Goal: Task Accomplishment & Management: Use online tool/utility

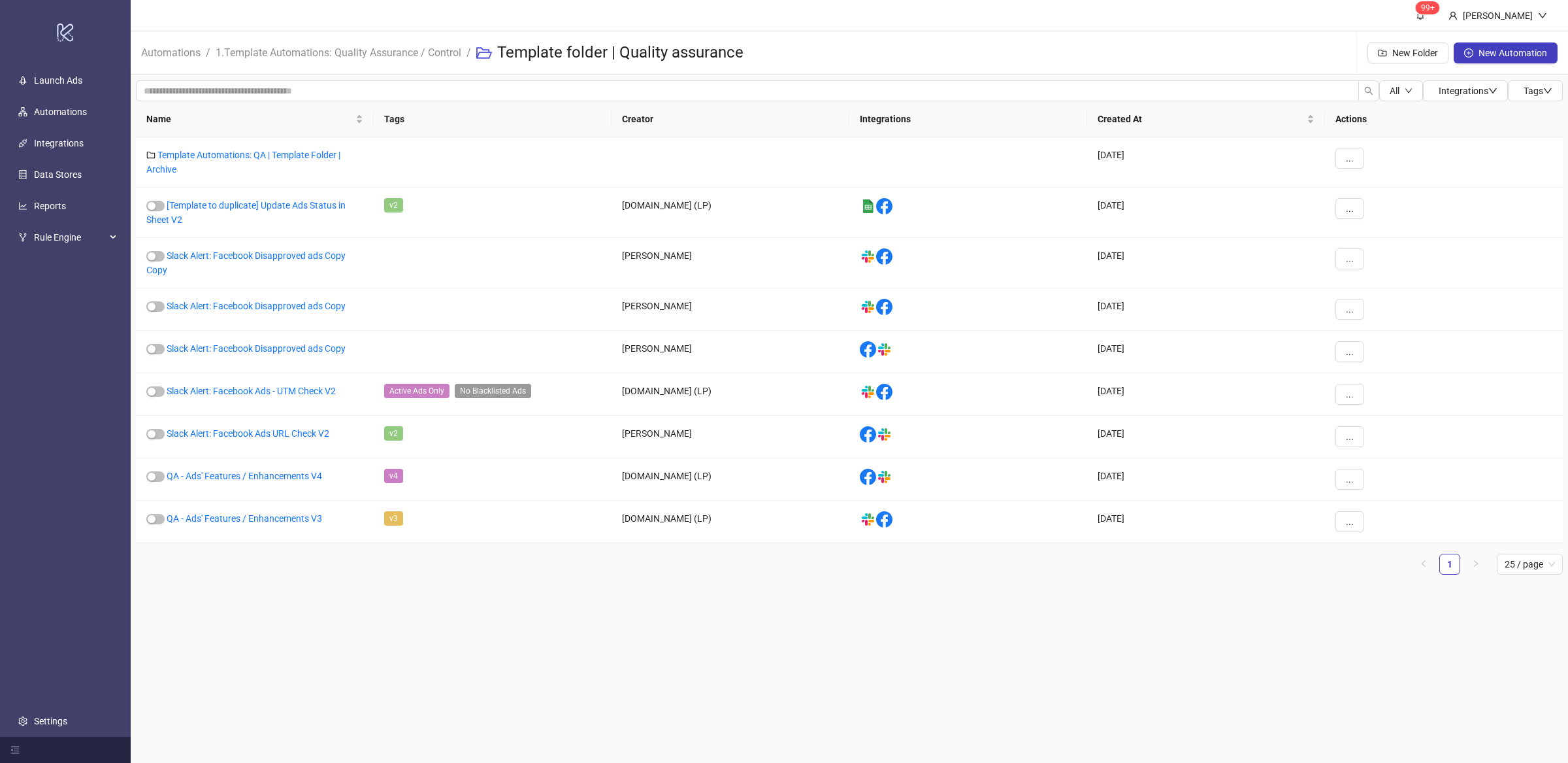
click at [663, 644] on main "99+ Villy Aparicio Automations / 1.Template Automations: Quality Assurance / Co…" at bounding box center [848, 381] width 1437 height 763
click at [540, 598] on main "99+ Villy Aparicio Automations / 1.Template Automations: Quality Assurance / Co…" at bounding box center [848, 381] width 1437 height 763
click at [508, 614] on main "99+ Villy Aparicio Automations / 1.Template Automations: Quality Assurance / Co…" at bounding box center [848, 381] width 1437 height 763
click at [416, 635] on main "99+ Villy Aparicio Automations / 1.Template Automations: Quality Assurance / Co…" at bounding box center [848, 381] width 1437 height 763
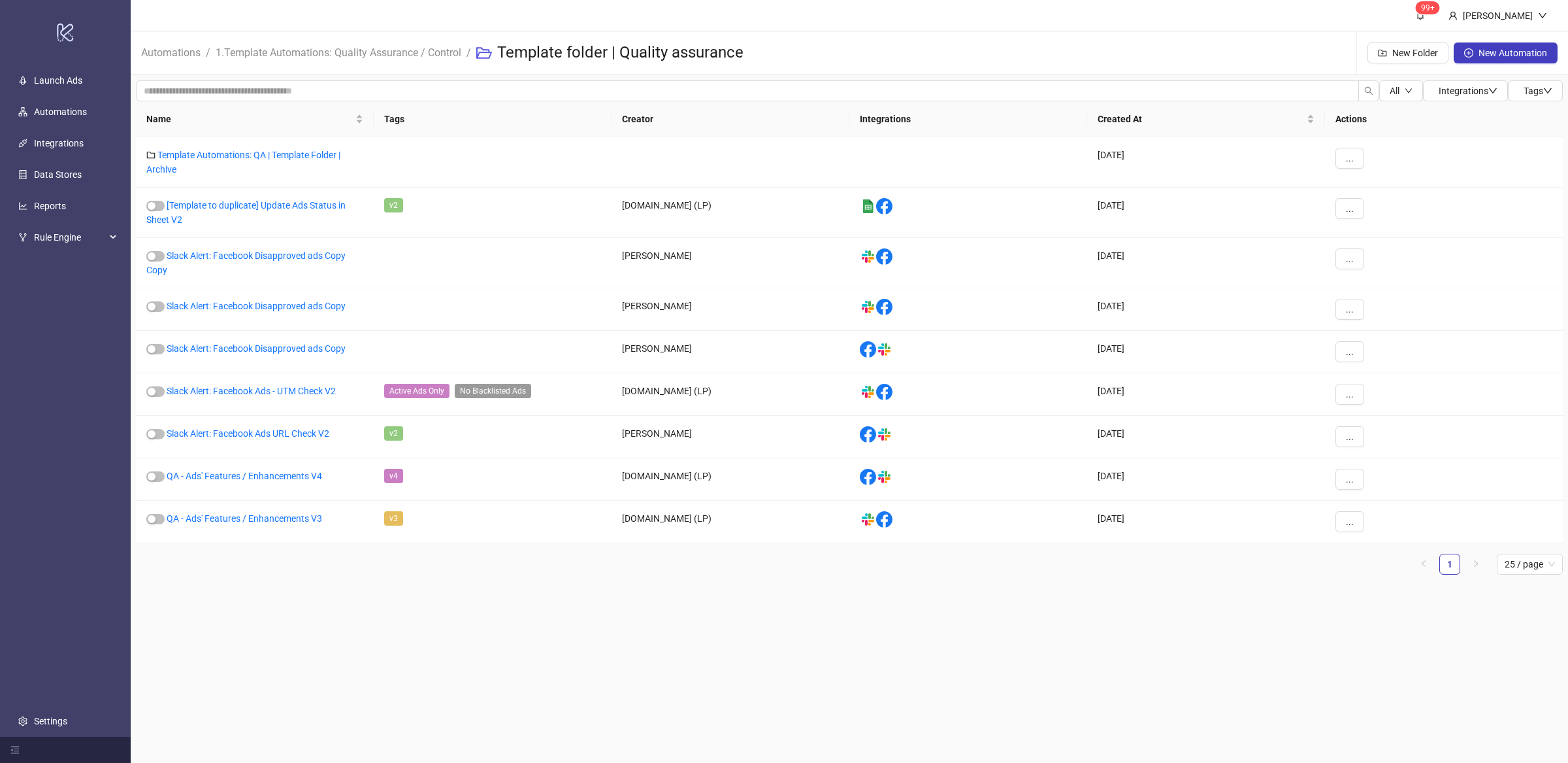
click at [492, 611] on main "99+ Villy Aparicio Automations / 1.Template Automations: Quality Assurance / Co…" at bounding box center [848, 381] width 1437 height 763
click at [493, 614] on main "99+ Villy Aparicio Automations / 1.Template Automations: Quality Assurance / Co…" at bounding box center [848, 381] width 1437 height 763
click at [377, 617] on main "99+ Villy Aparicio Automations / 1.Template Automations: Quality Assurance / Co…" at bounding box center [848, 381] width 1437 height 763
click at [320, 209] on link "[Template to duplicate] Update Ads Status in Sheet V2" at bounding box center [245, 213] width 199 height 25
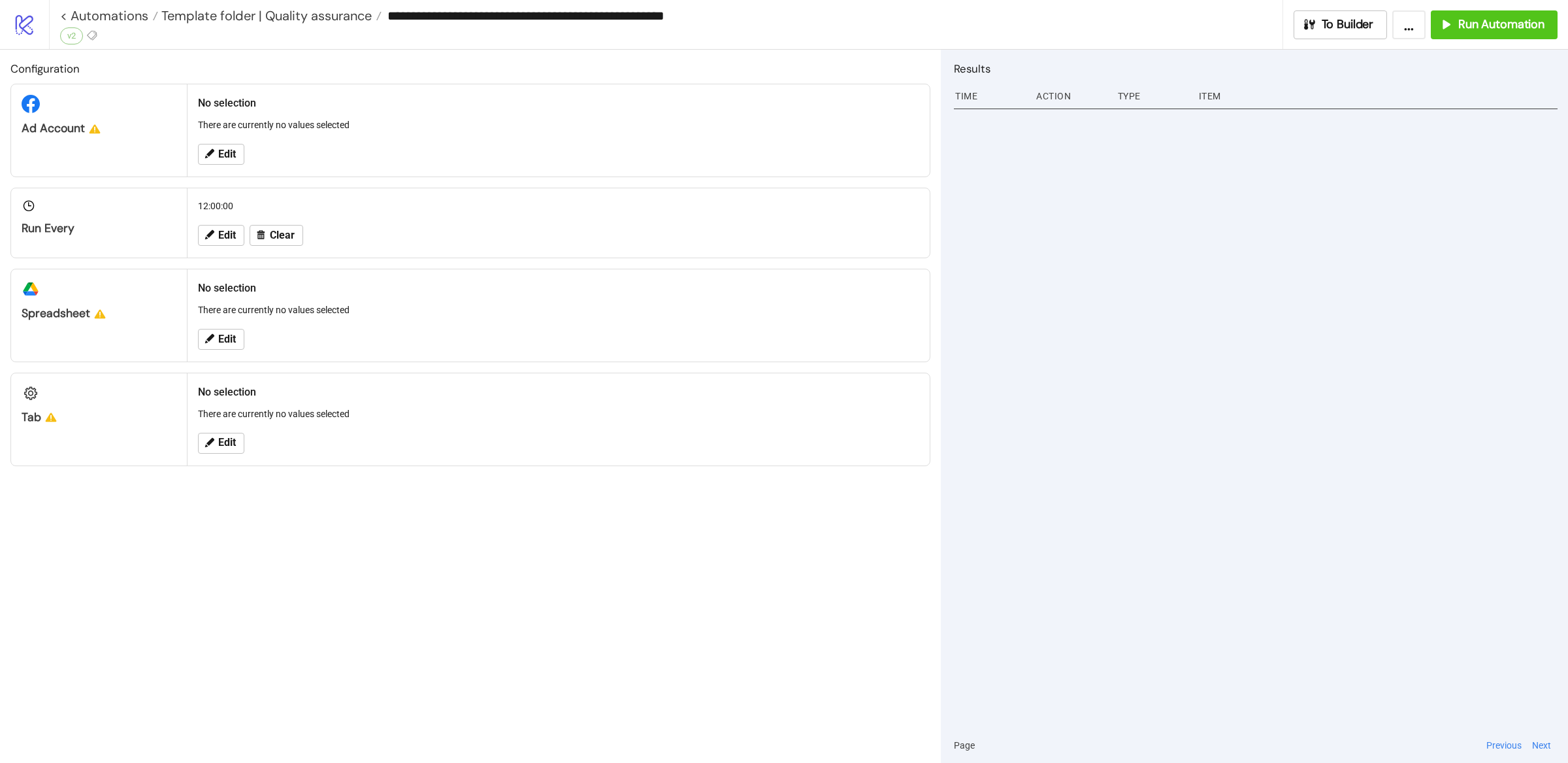
click at [517, 532] on div "Configuration Ad Account No selection There are currently no values selected Ed…" at bounding box center [470, 406] width 941 height 713
click at [1333, 29] on span "To Builder" at bounding box center [1348, 24] width 52 height 15
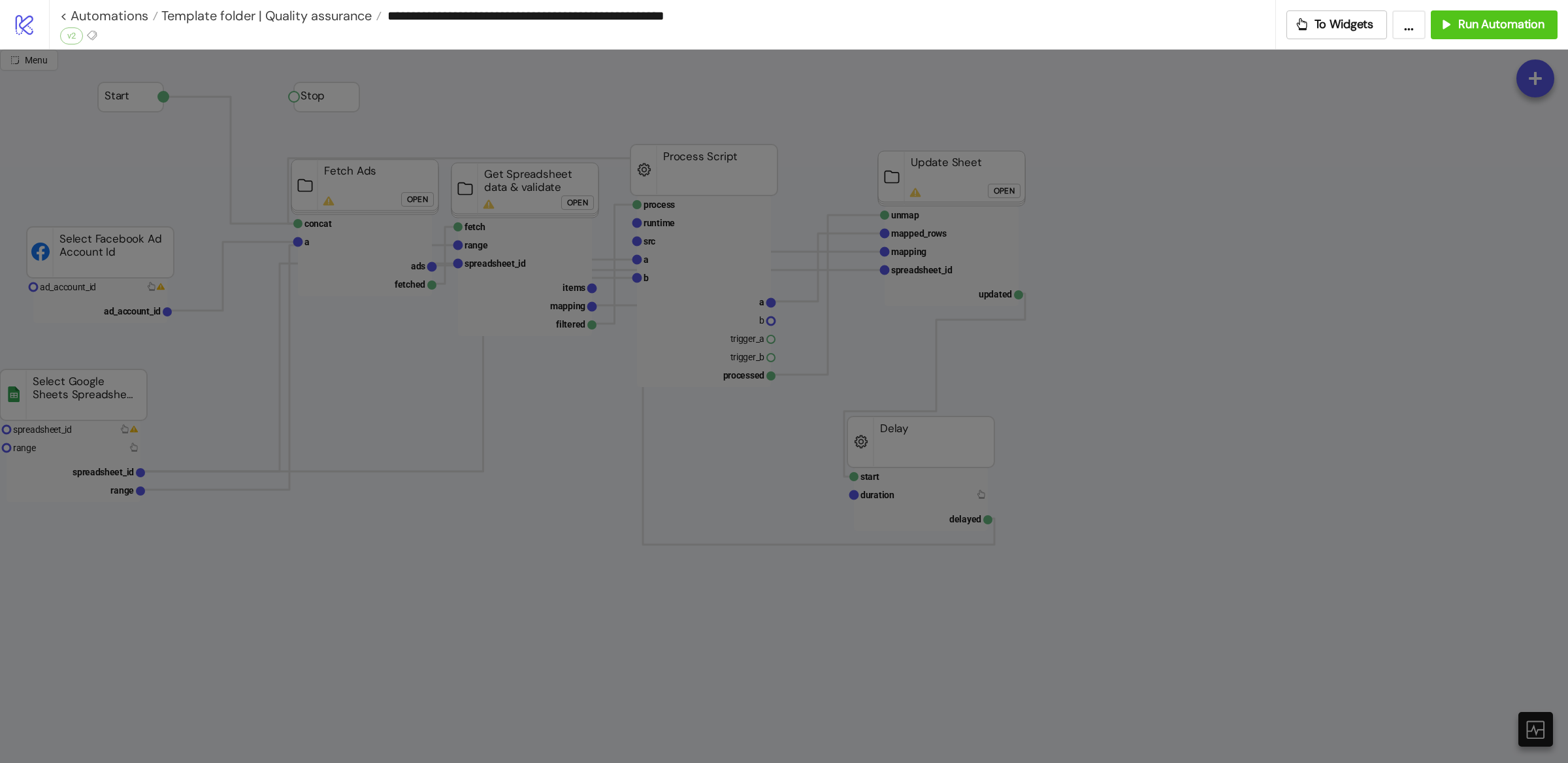
click at [513, 596] on div at bounding box center [784, 406] width 1568 height 713
drag, startPoint x: 906, startPoint y: 758, endPoint x: 969, endPoint y: 755, distance: 63.1
click at [969, 755] on div at bounding box center [784, 406] width 1568 height 713
click at [980, 717] on div at bounding box center [784, 406] width 1568 height 713
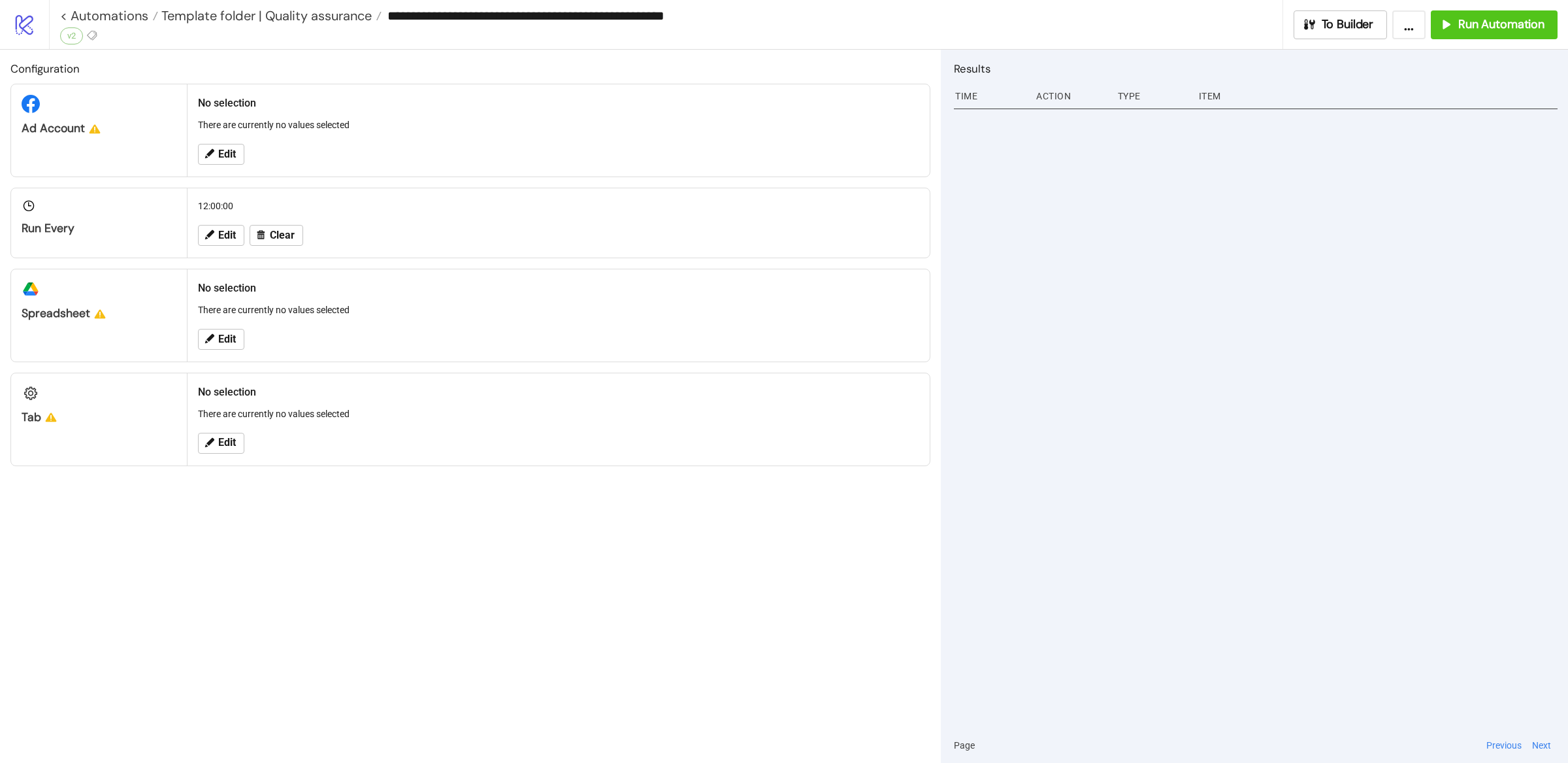
click at [431, 555] on div "Configuration Ad Account No selection There are currently no values selected Ed…" at bounding box center [470, 406] width 941 height 713
click at [394, 548] on div "Configuration Ad Account No selection There are currently no values selected Ed…" at bounding box center [470, 406] width 941 height 713
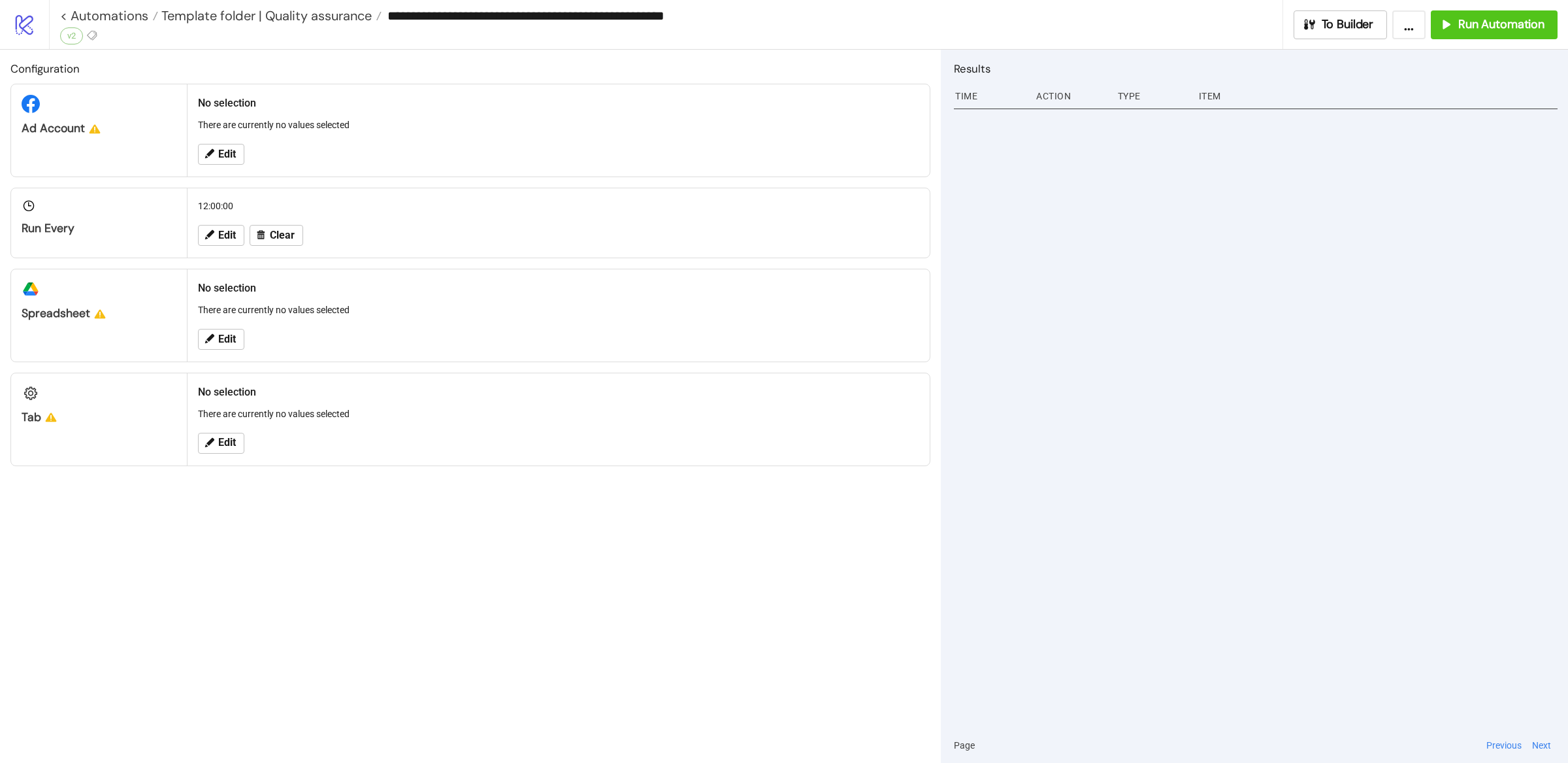
click at [394, 548] on div "Configuration Ad Account No selection There are currently no values selected Ed…" at bounding box center [470, 406] width 941 height 713
click at [89, 13] on link "< Automations" at bounding box center [108, 16] width 98 height 13
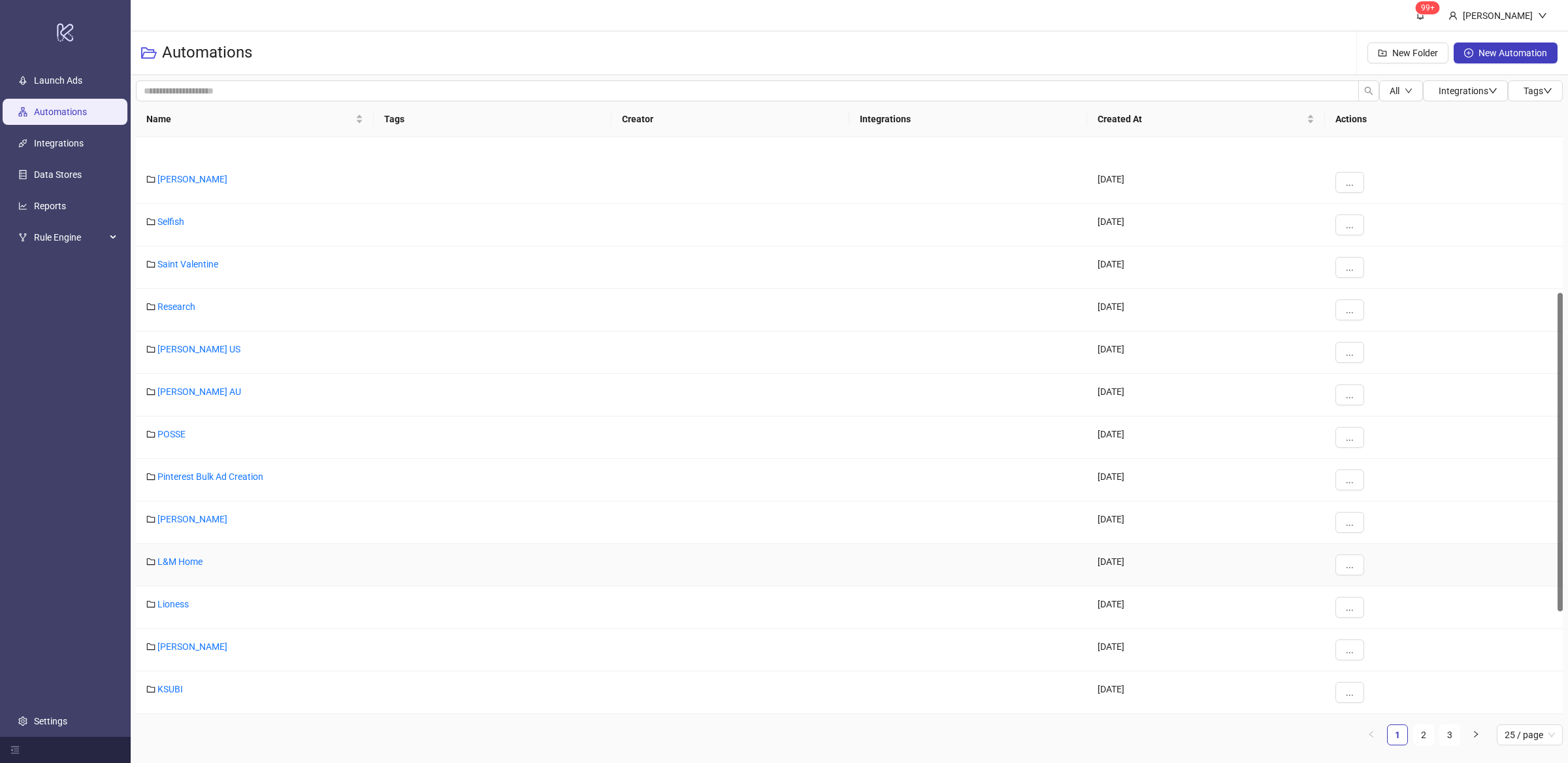
scroll to position [485, 0]
click at [198, 646] on link "Holme Beauty" at bounding box center [186, 647] width 57 height 10
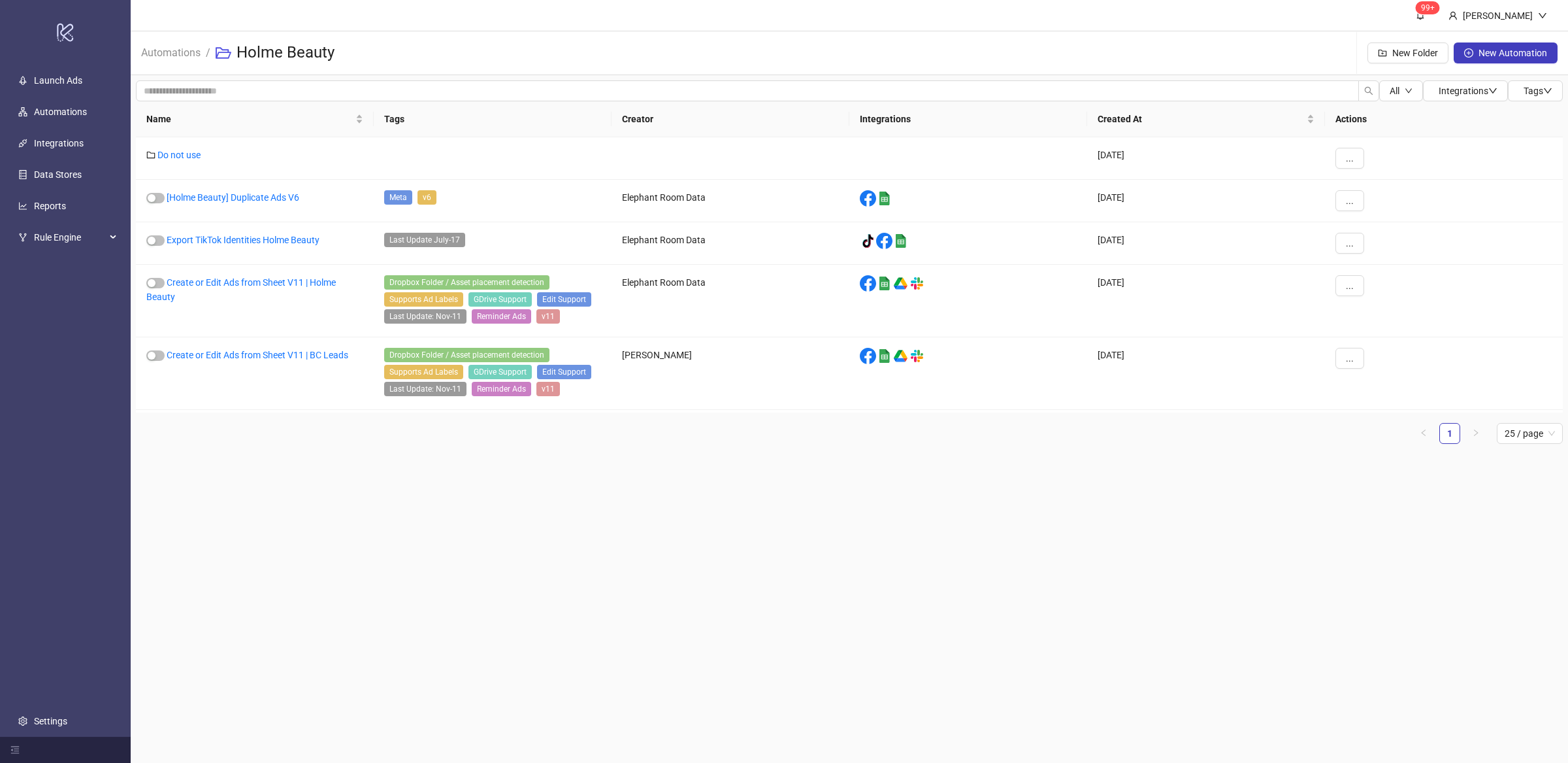
click at [320, 561] on main "99+ Villy Aparicio Automations / Holme Beauty New Folder New Automation All Int…" at bounding box center [848, 381] width 1437 height 763
click at [321, 561] on main "99+ Villy Aparicio Automations / Holme Beauty New Folder New Automation All Int…" at bounding box center [848, 381] width 1437 height 763
click at [323, 560] on main "99+ Villy Aparicio Automations / Holme Beauty New Folder New Automation All Int…" at bounding box center [848, 381] width 1437 height 763
click at [431, 486] on main "99+ Villy Aparicio Automations / Holme Beauty New Folder New Automation All Int…" at bounding box center [848, 381] width 1437 height 763
click at [421, 502] on main "99+ Villy Aparicio Automations / Holme Beauty New Folder New Automation All Int…" at bounding box center [848, 381] width 1437 height 763
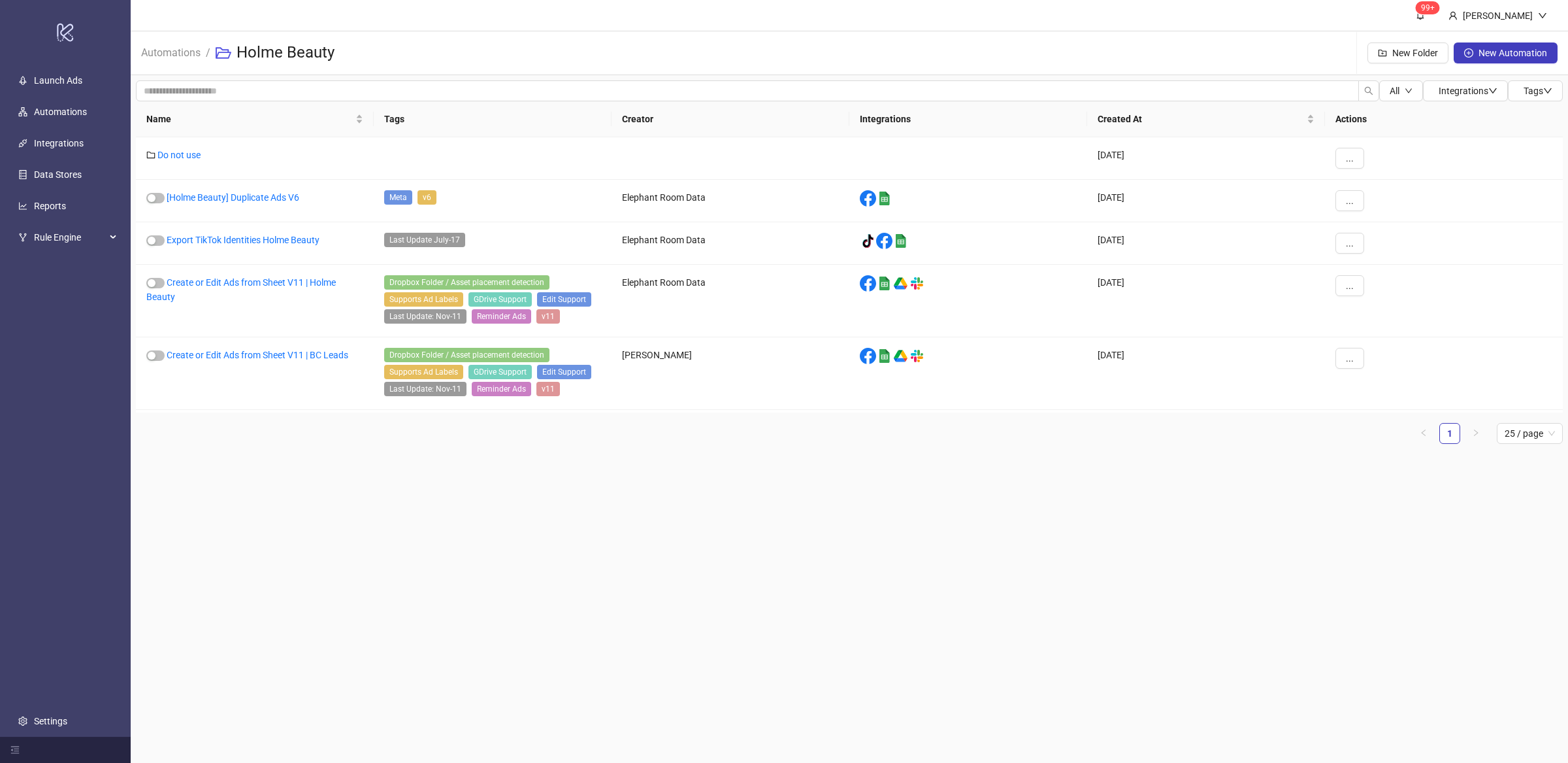
click at [421, 502] on main "99+ Villy Aparicio Automations / Holme Beauty New Folder New Automation All Int…" at bounding box center [848, 381] width 1437 height 763
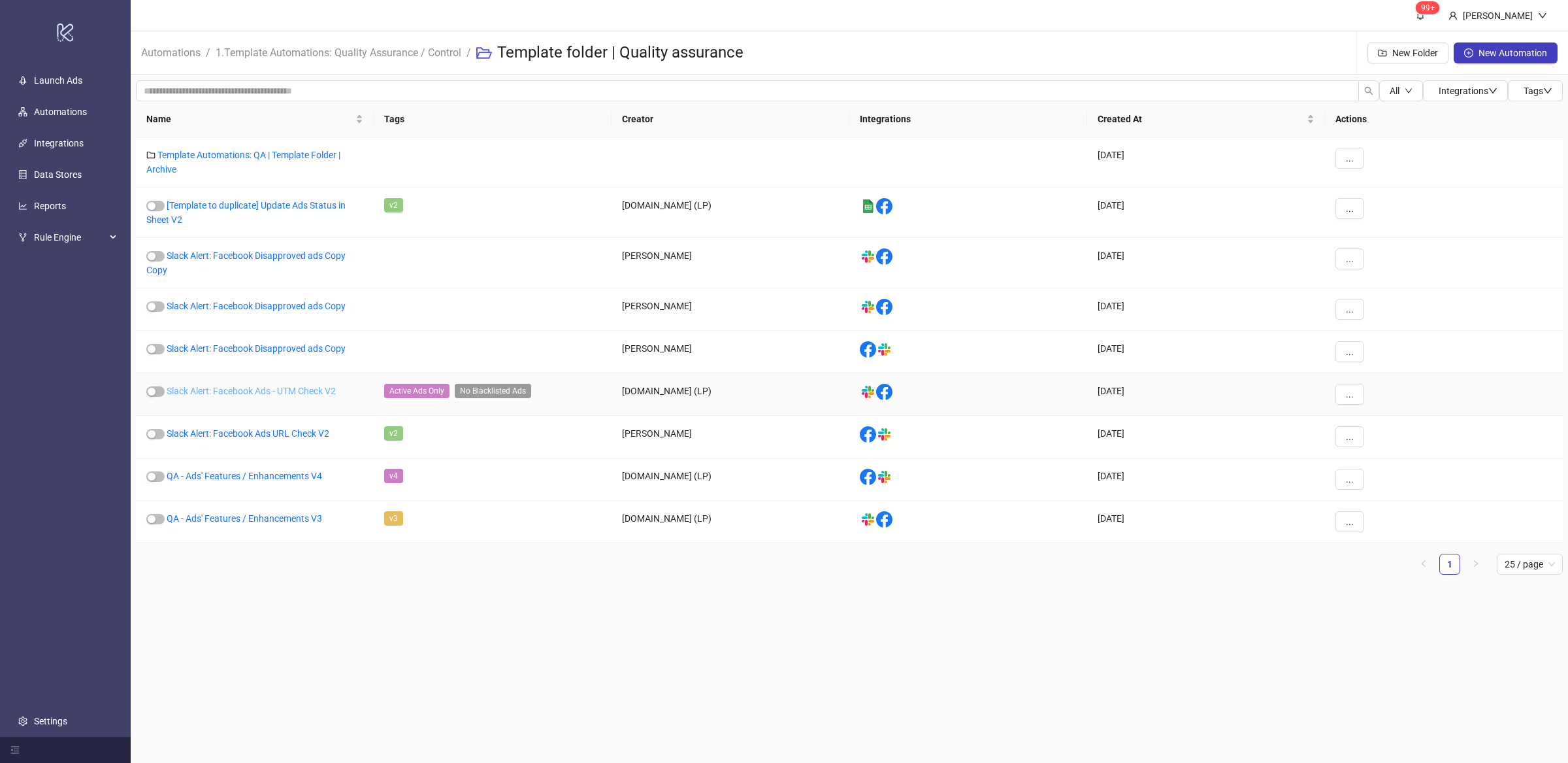
click at [318, 395] on link "Slack Alert: Facebook Ads - UTM Check V2" at bounding box center [251, 390] width 169 height 10
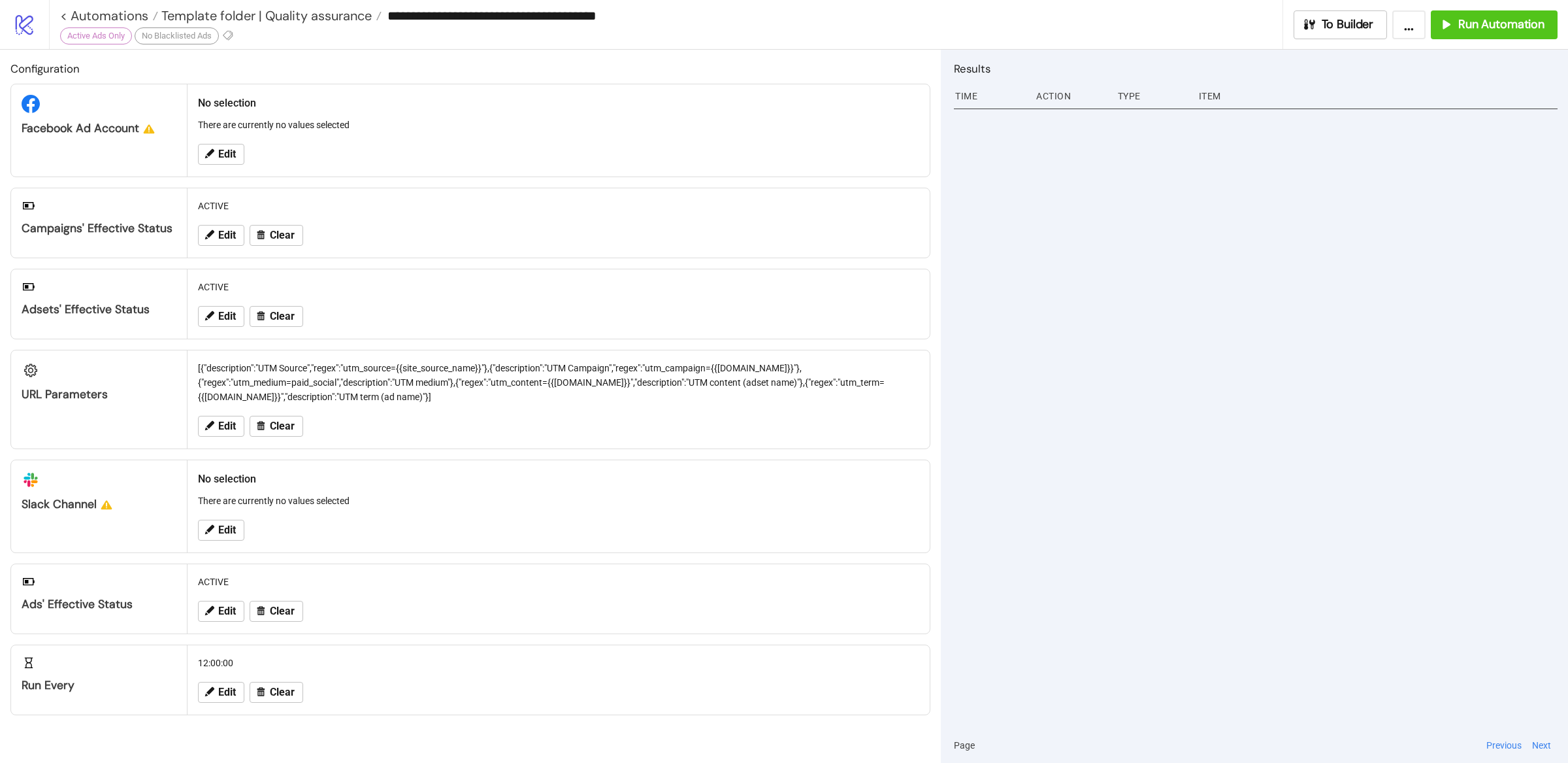
click at [459, 416] on div "Edit Clear" at bounding box center [558, 426] width 731 height 34
click at [215, 427] on icon at bounding box center [209, 426] width 12 height 12
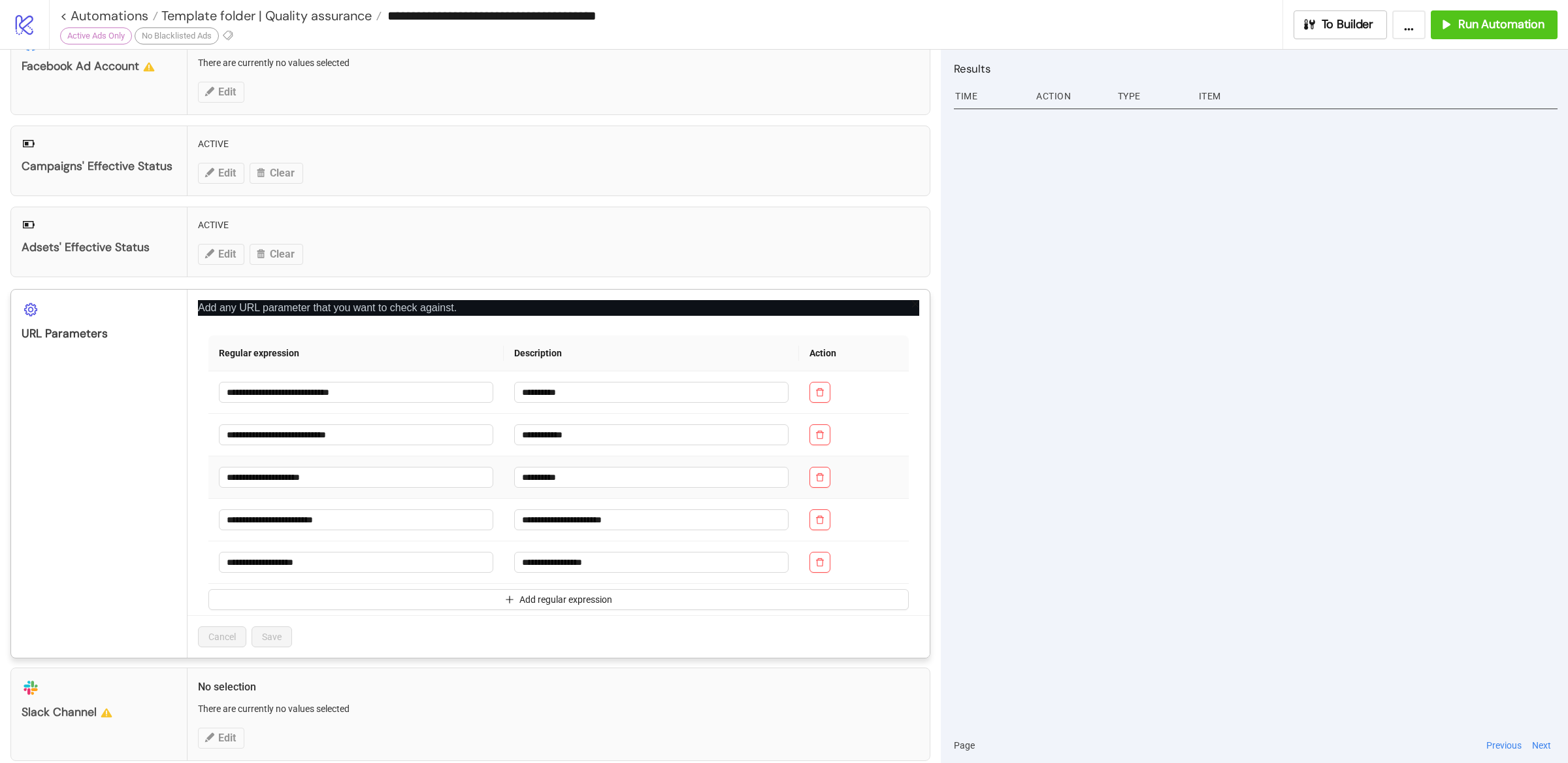
scroll to position [64, 0]
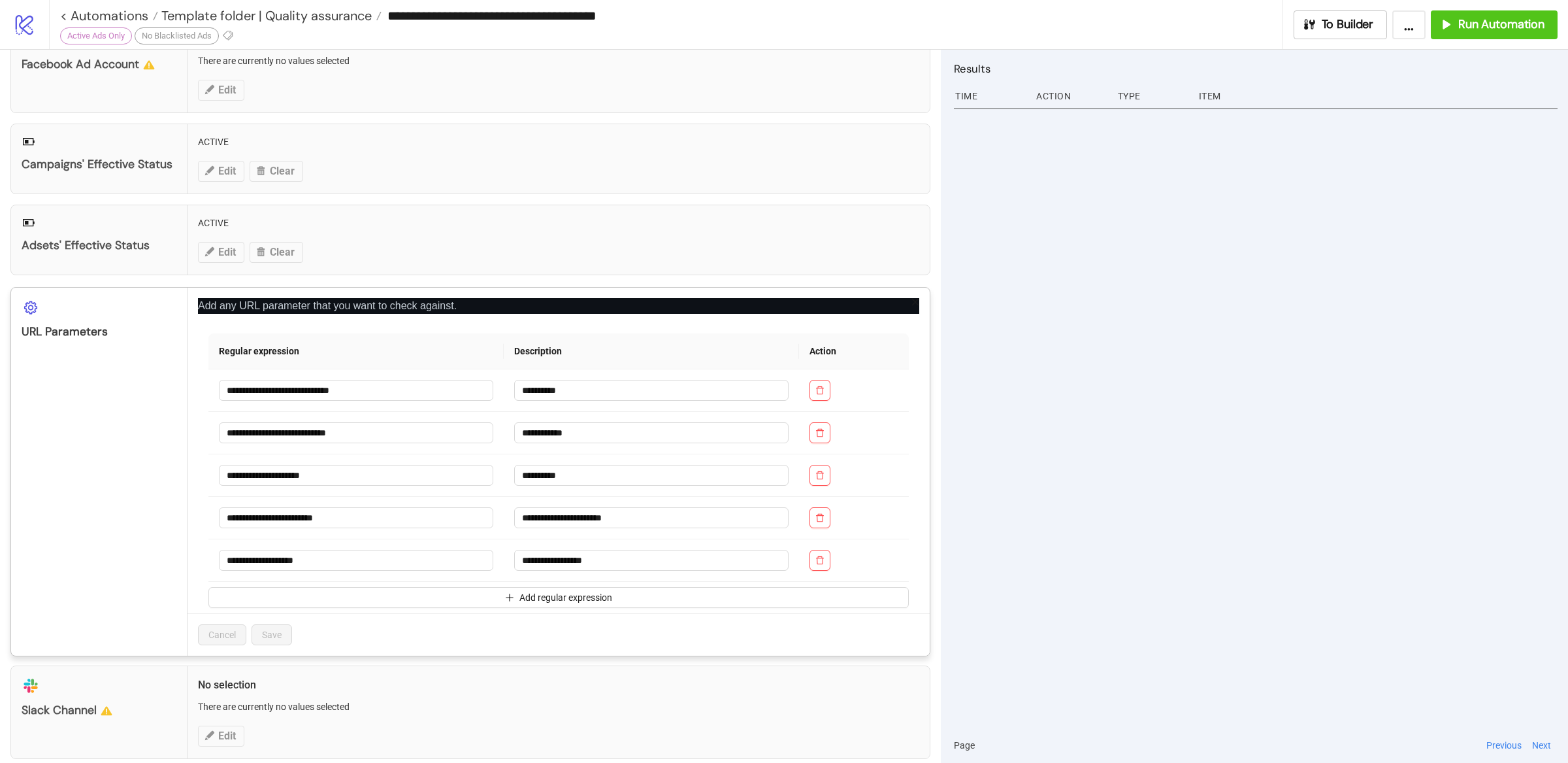
click at [1074, 520] on div "**********" at bounding box center [784, 381] width 1568 height 763
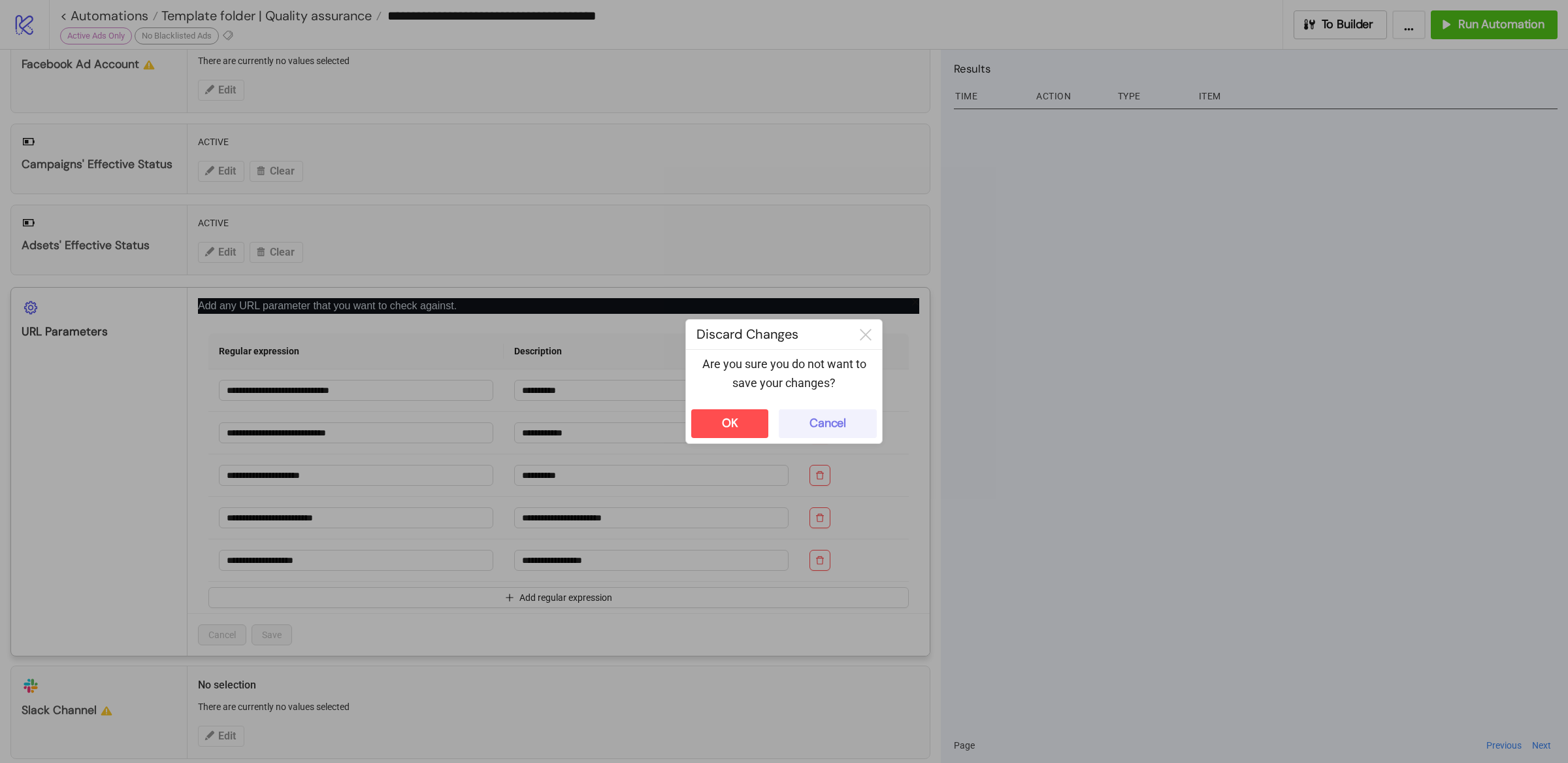
click at [807, 428] on button "Cancel" at bounding box center [827, 423] width 98 height 29
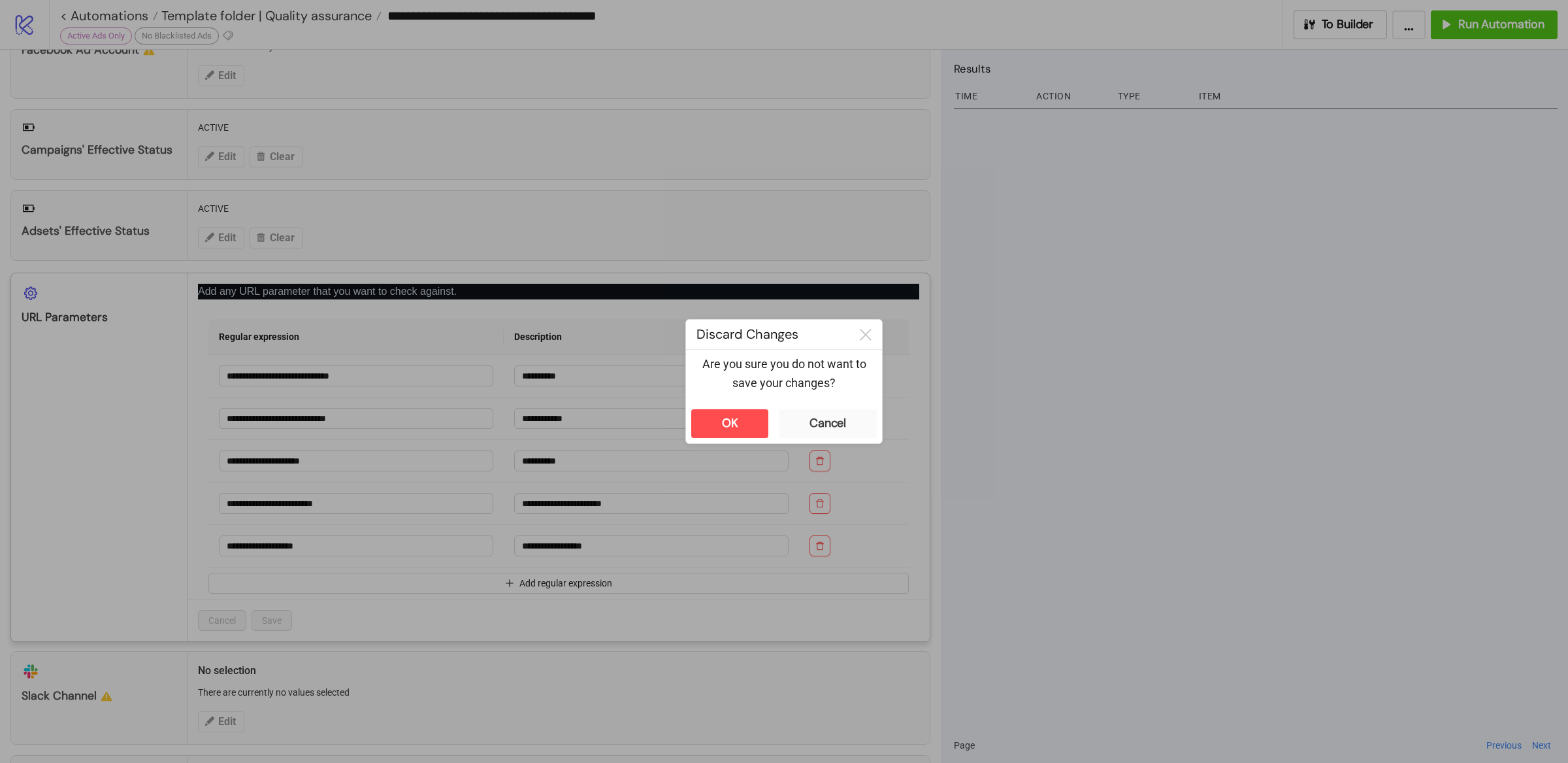
scroll to position [103, 0]
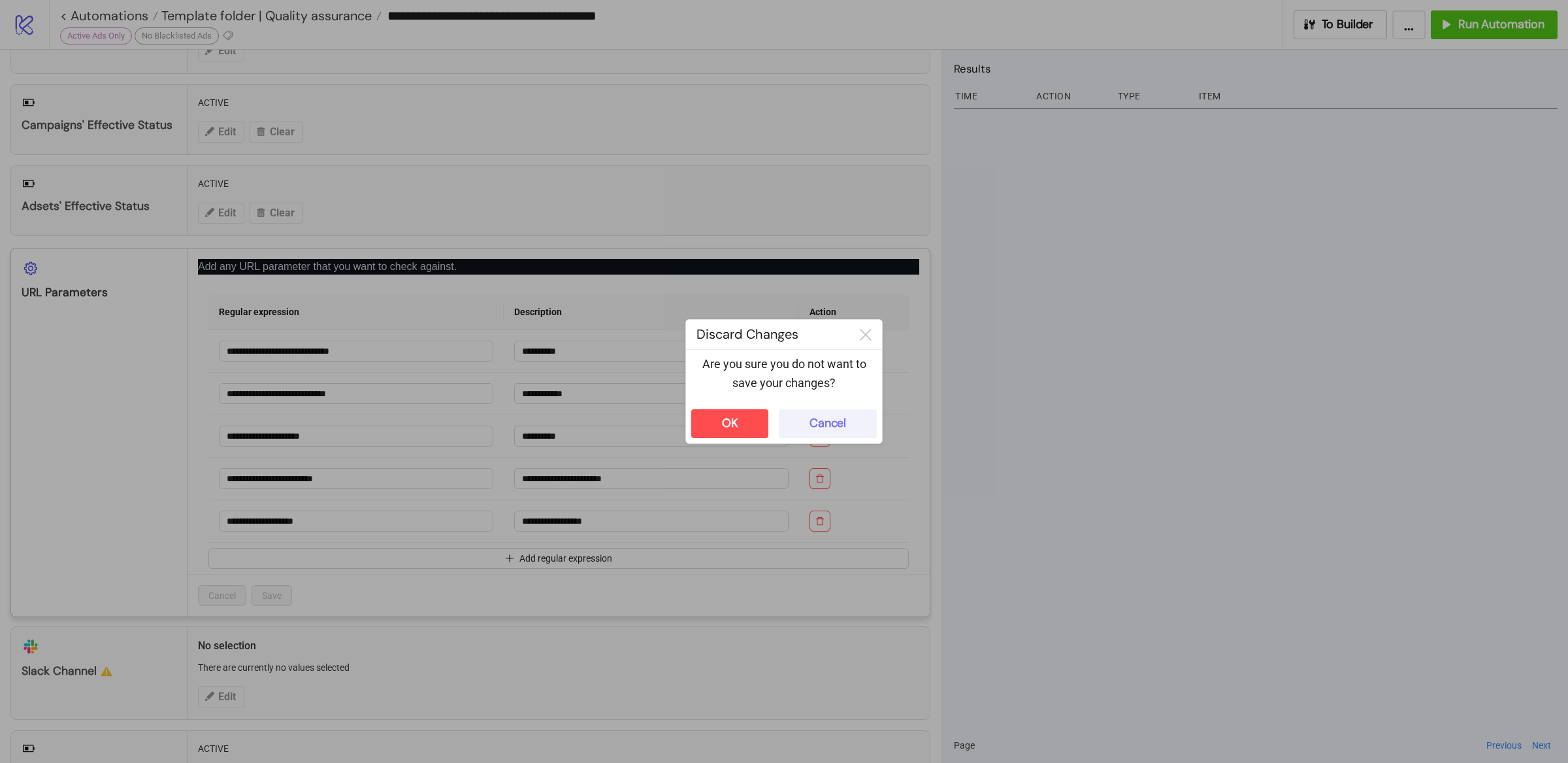
click at [813, 421] on div "Cancel" at bounding box center [828, 423] width 37 height 15
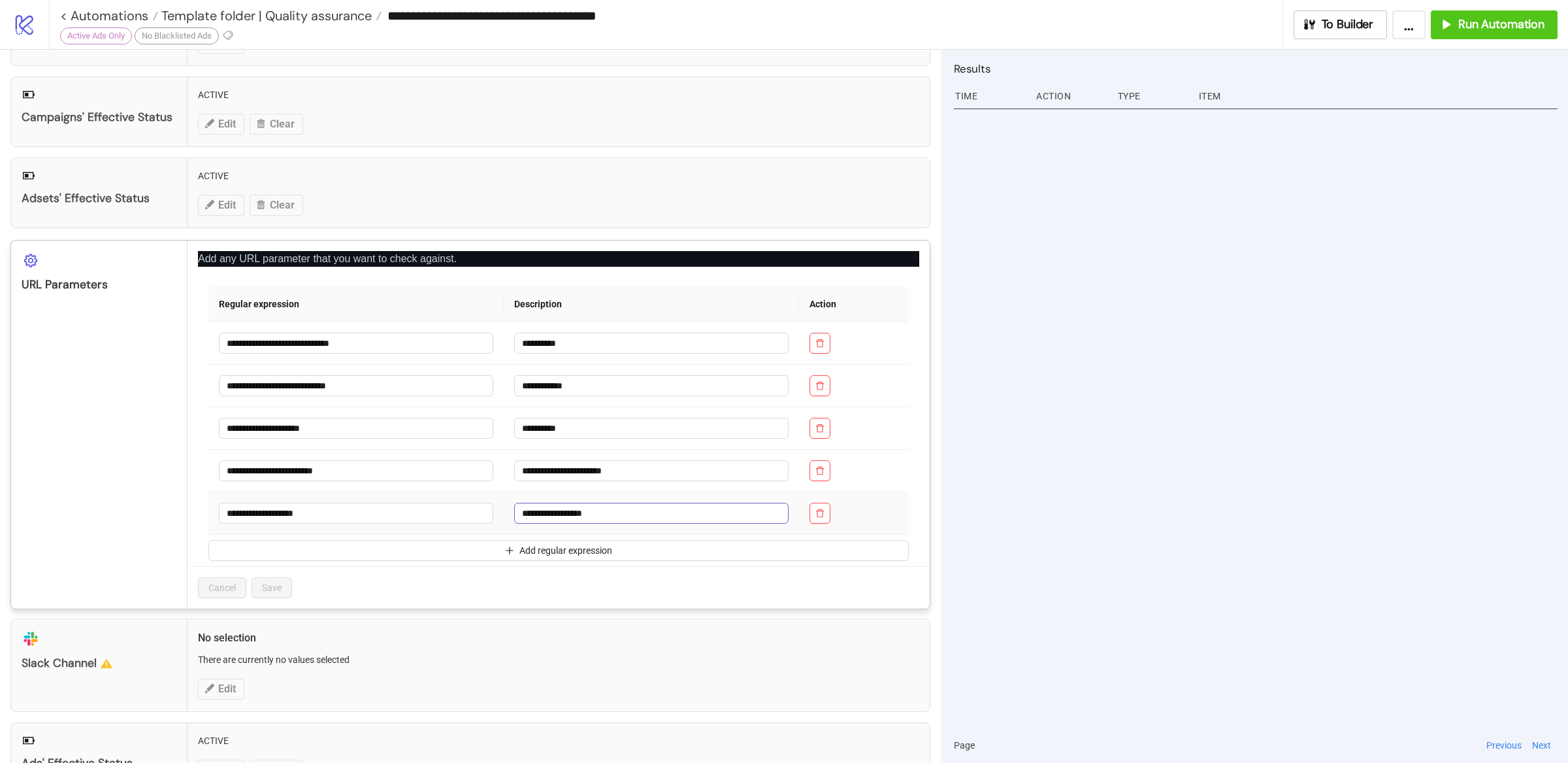
scroll to position [115, 0]
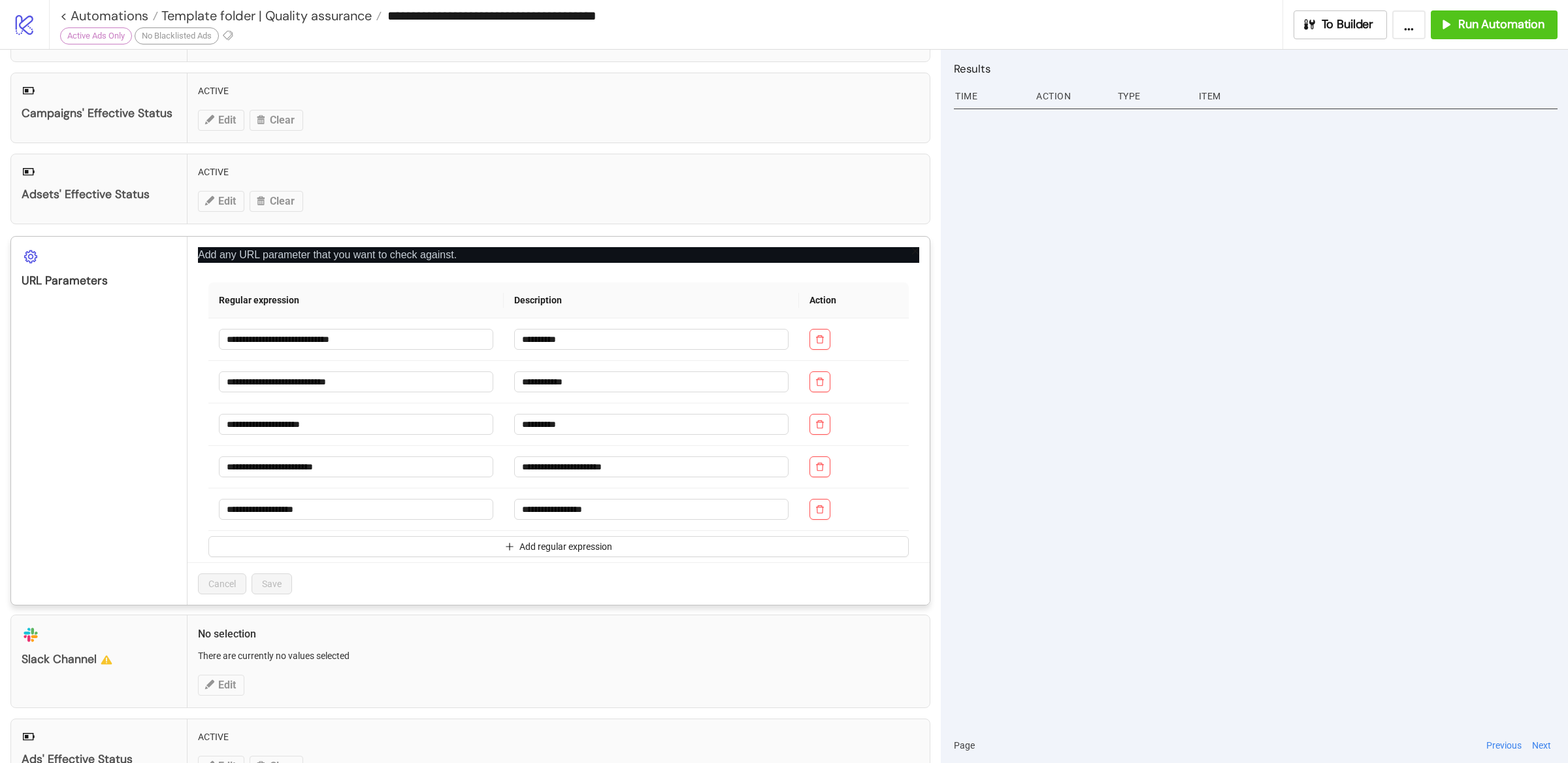
click at [446, 261] on p "Add any URL parameter that you want to check against." at bounding box center [558, 255] width 721 height 16
click at [496, 259] on p "Add any URL parameter that you want to check against." at bounding box center [558, 255] width 721 height 16
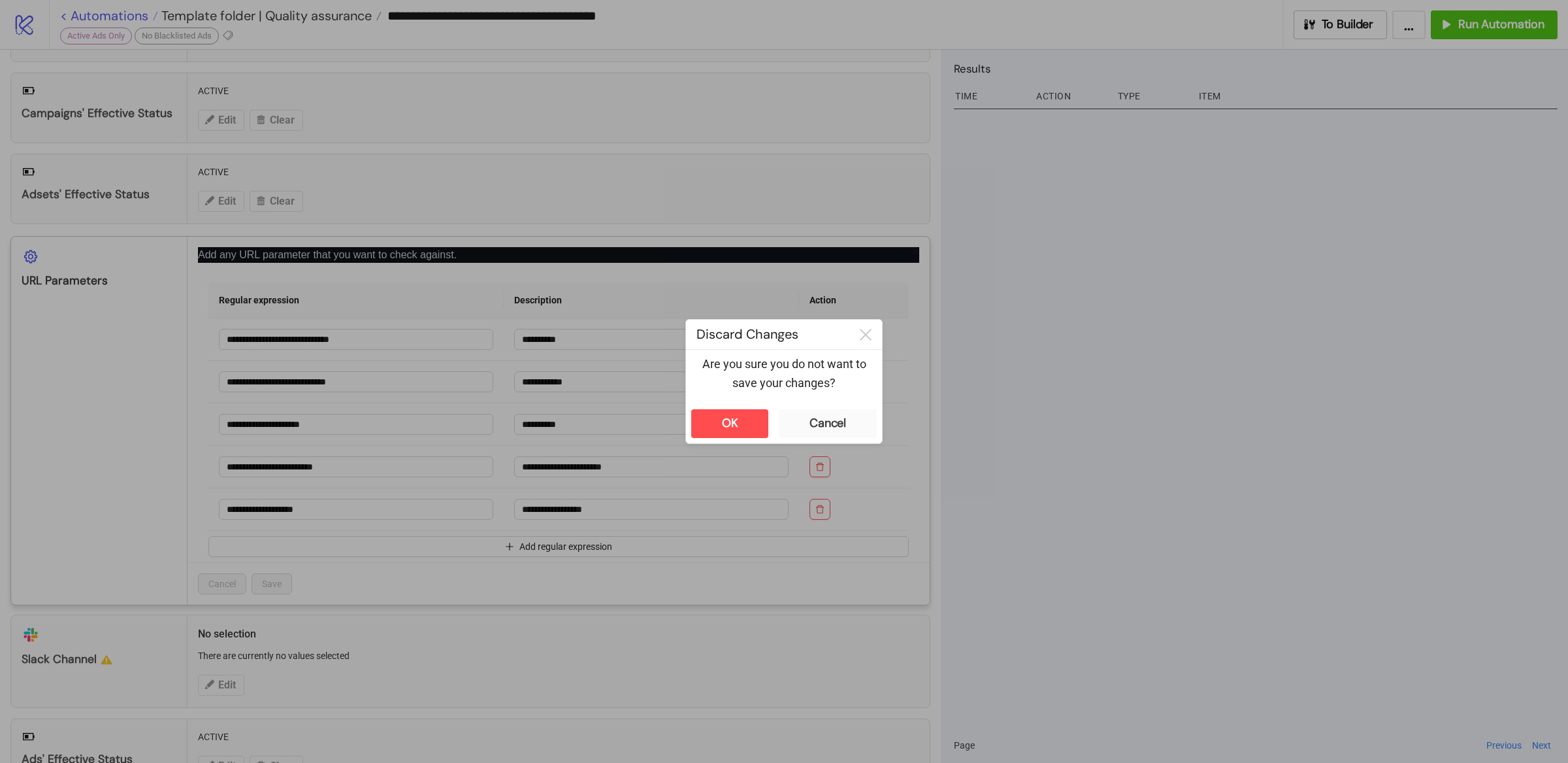
click at [116, 13] on div "**********" at bounding box center [784, 381] width 1568 height 763
click at [747, 428] on button "OK" at bounding box center [730, 423] width 77 height 29
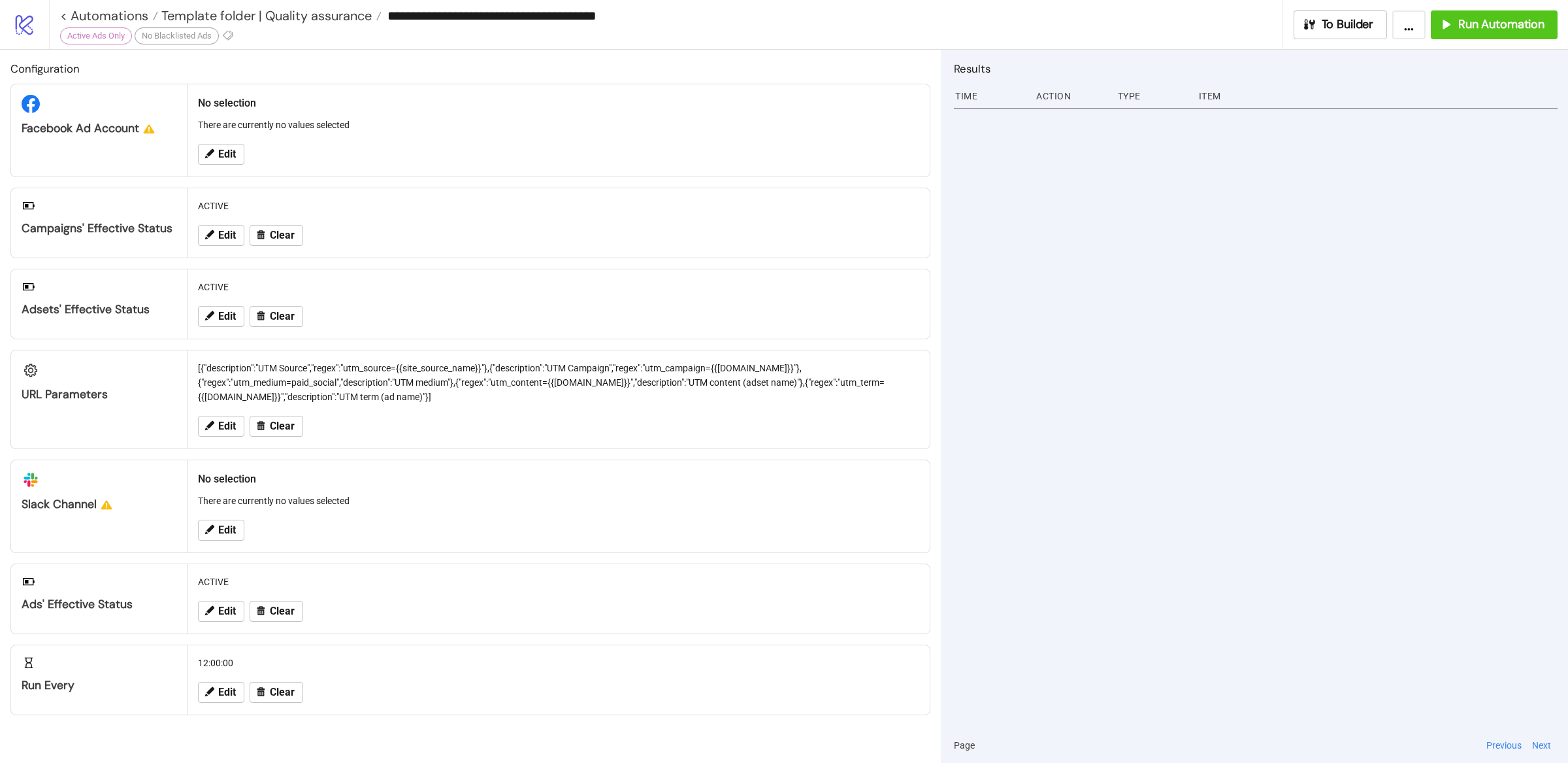
scroll to position [0, 0]
click at [120, 17] on link "< Automations" at bounding box center [108, 16] width 98 height 13
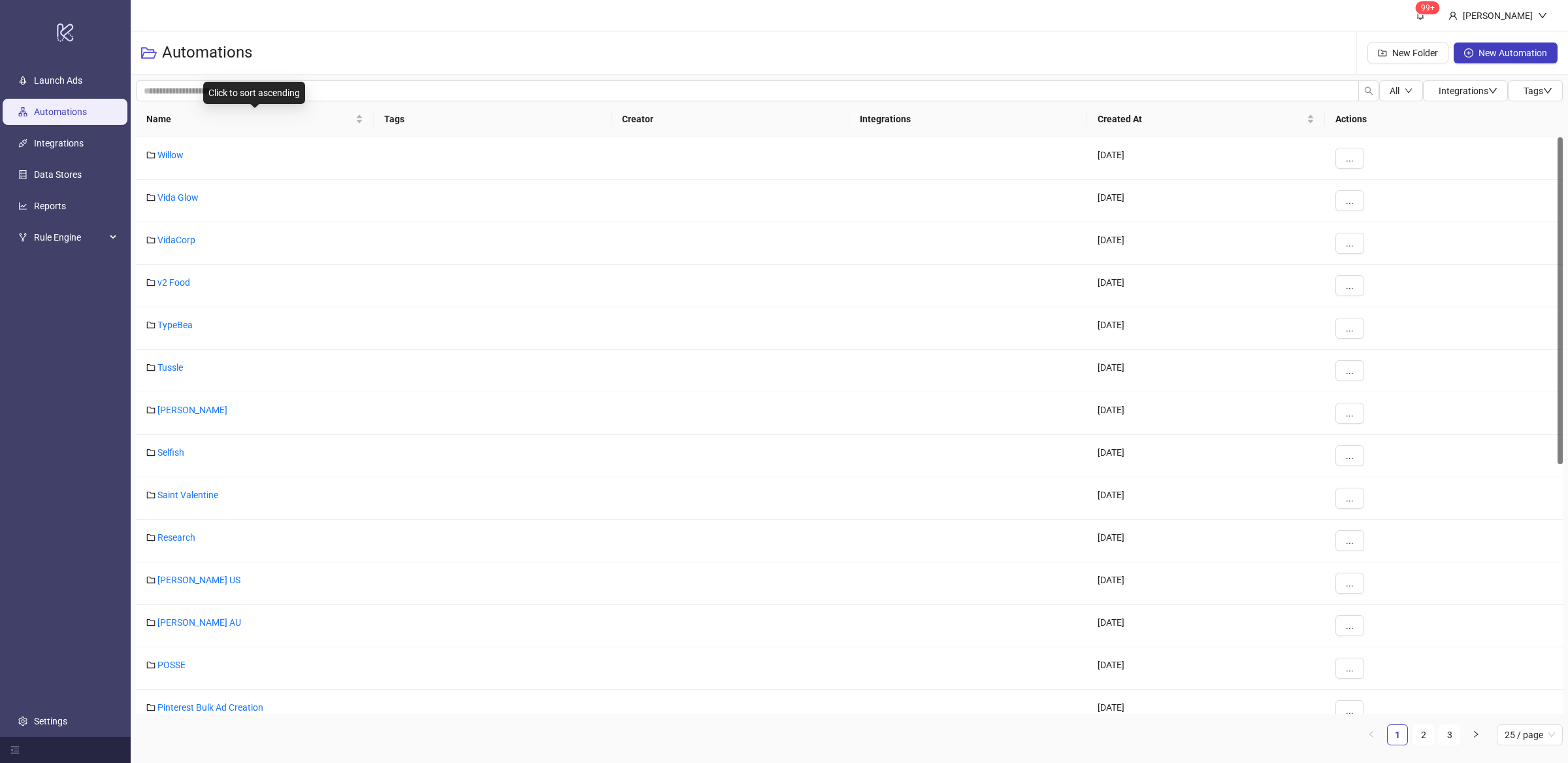
click at [203, 87] on div "Click to sort ascending" at bounding box center [254, 93] width 102 height 22
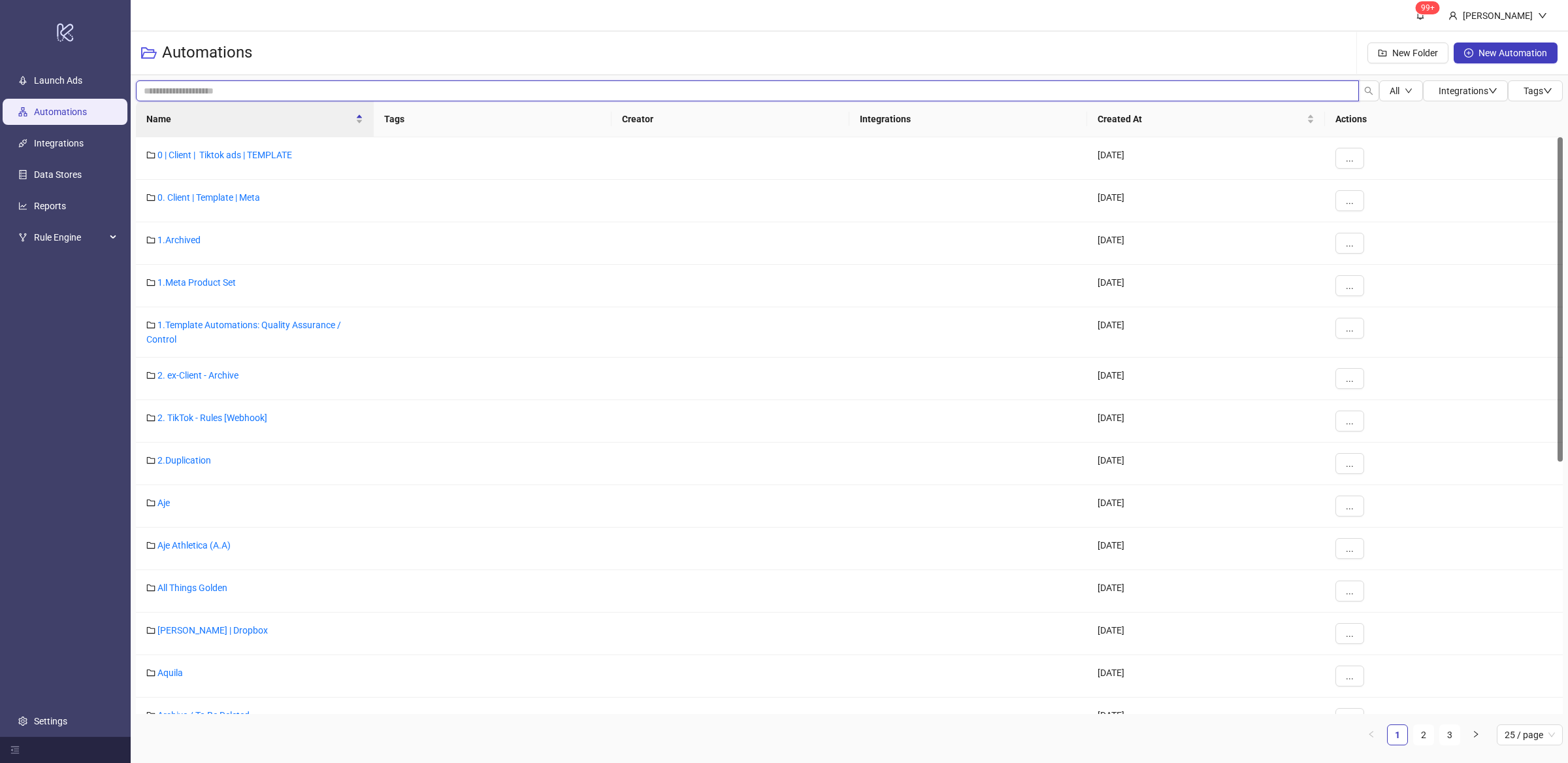
click at [161, 93] on input "search" at bounding box center [747, 91] width 1222 height 21
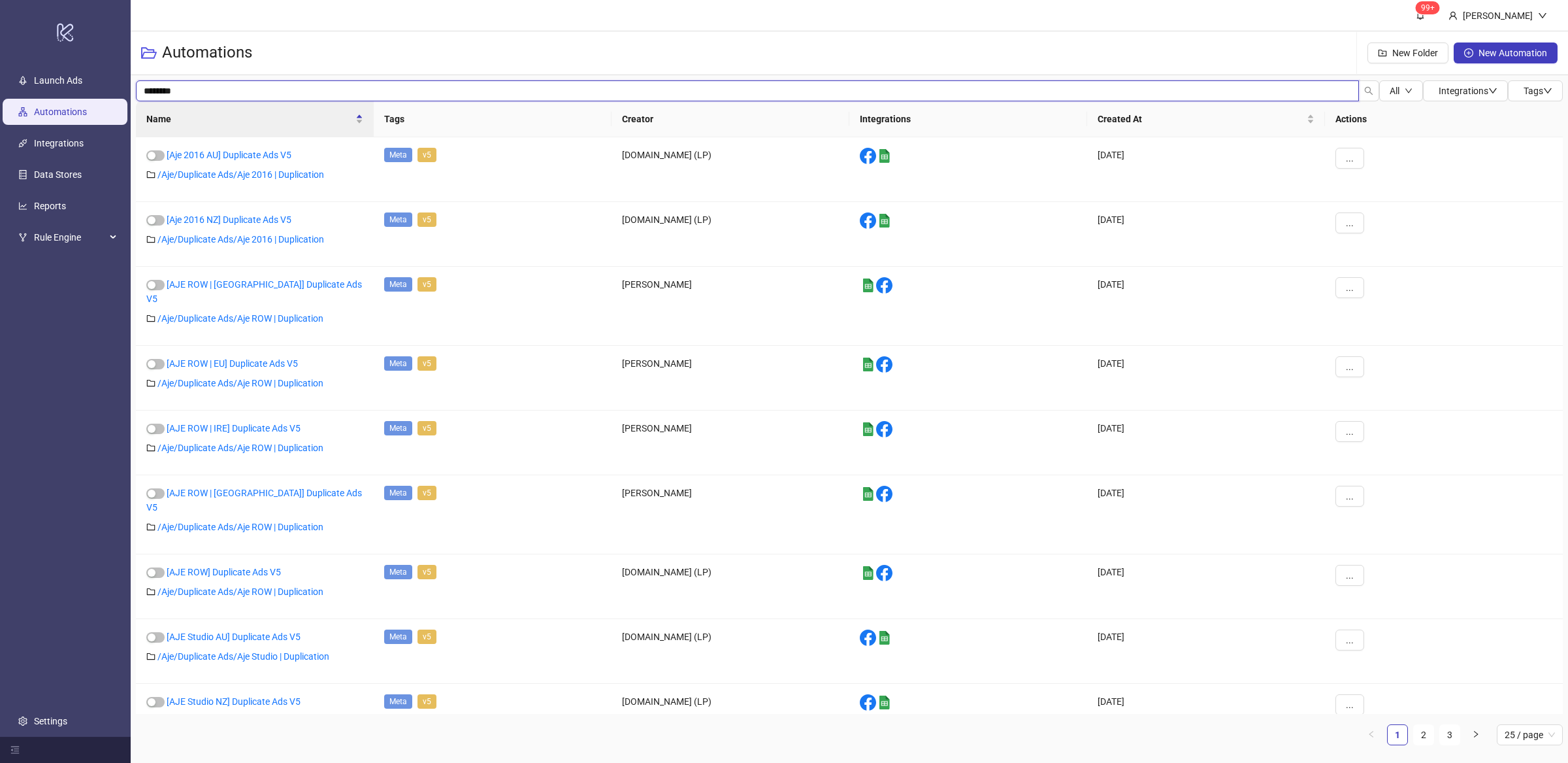
type input "********"
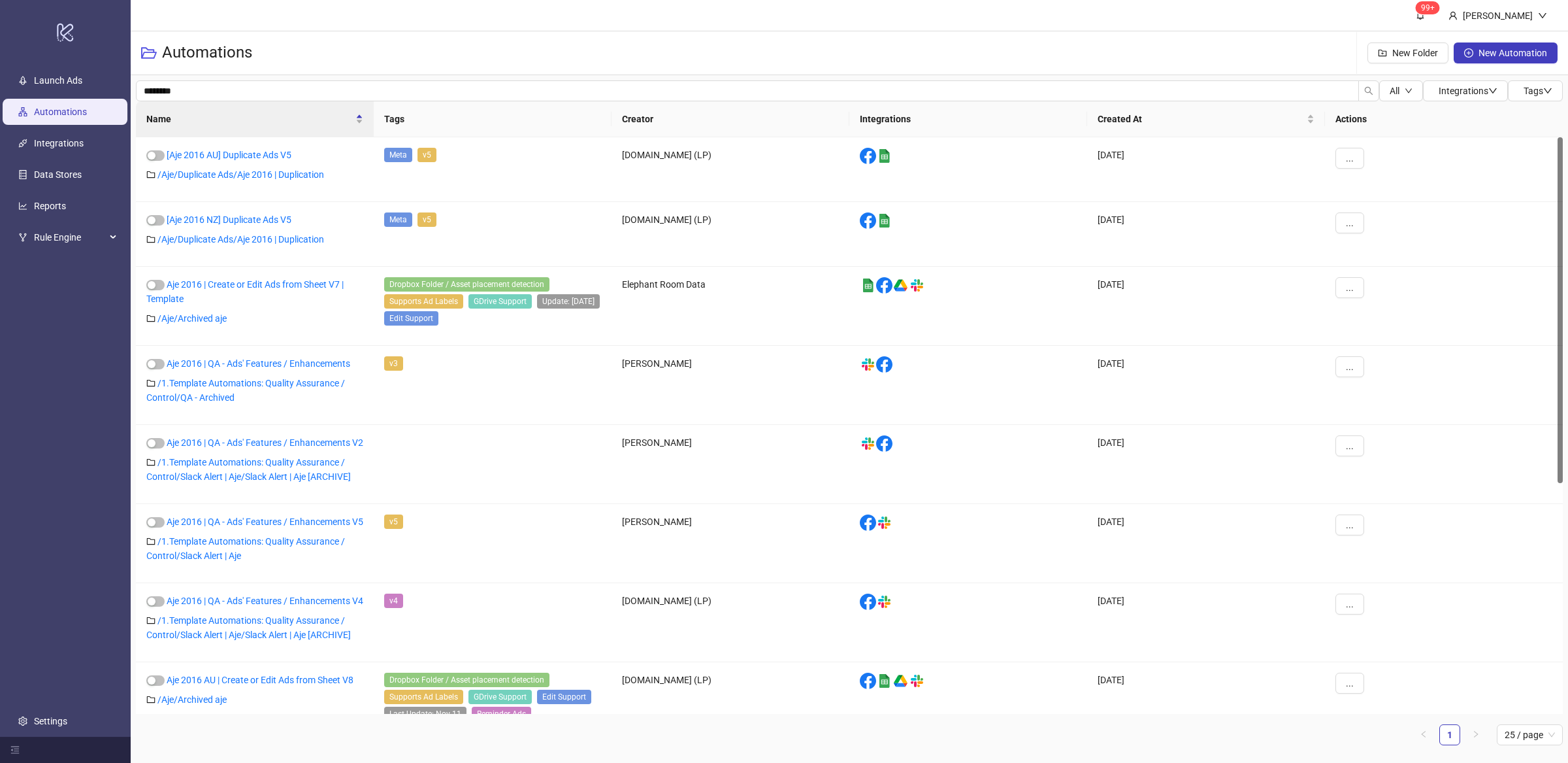
click at [1518, 751] on div "Name Tags Creator Integrations Created At Actions [Aje 2016 AU] Duplicate Ads V…" at bounding box center [849, 428] width 1427 height 654
click at [1515, 744] on span "25 / page" at bounding box center [1529, 734] width 50 height 19
click at [1523, 705] on div "100 / page" at bounding box center [1529, 708] width 45 height 14
click at [360, 170] on div "[Aje 2016 AU] Duplicate Ads V5 / Aje/Duplicate Ads/Aje 2016 | Duplication" at bounding box center [255, 169] width 238 height 65
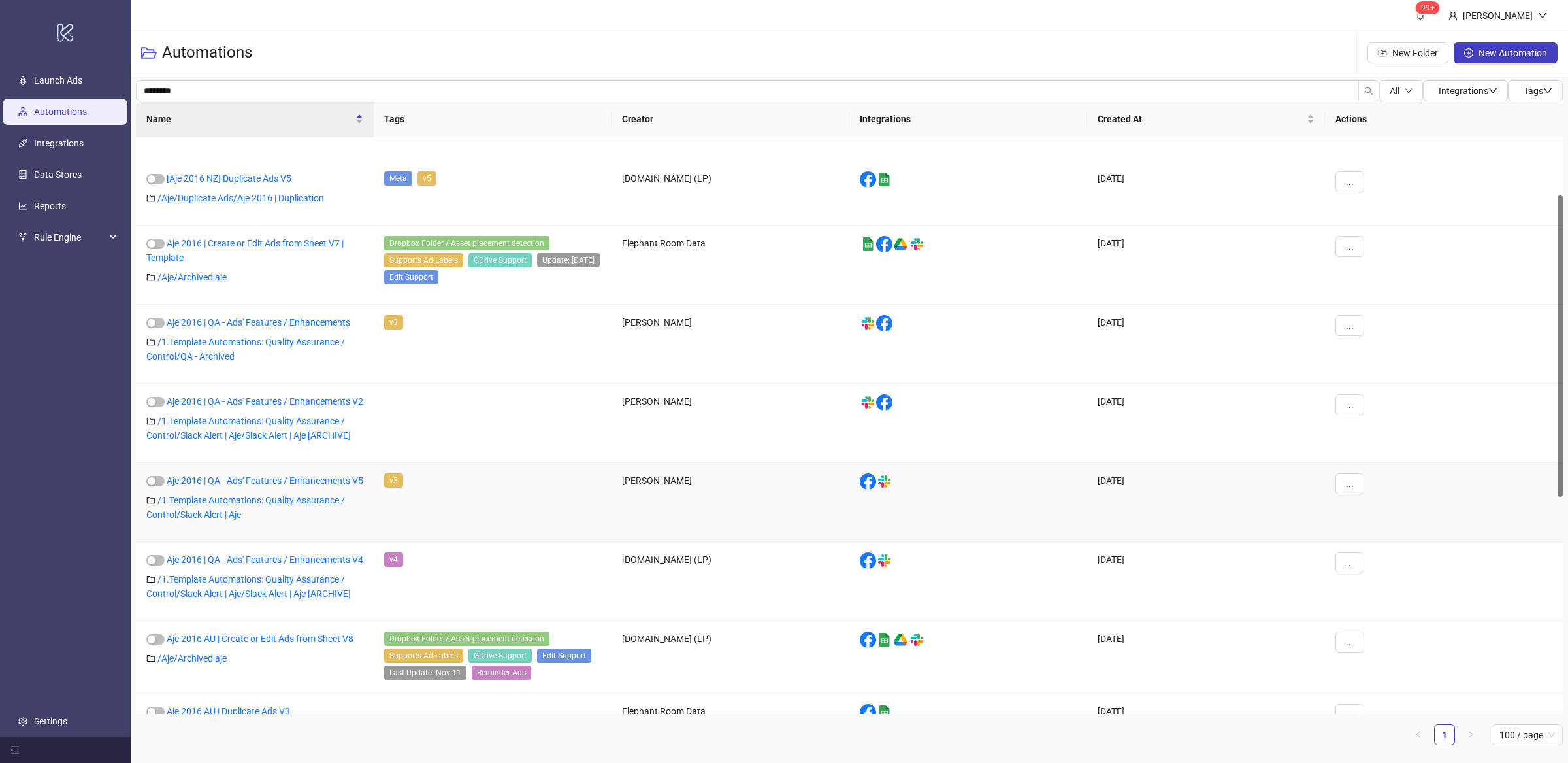
scroll to position [111, 0]
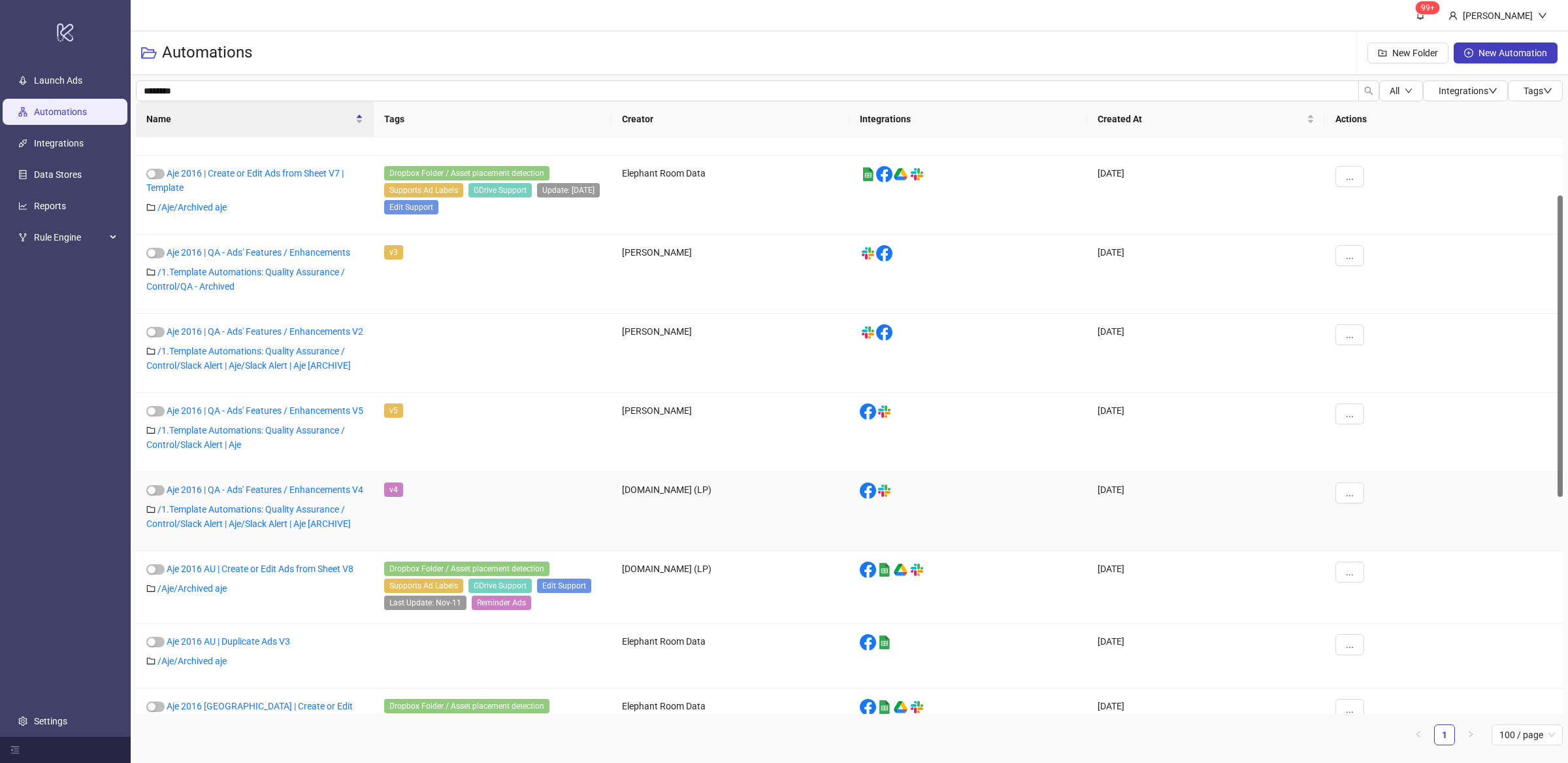
click at [385, 551] on div "v4" at bounding box center [492, 511] width 238 height 79
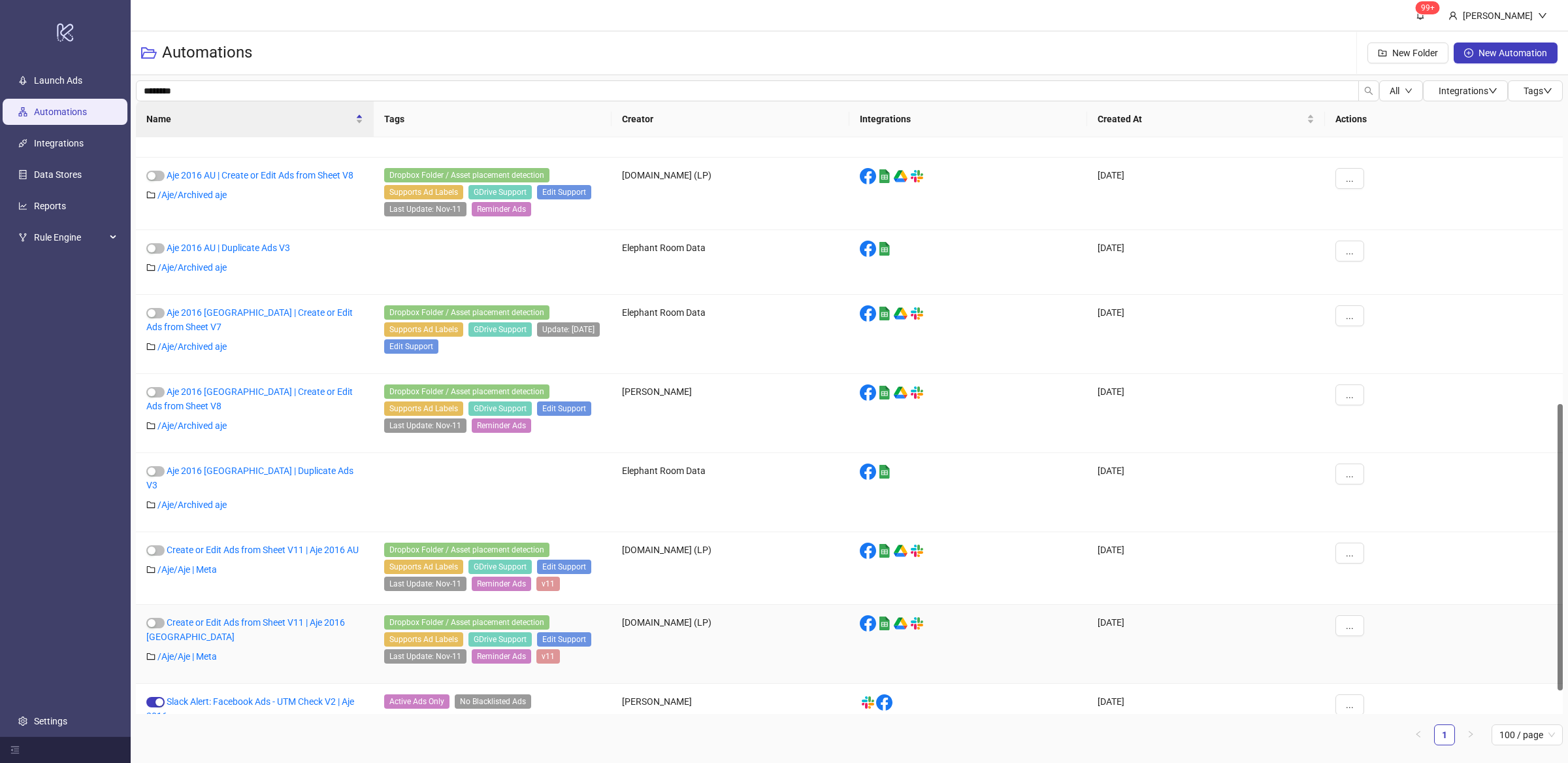
scroll to position [583, 0]
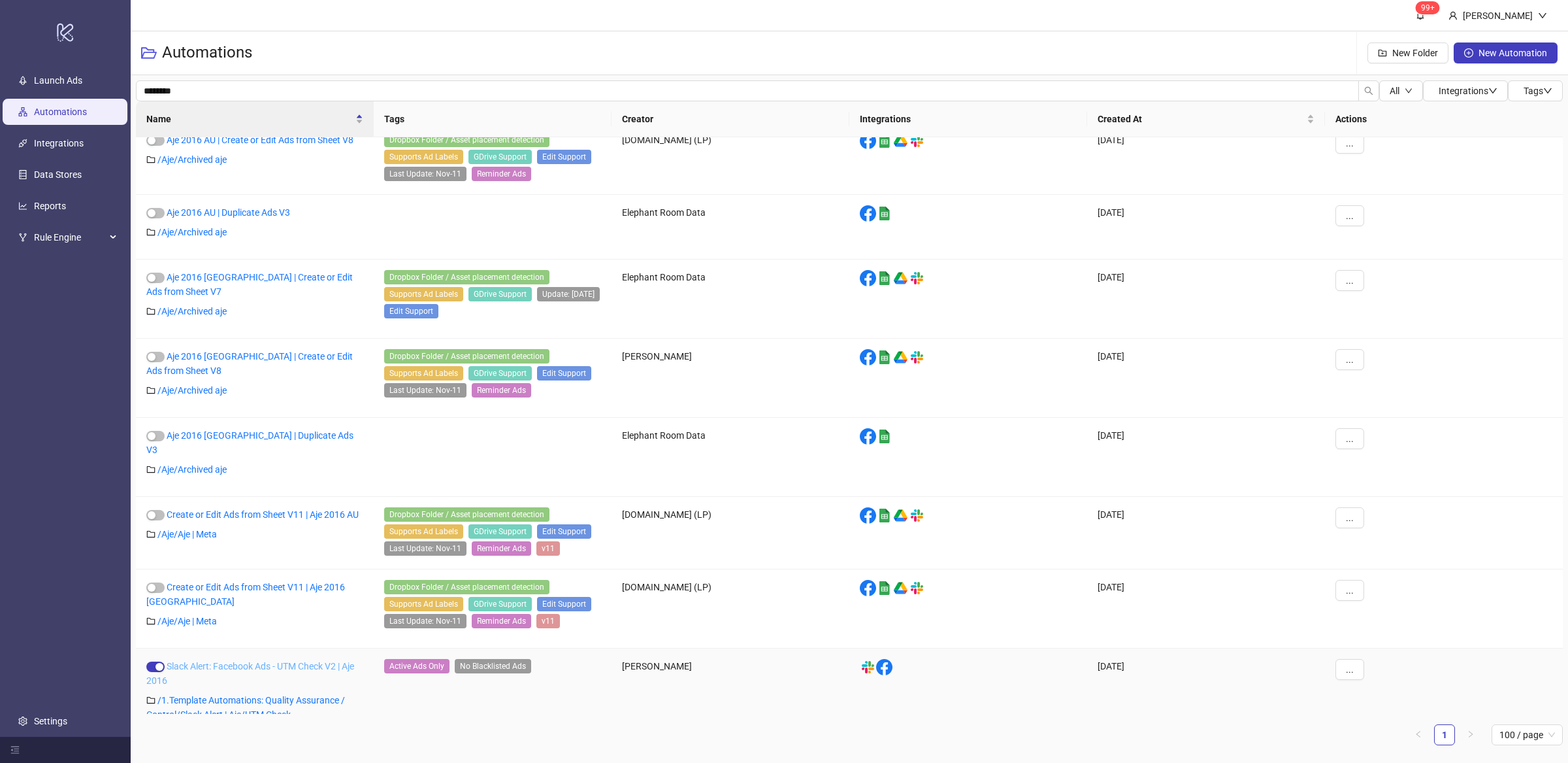
click at [339, 661] on link "Slack Alert: Facebook Ads - UTM Check V2 | Aje 2016" at bounding box center [250, 674] width 208 height 25
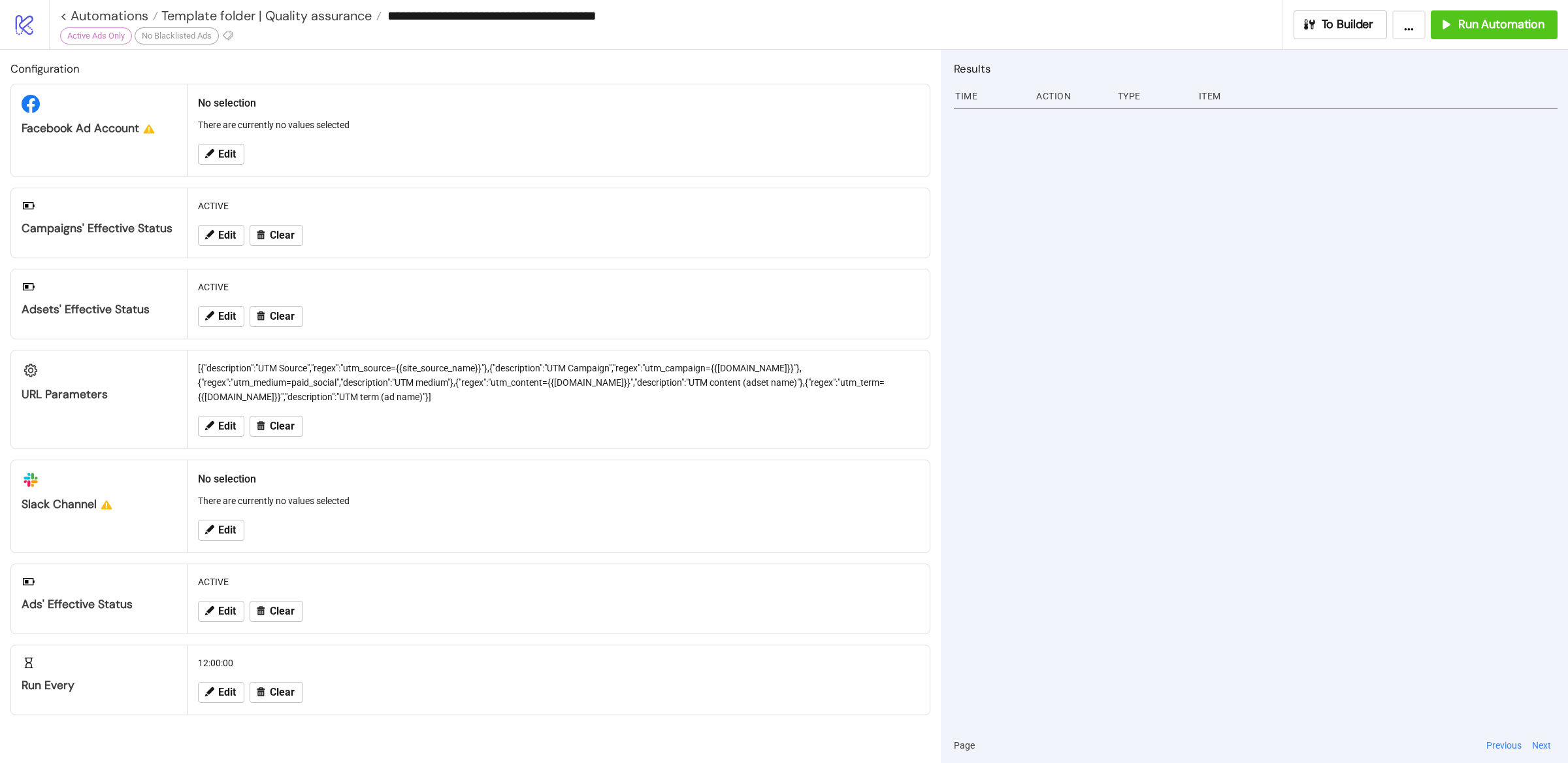
type input "**********"
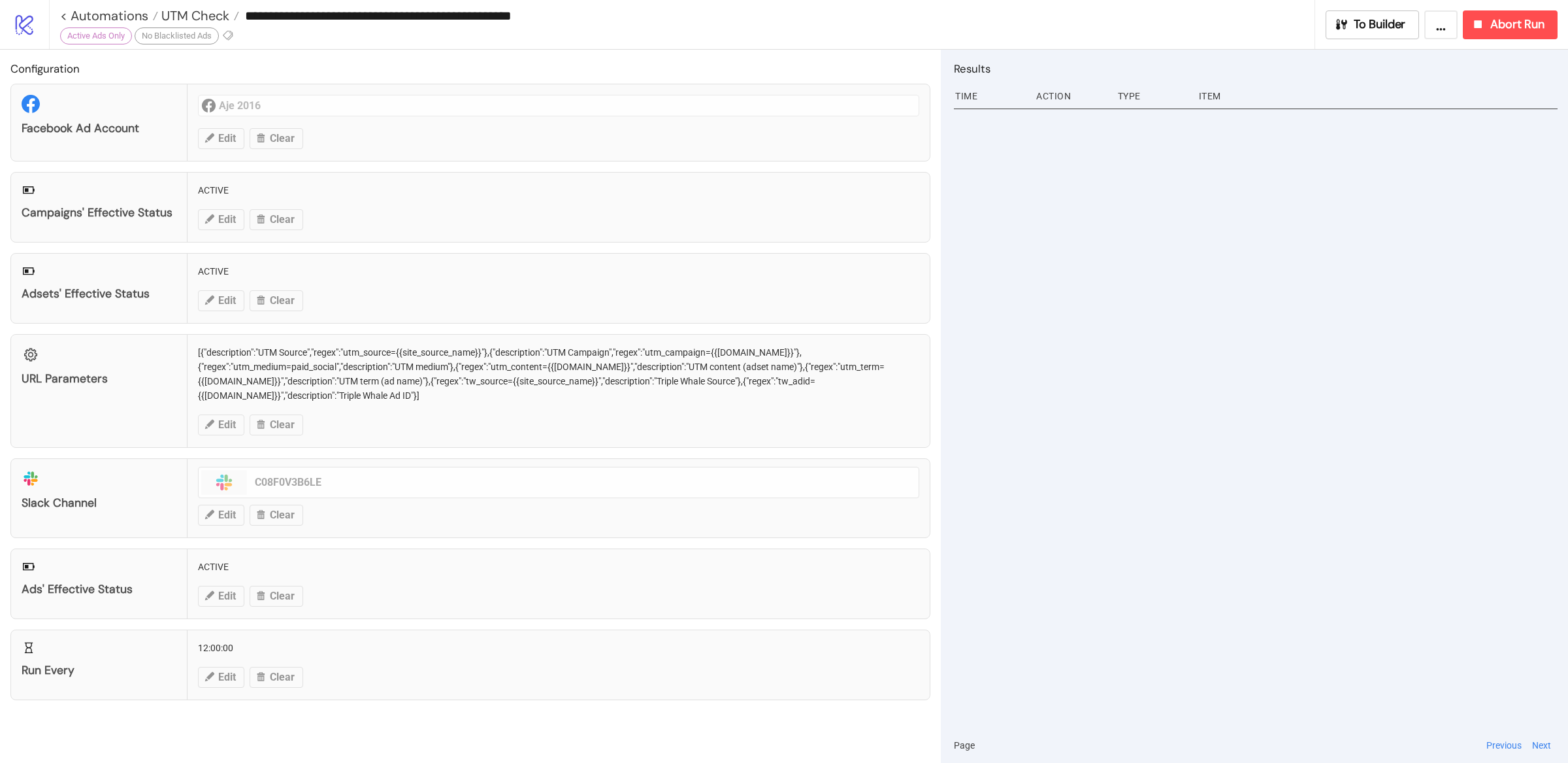
click at [473, 415] on div "URL Parameters [{"description":"UTM Source","regex":"utm_source={{site_source_n…" at bounding box center [470, 390] width 920 height 114
click at [482, 427] on div "URL Parameters [{"description":"UTM Source","regex":"utm_source={{site_source_n…" at bounding box center [470, 390] width 920 height 114
click at [493, 423] on div "URL Parameters [{"description":"UTM Source","regex":"utm_source={{site_source_n…" at bounding box center [470, 390] width 920 height 114
click at [208, 16] on span "UTM Check" at bounding box center [193, 16] width 71 height 17
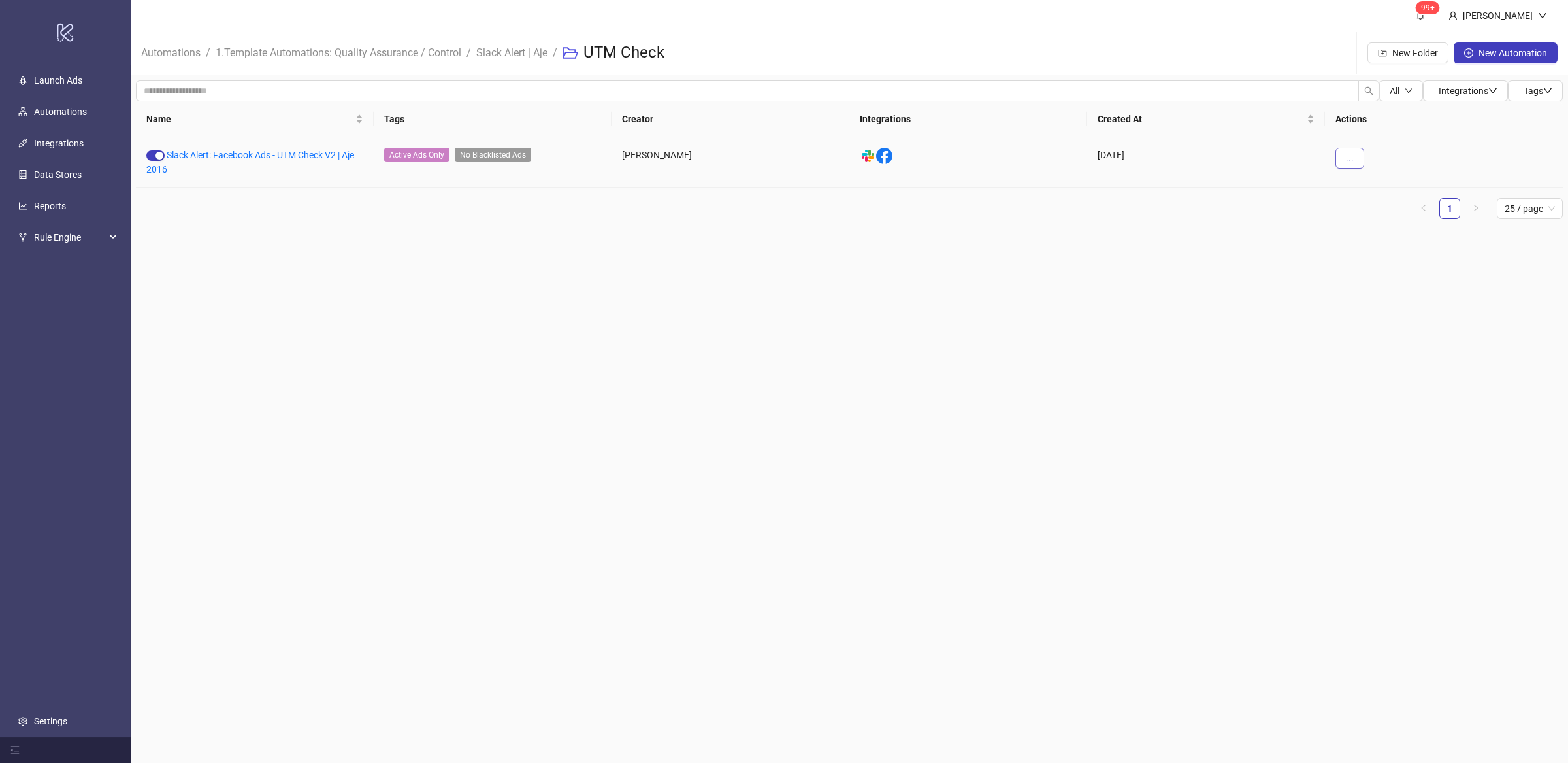
click at [1350, 155] on span "..." at bounding box center [1349, 158] width 8 height 10
click at [1396, 269] on span "Duplicate" at bounding box center [1379, 268] width 38 height 14
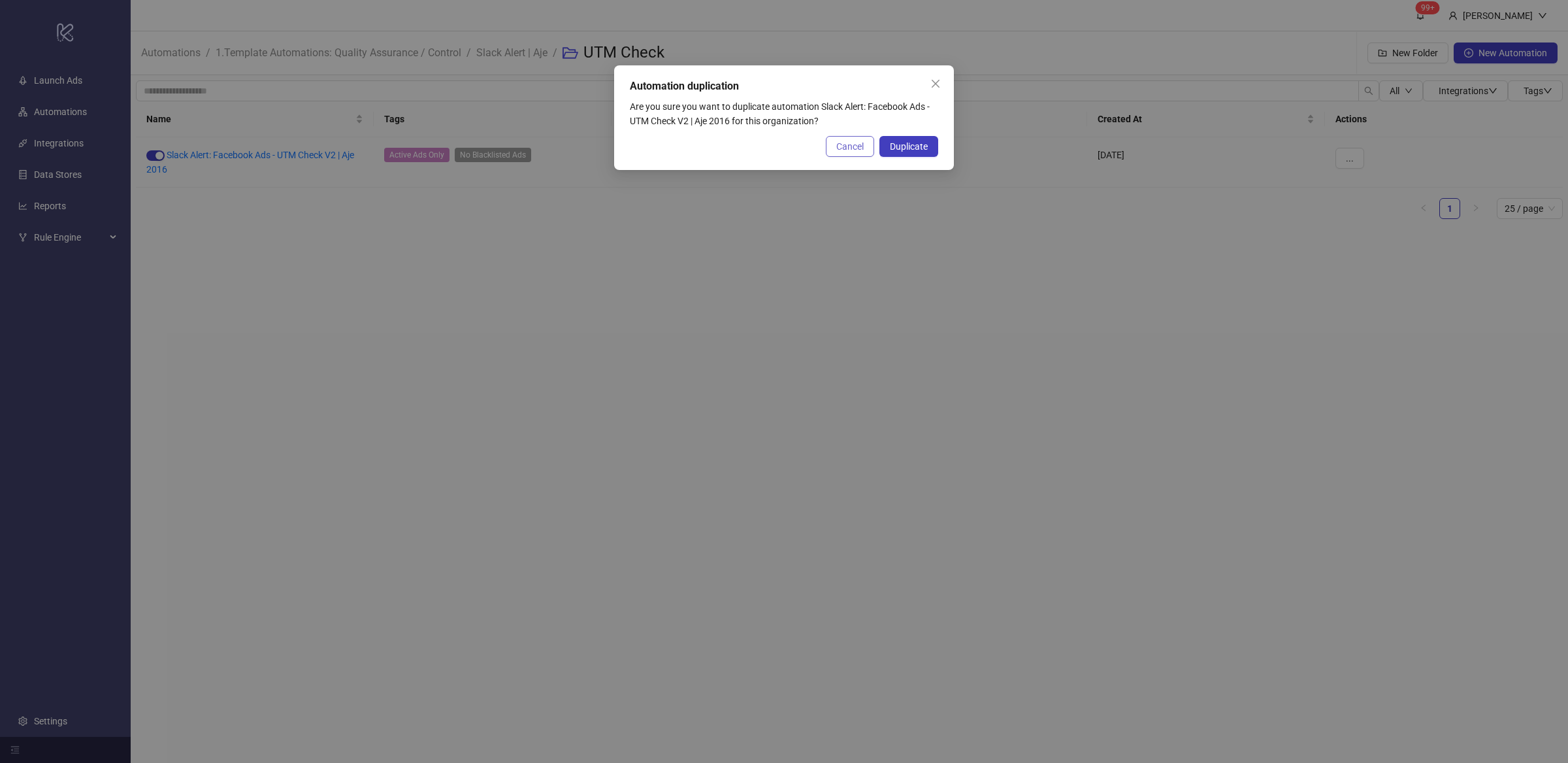
click at [855, 150] on span "Cancel" at bounding box center [850, 146] width 28 height 10
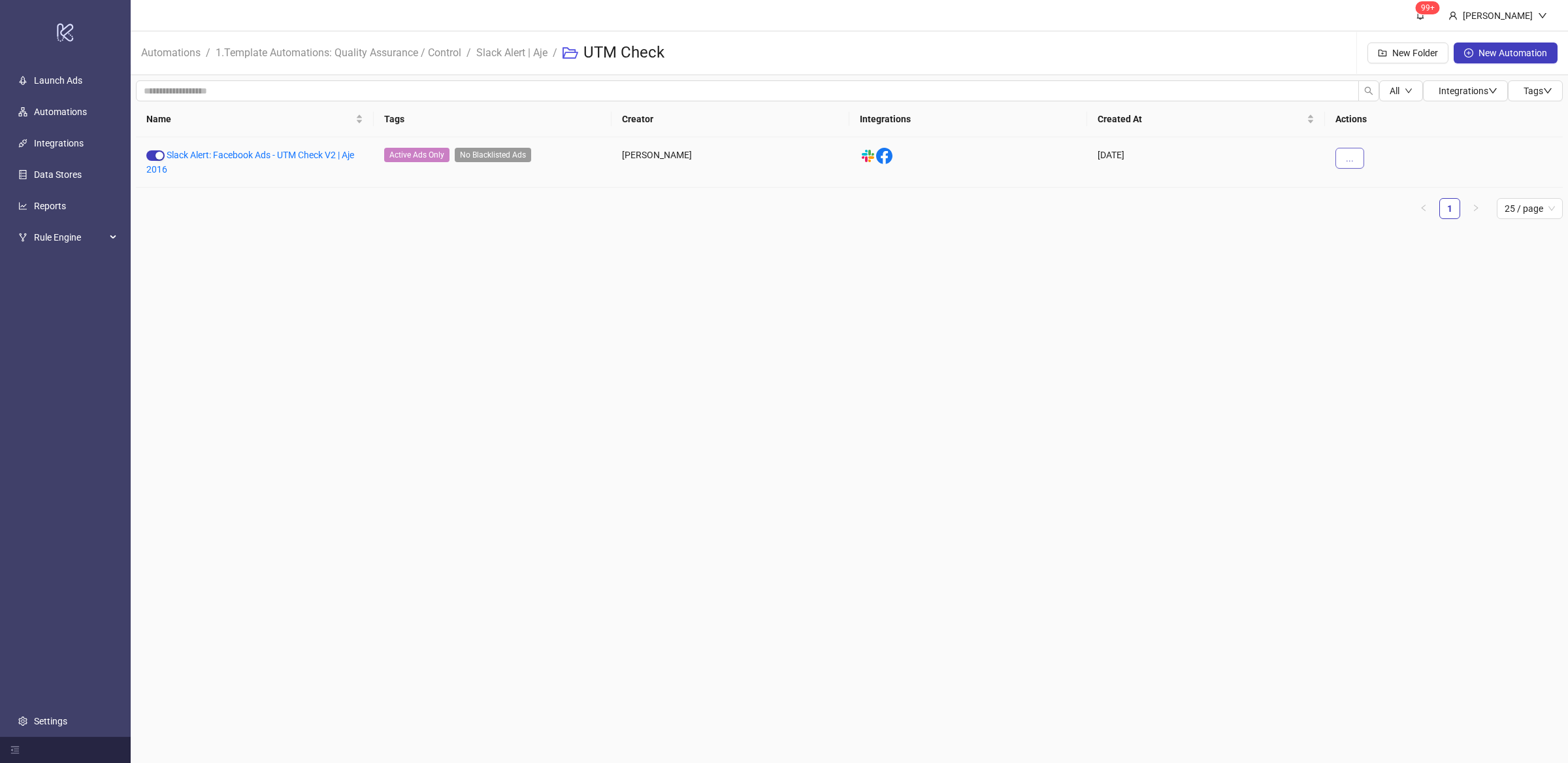
click at [1355, 156] on button "..." at bounding box center [1349, 158] width 29 height 21
click at [1392, 266] on span "Duplicate" at bounding box center [1379, 268] width 38 height 14
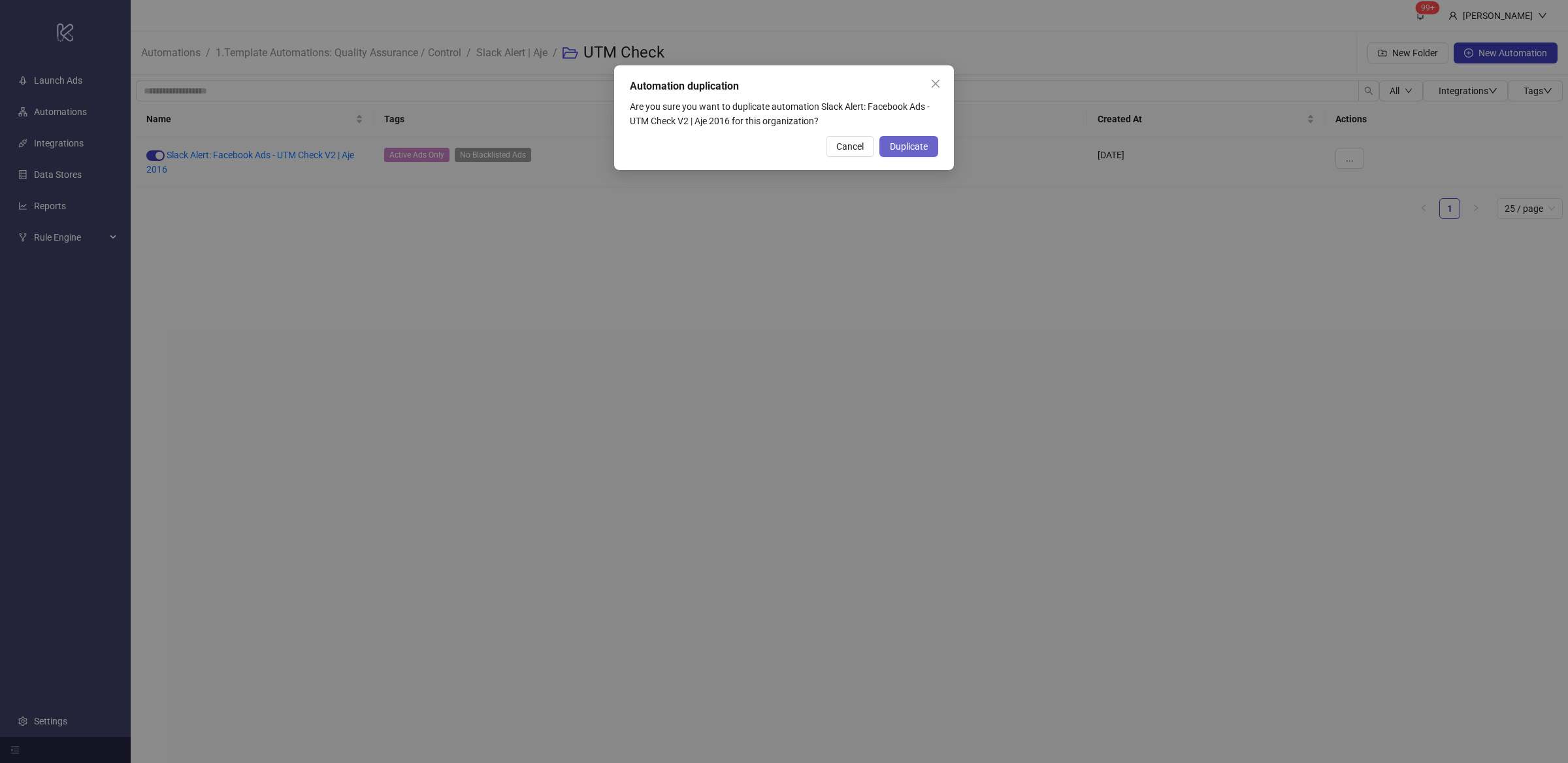
click at [909, 151] on span "Duplicate" at bounding box center [908, 146] width 38 height 10
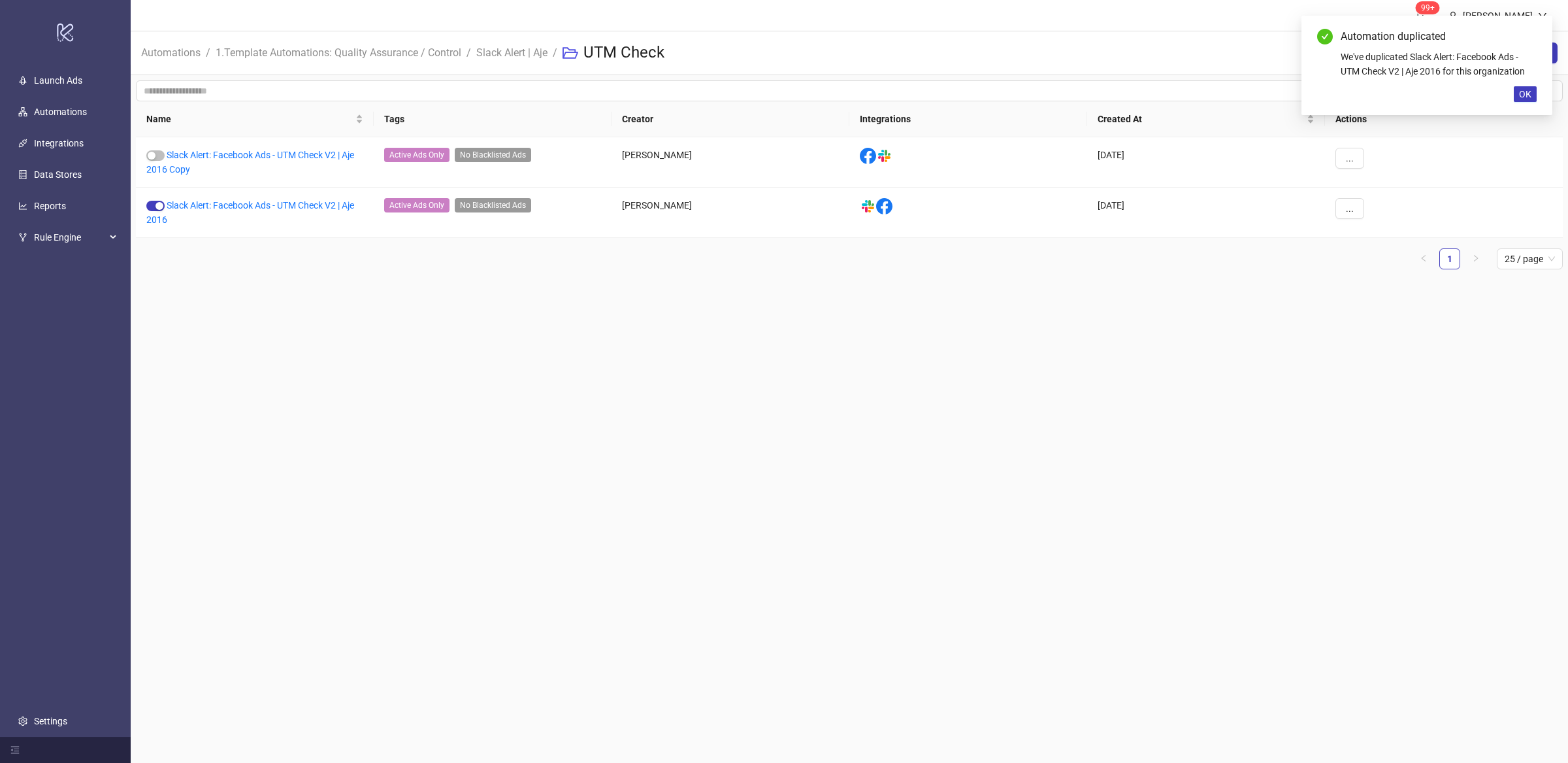
click at [473, 302] on main "99+ Villy Aparicio Automations / 1.Template Automations: Quality Assurance / Co…" at bounding box center [848, 381] width 1437 height 763
click at [202, 157] on link "Slack Alert: Facebook Ads - UTM Check V2 | Aje 2016 Copy" at bounding box center [250, 162] width 208 height 25
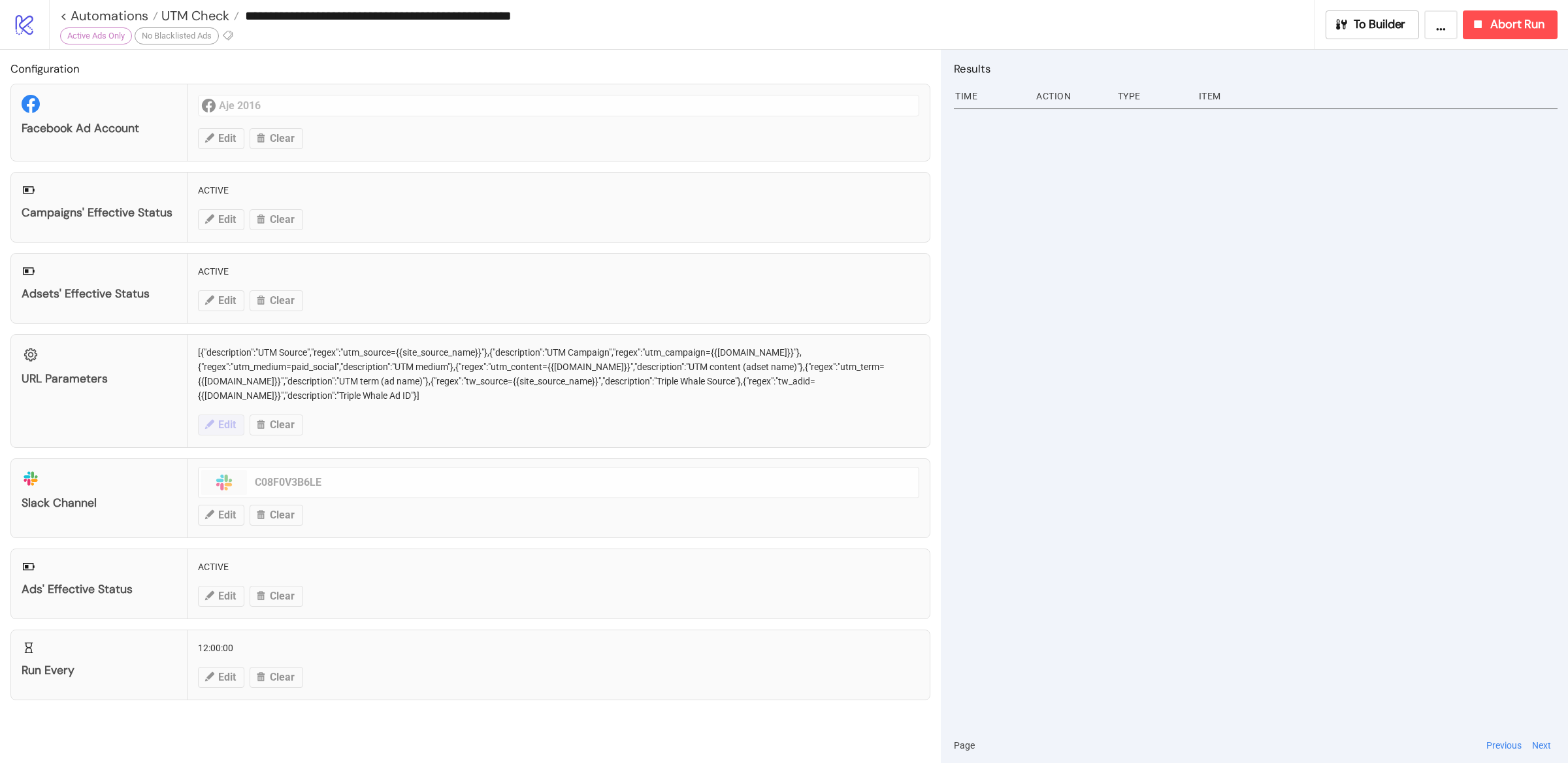
type input "**********"
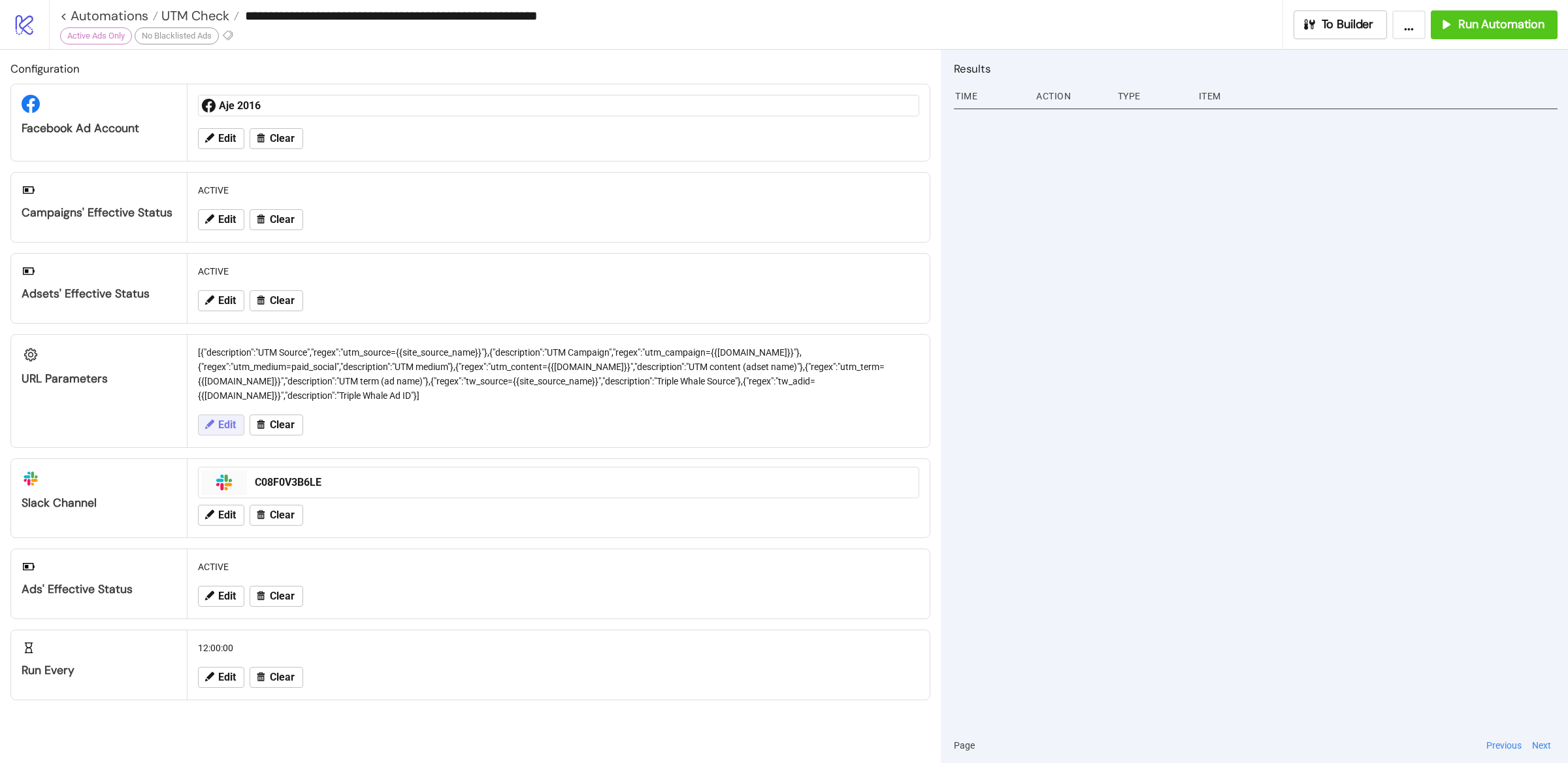
click at [233, 427] on span "Edit" at bounding box center [227, 425] width 18 height 12
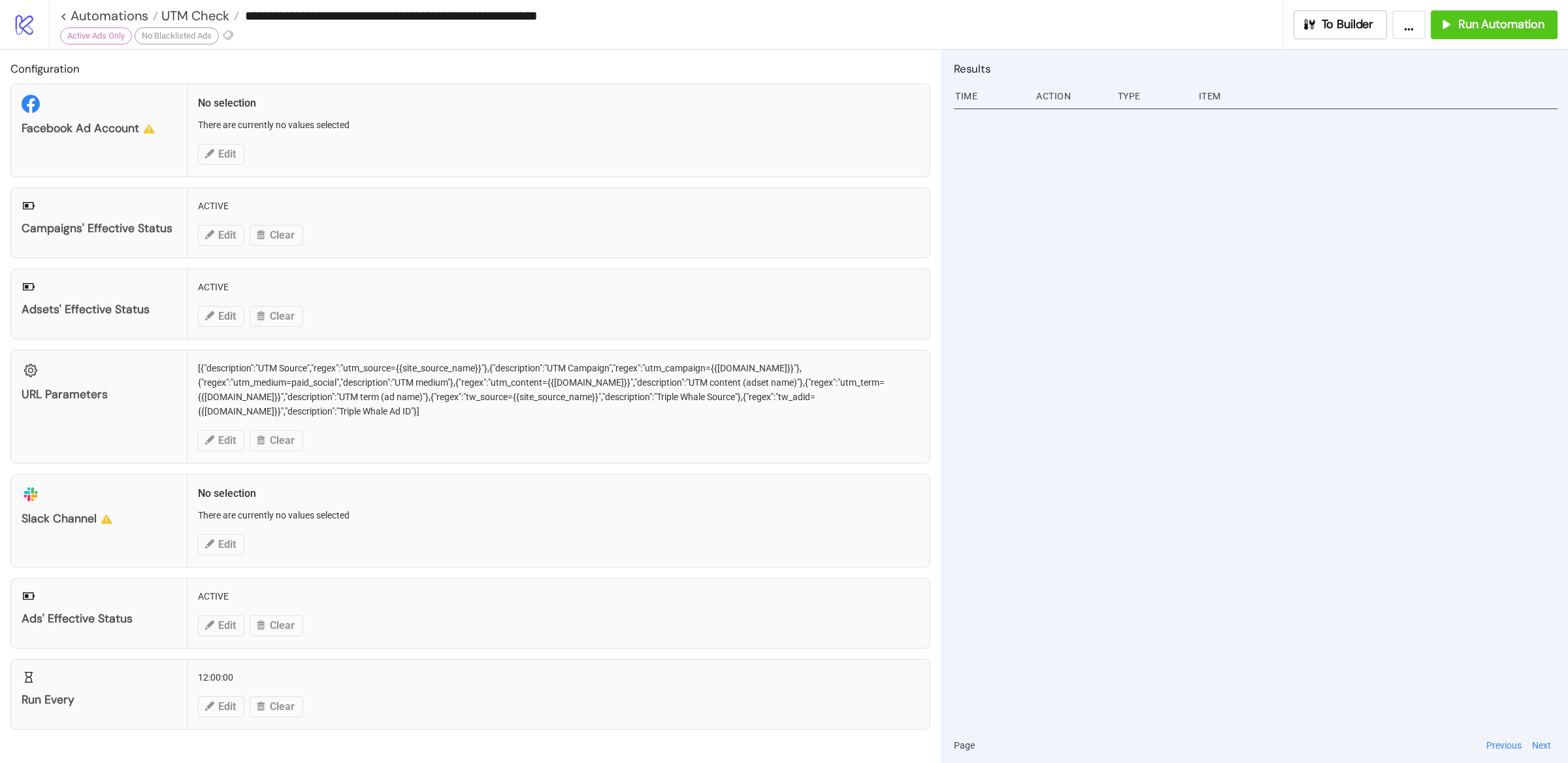
click at [220, 435] on div "URL Parameters [{"description":"UTM Source","regex":"utm_source={{site_source_n…" at bounding box center [470, 406] width 920 height 114
drag, startPoint x: 1101, startPoint y: 409, endPoint x: 1029, endPoint y: 405, distance: 72.1
click at [1098, 409] on div at bounding box center [1255, 416] width 604 height 623
click at [219, 441] on span "Edit" at bounding box center [227, 441] width 18 height 12
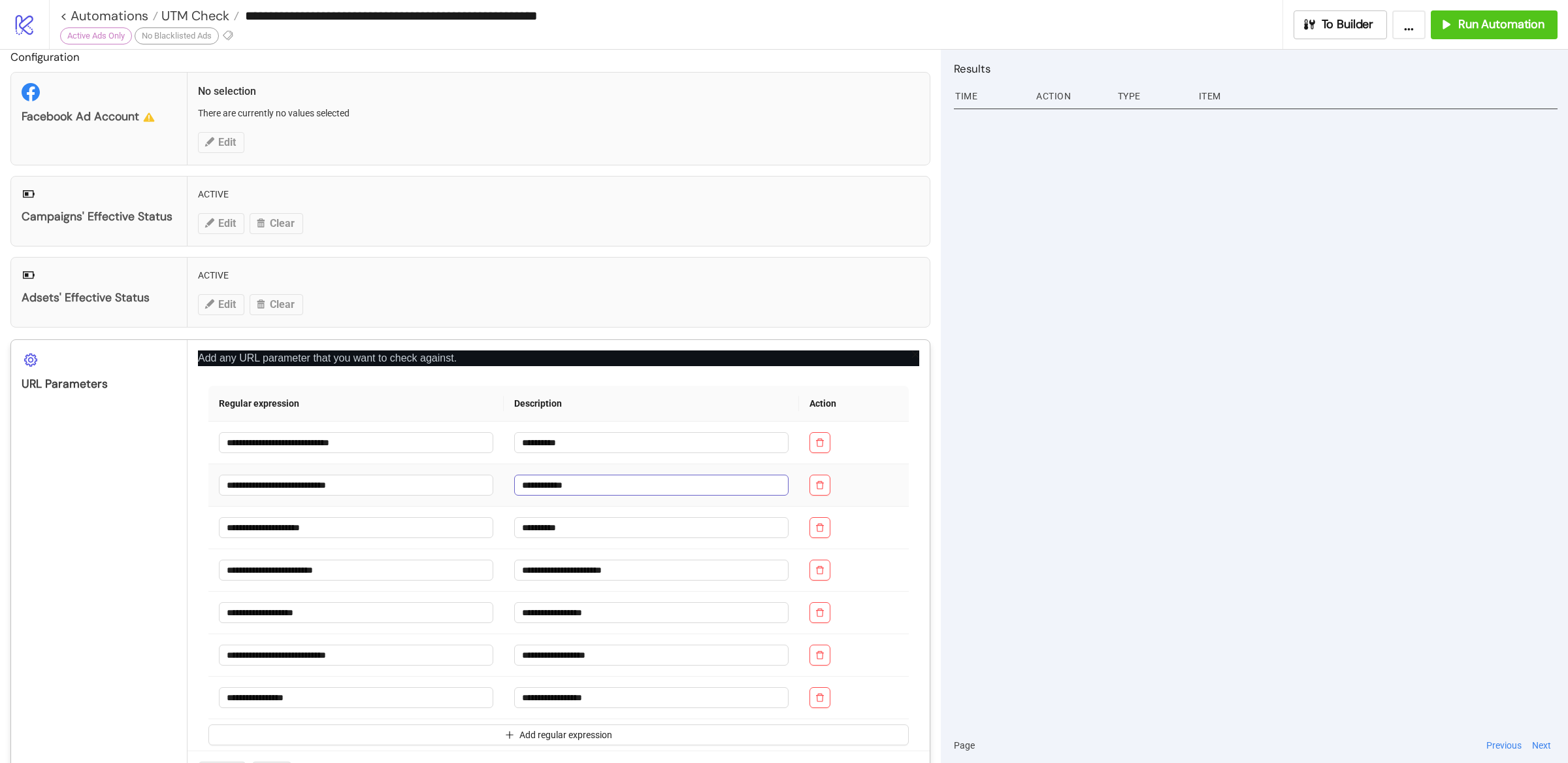
scroll to position [72, 0]
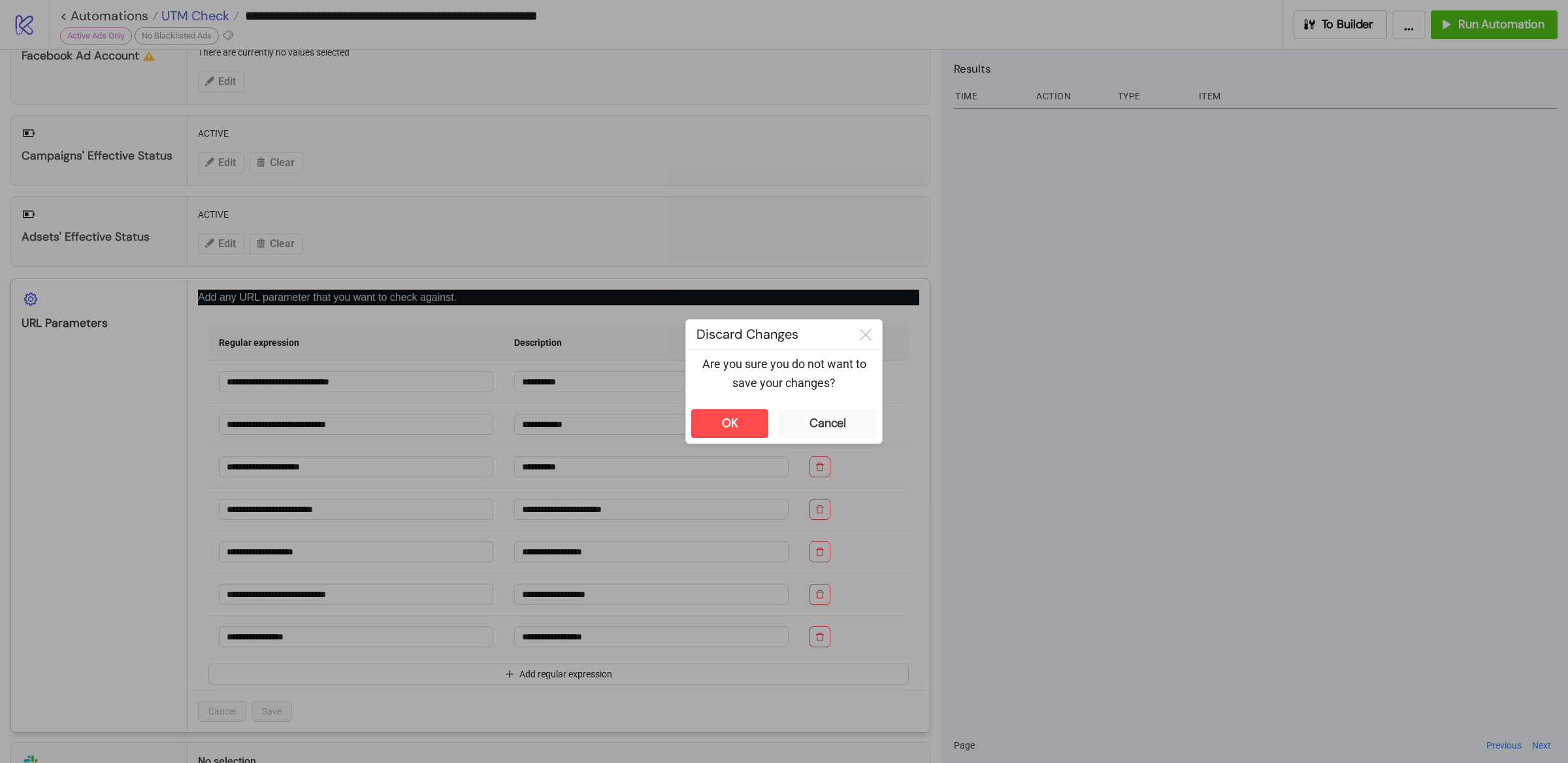
click at [181, 19] on div "**********" at bounding box center [784, 381] width 1568 height 763
click at [742, 427] on button "OK" at bounding box center [730, 423] width 77 height 29
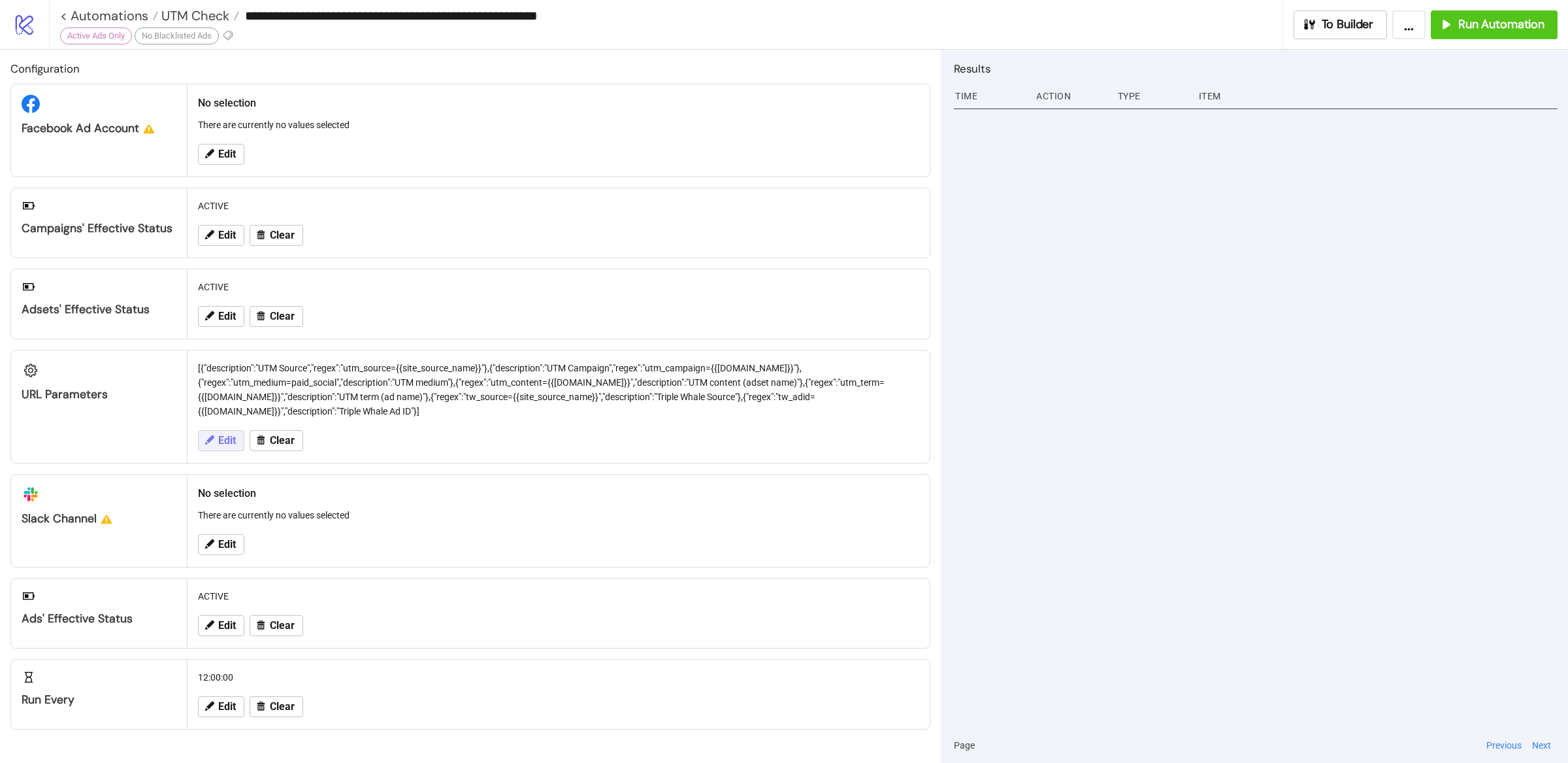
click at [229, 439] on span "Edit" at bounding box center [227, 441] width 18 height 12
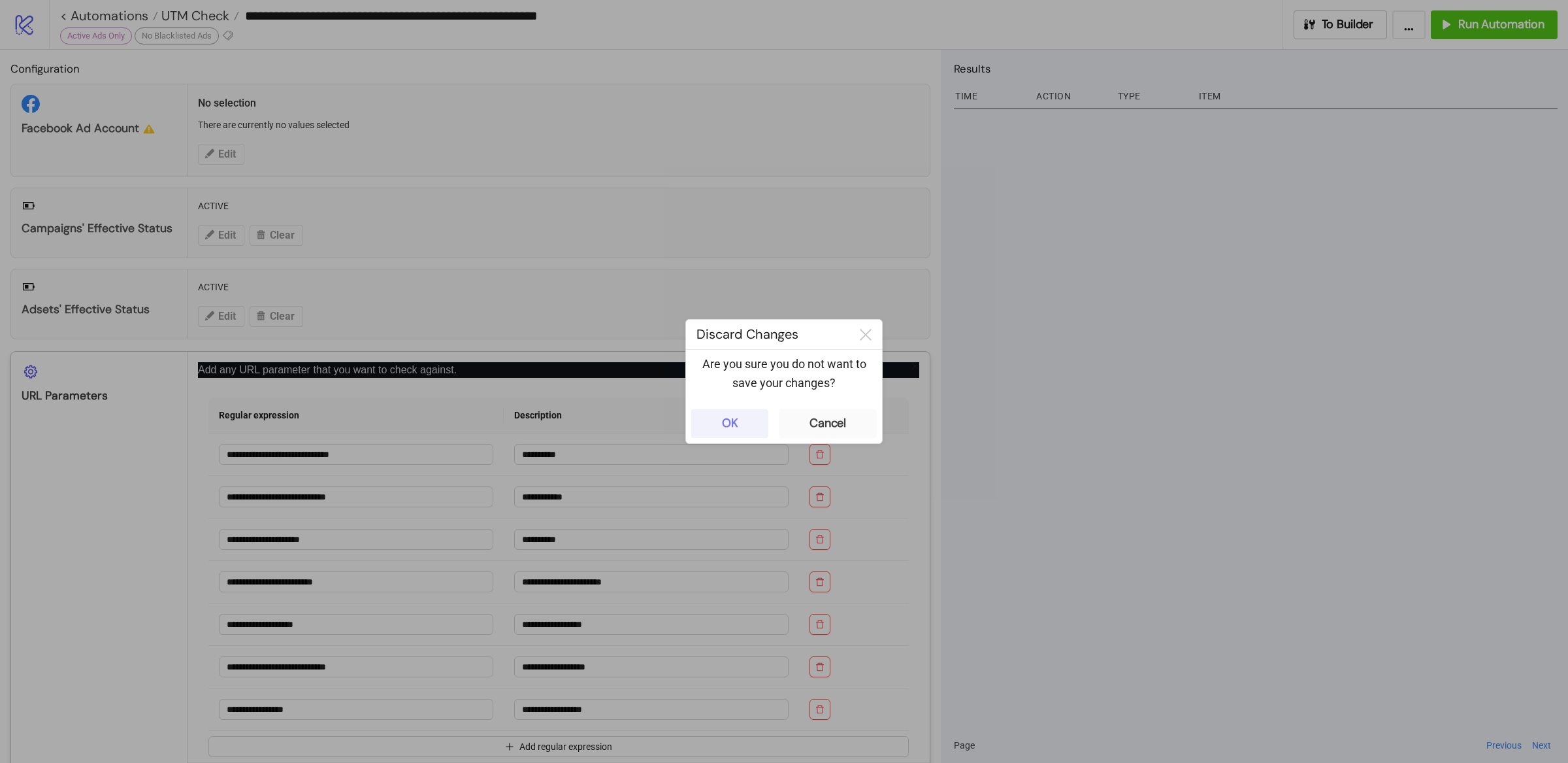
click at [731, 427] on div "OK" at bounding box center [730, 423] width 16 height 15
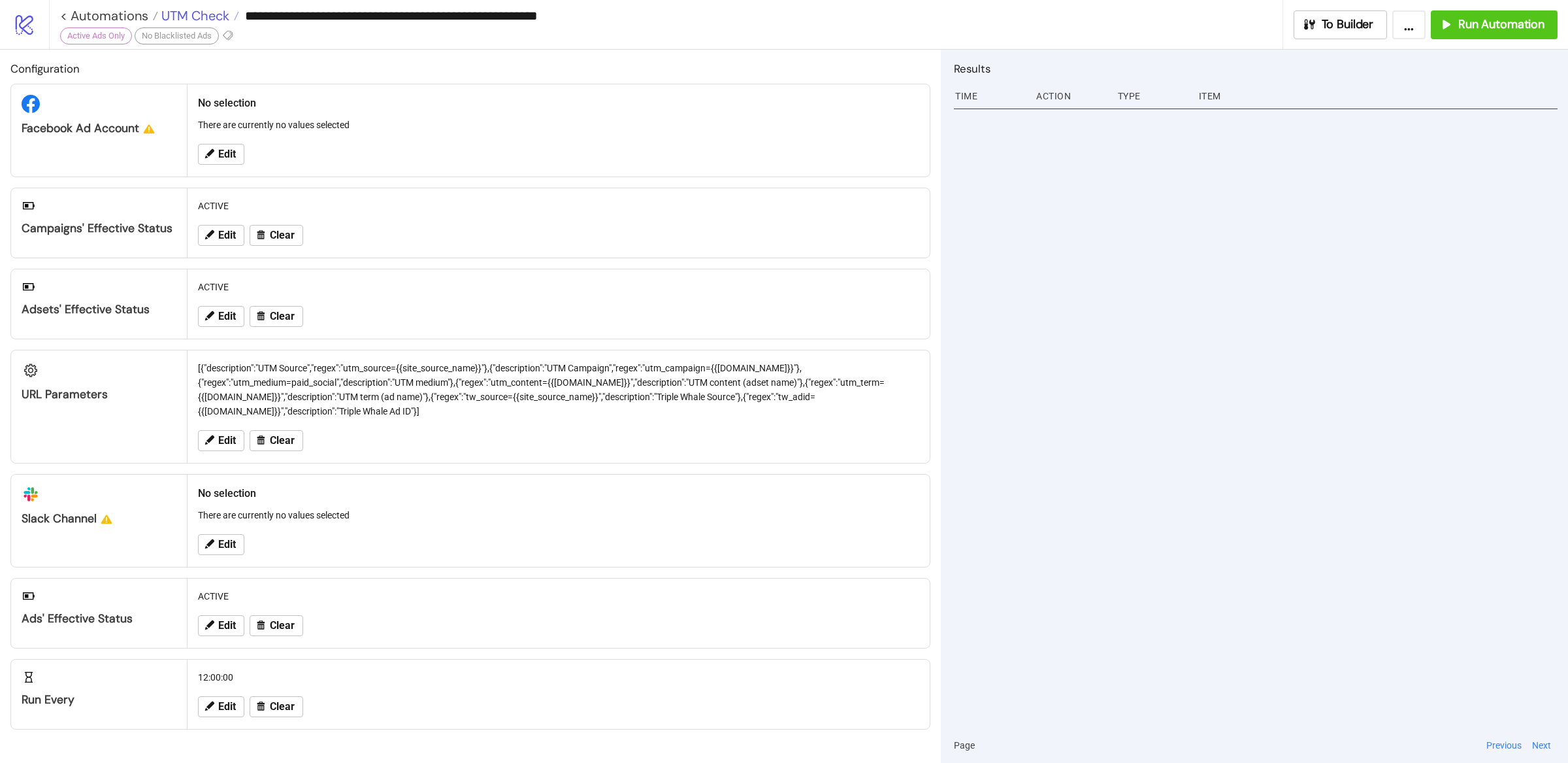
click at [207, 9] on span "UTM Check" at bounding box center [193, 16] width 71 height 17
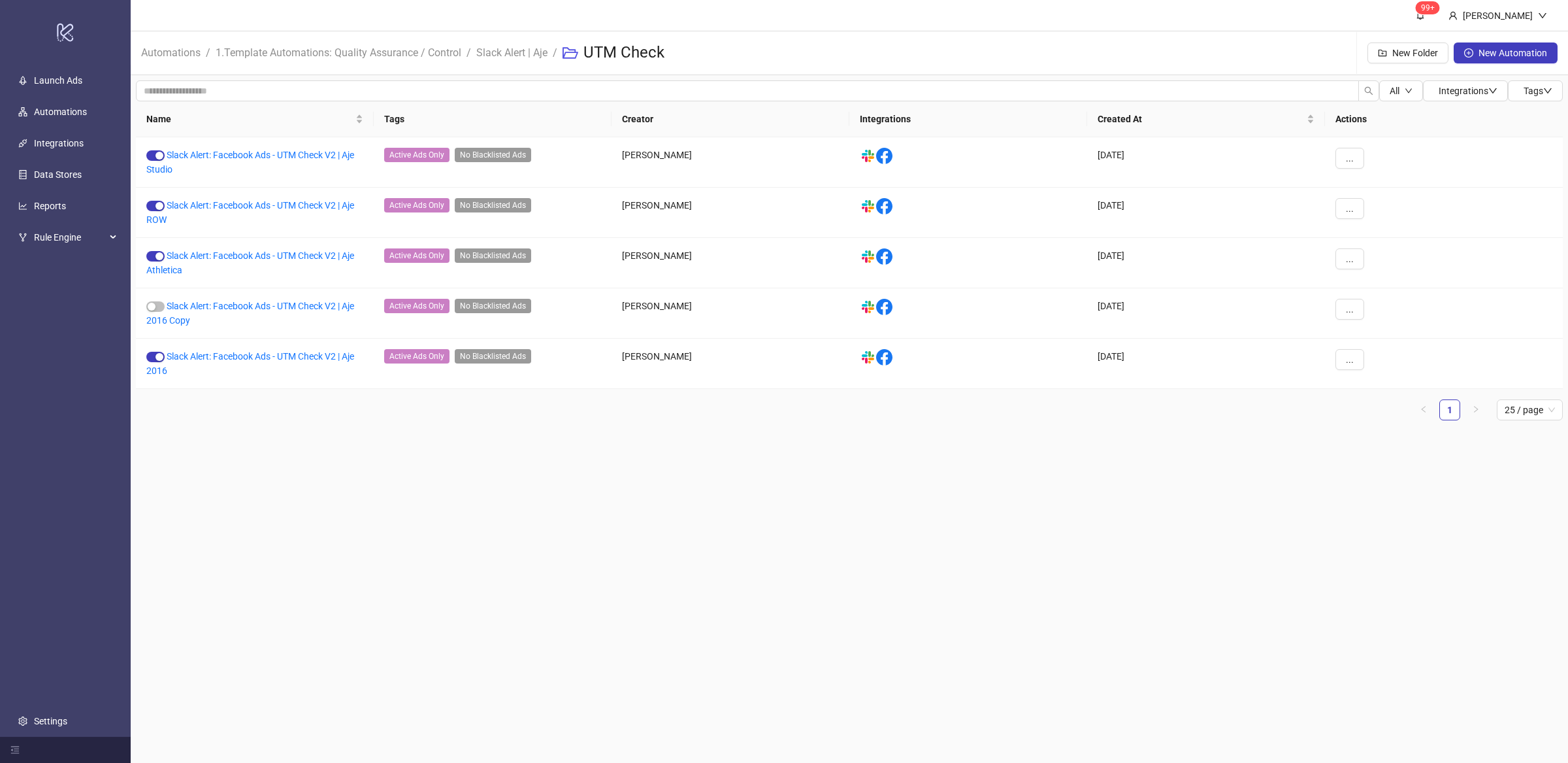
click at [586, 467] on main "99+ [PERSON_NAME] Automations / 1.Template Automations: Quality Assurance / Con…" at bounding box center [848, 381] width 1437 height 763
click at [219, 309] on link "Slack Alert: Facebook Ads - UTM Check V2 | Aje 2016 Copy" at bounding box center [250, 313] width 208 height 25
click at [298, 354] on link "Slack Alert: Facebook Ads - UTM Check V2 | Aje 2016" at bounding box center [250, 363] width 208 height 25
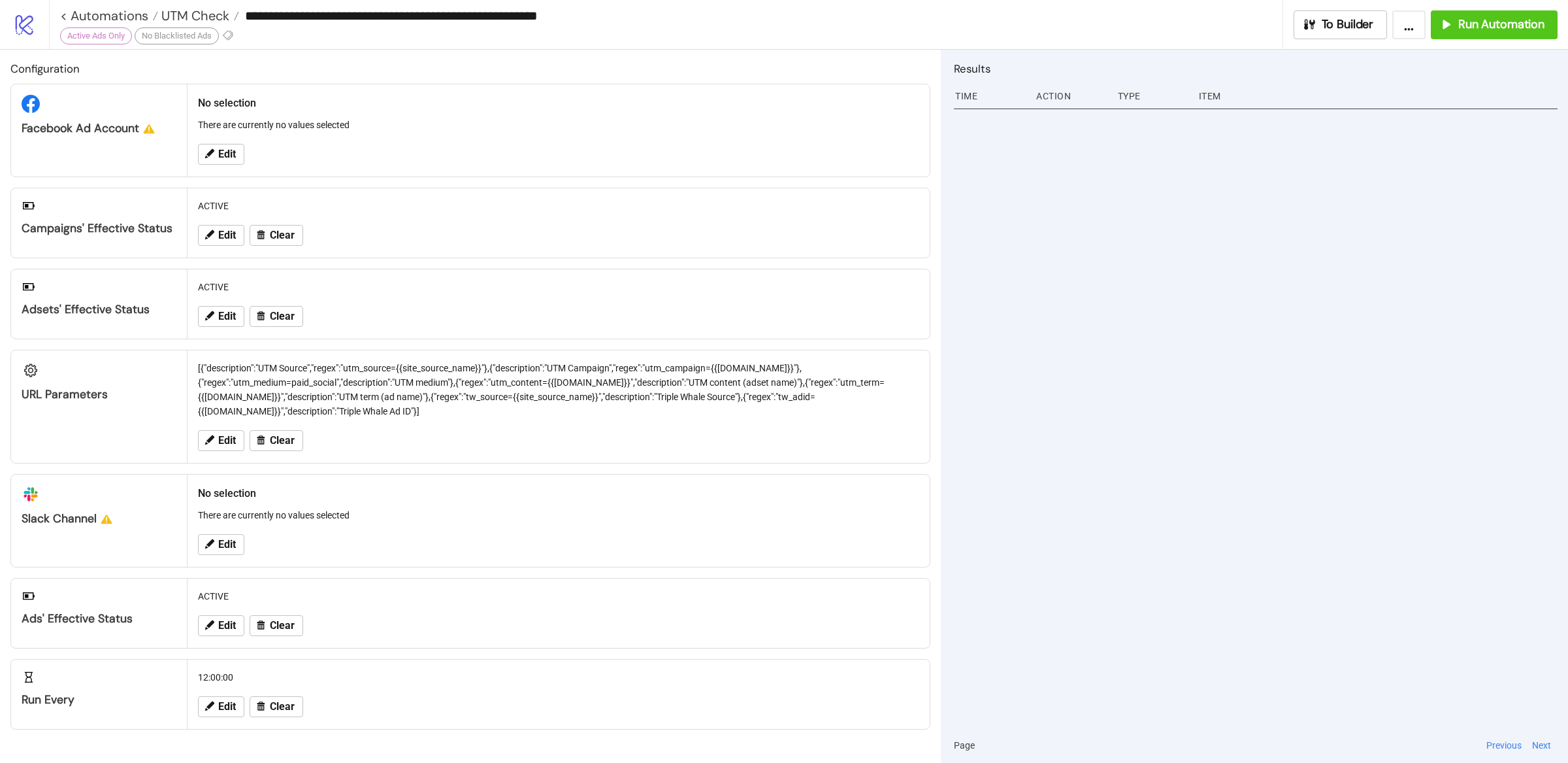
type input "**********"
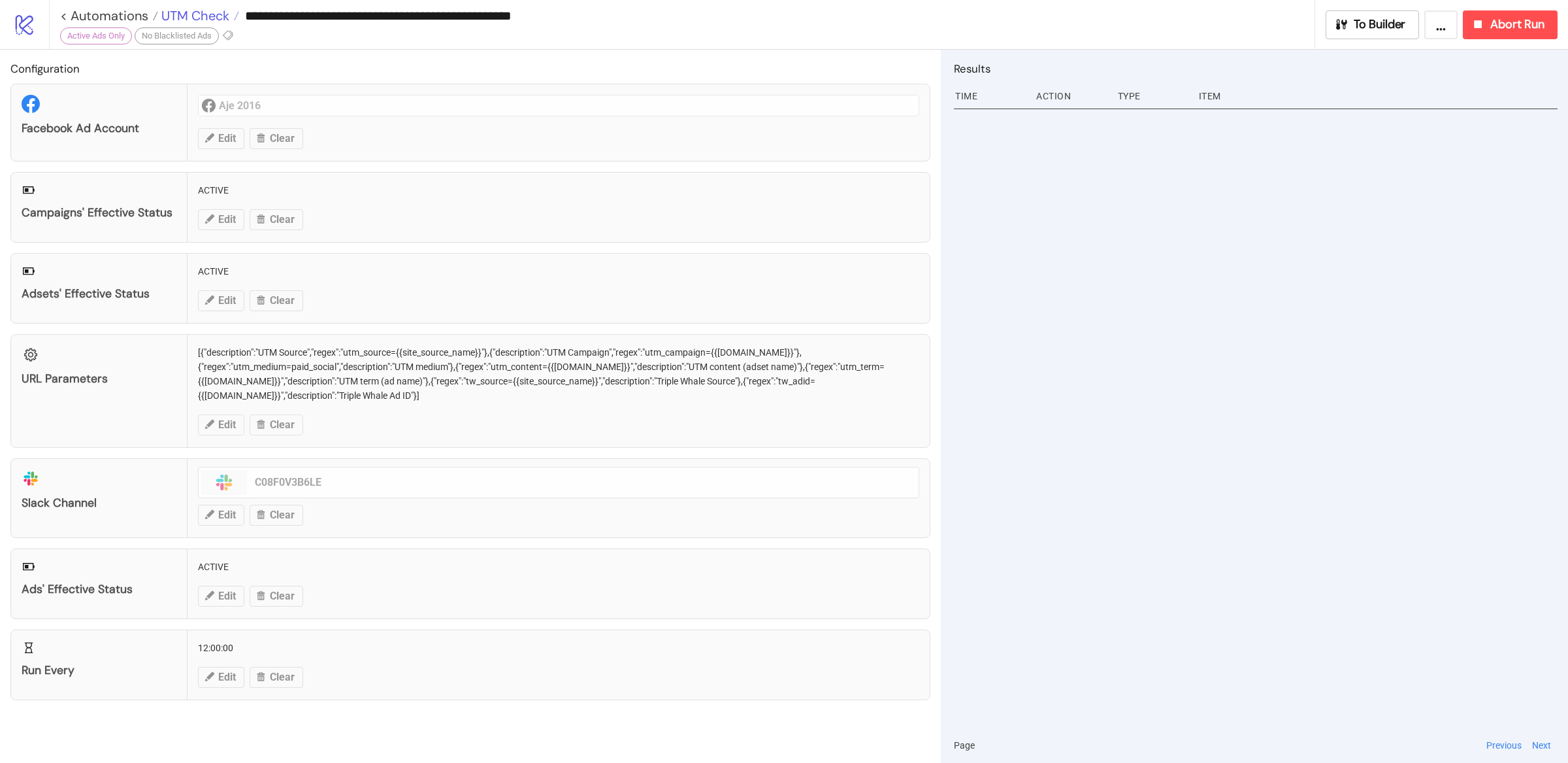
click at [198, 12] on span "UTM Check" at bounding box center [193, 16] width 71 height 17
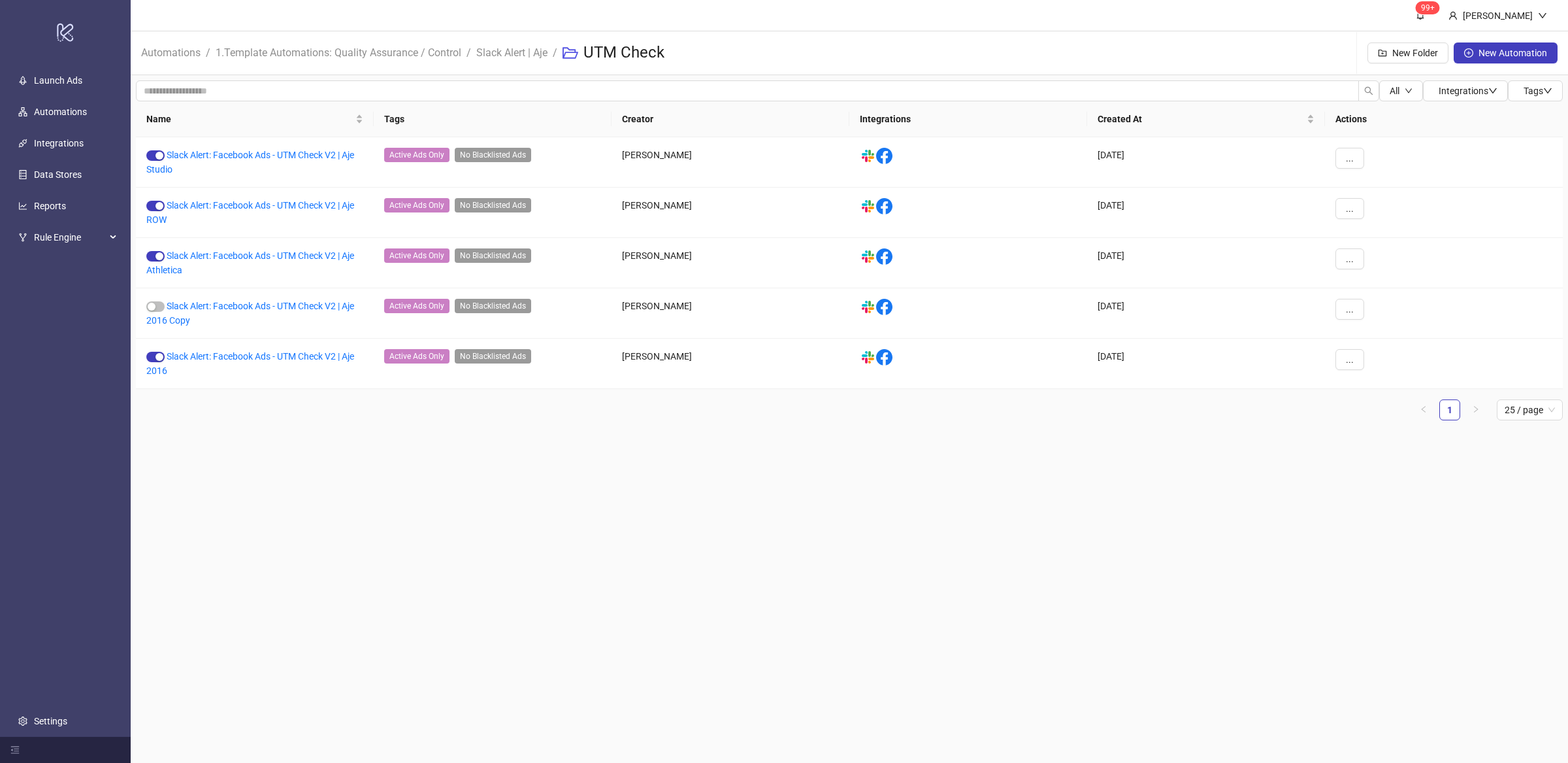
click at [388, 460] on main "99+ [PERSON_NAME] Automations / 1.Template Automations: Quality Assurance / Con…" at bounding box center [848, 381] width 1437 height 763
click at [409, 495] on main "99+ [PERSON_NAME] Automations / 1.Template Automations: Quality Assurance / Con…" at bounding box center [848, 381] width 1437 height 763
click at [1346, 315] on button "..." at bounding box center [1349, 309] width 29 height 21
click at [1378, 397] on span "Move" at bounding box center [1379, 398] width 38 height 14
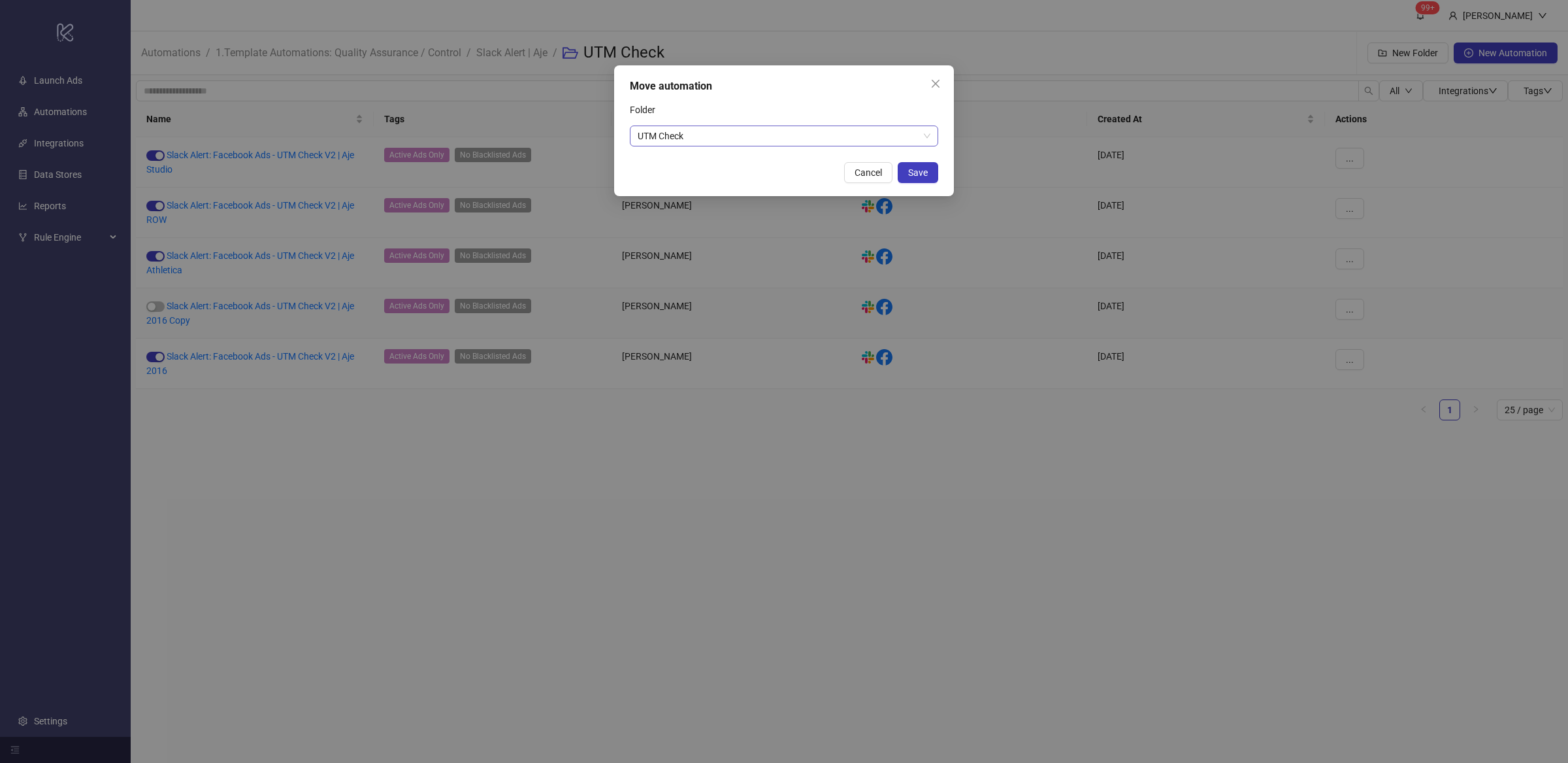
click at [921, 136] on span "UTM Check" at bounding box center [784, 135] width 293 height 19
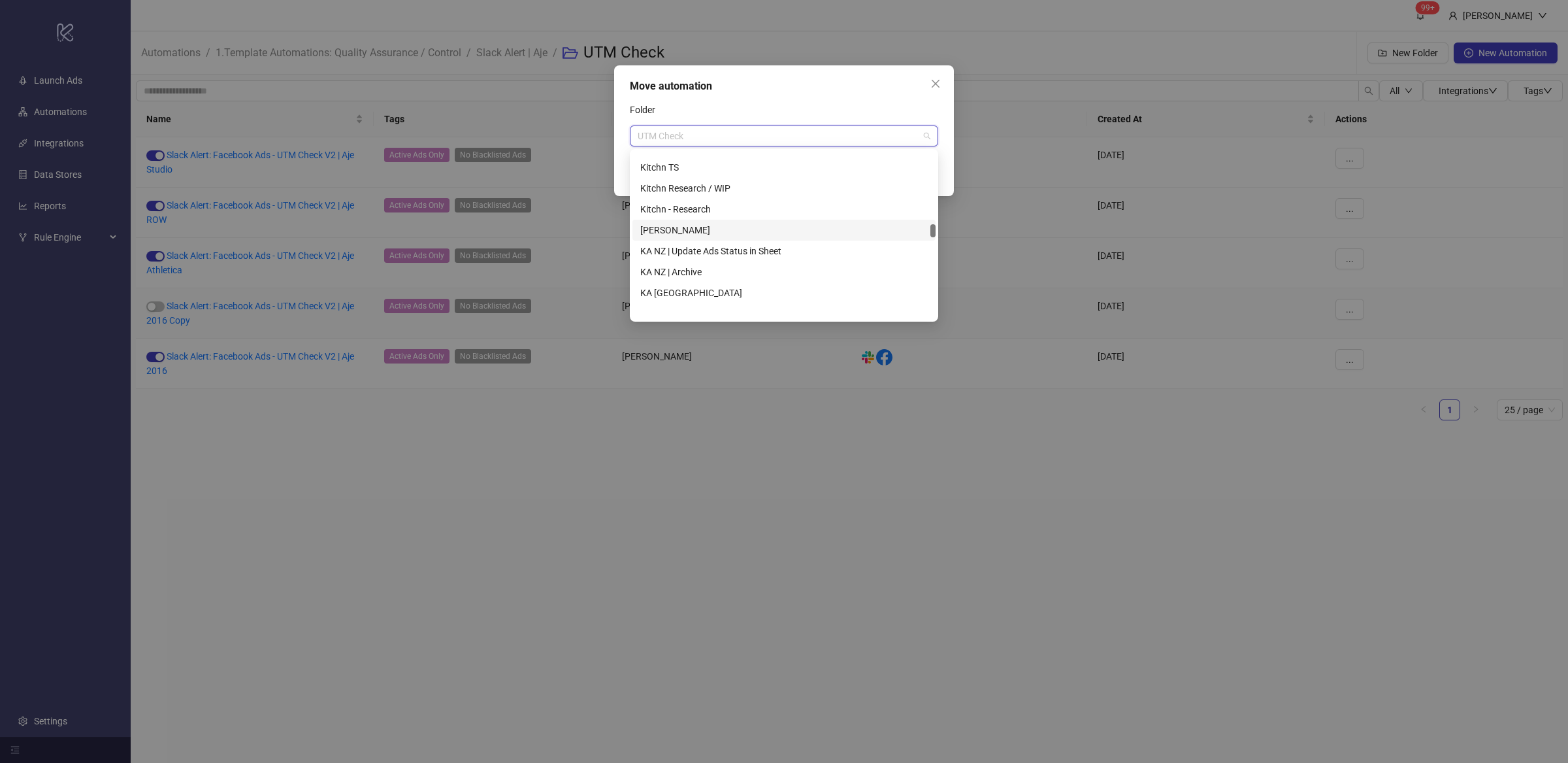
scroll to position [2234, 0]
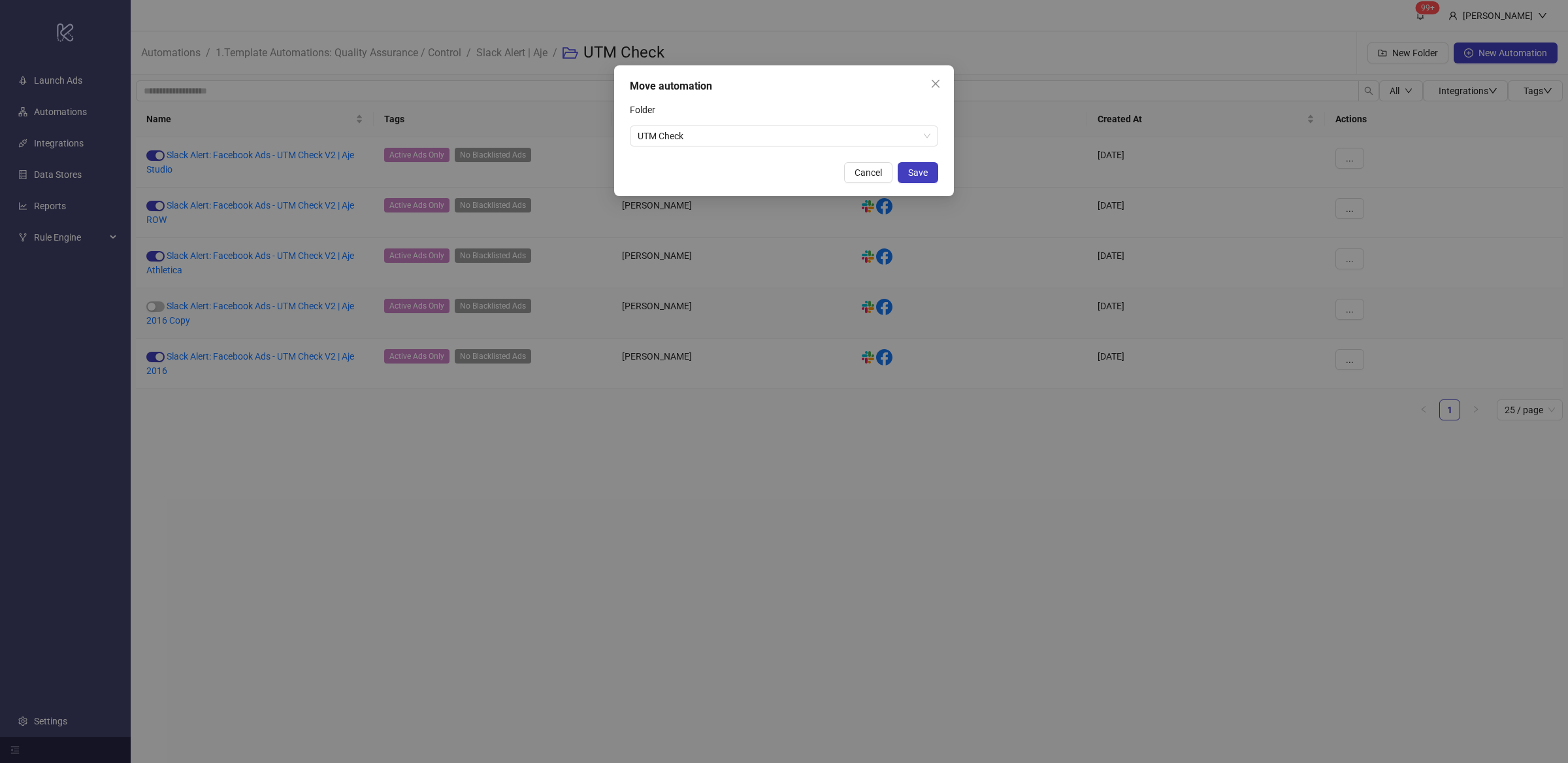
drag, startPoint x: 405, startPoint y: 575, endPoint x: 386, endPoint y: 529, distance: 49.8
click at [404, 575] on div "Move automation Folder UTM Check Cancel Save" at bounding box center [784, 381] width 1568 height 763
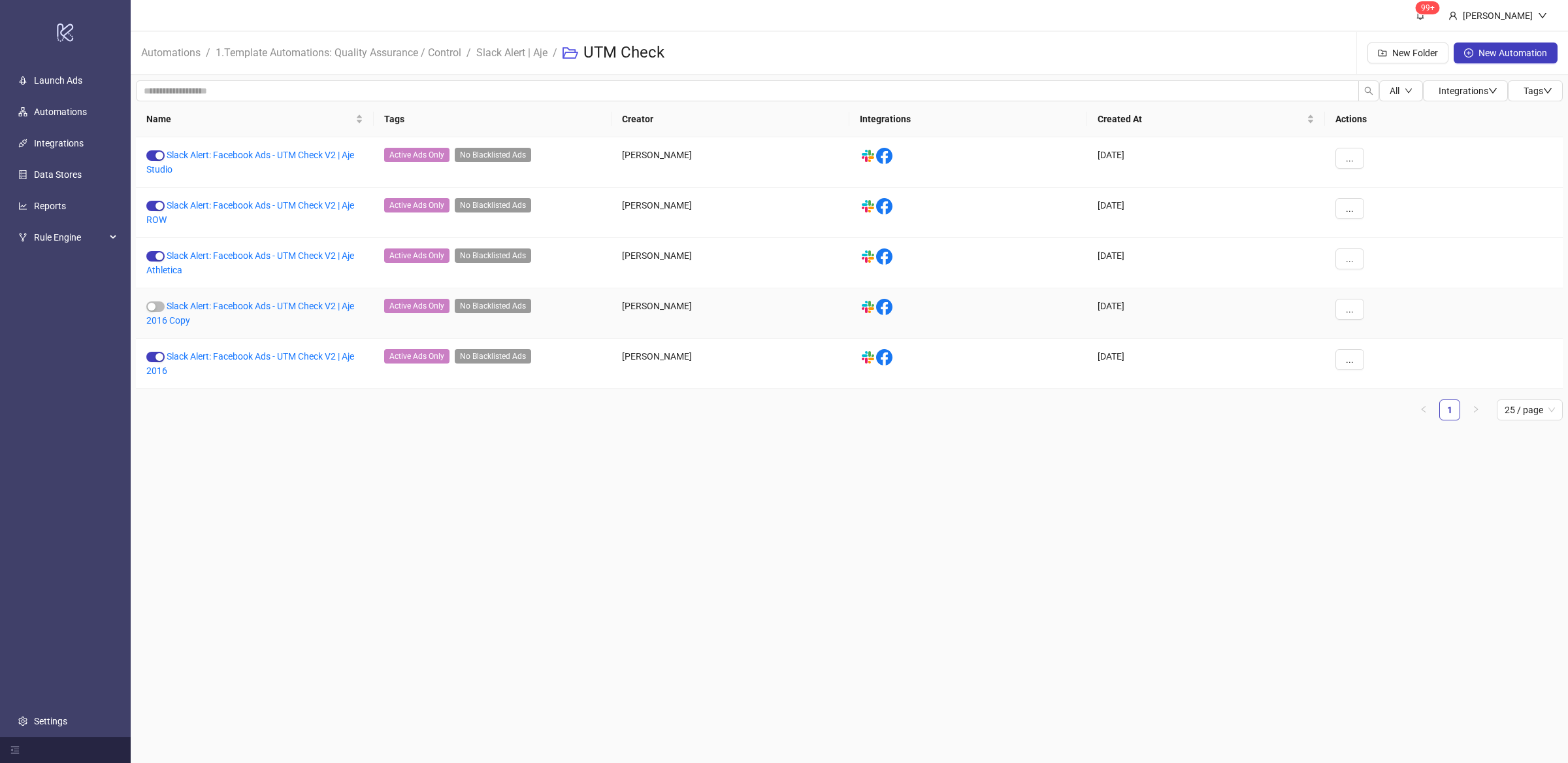
click at [1027, 308] on div "platform/slack" at bounding box center [968, 314] width 238 height 50
click at [80, 46] on div "logo/logo-mobile" at bounding box center [65, 32] width 125 height 60
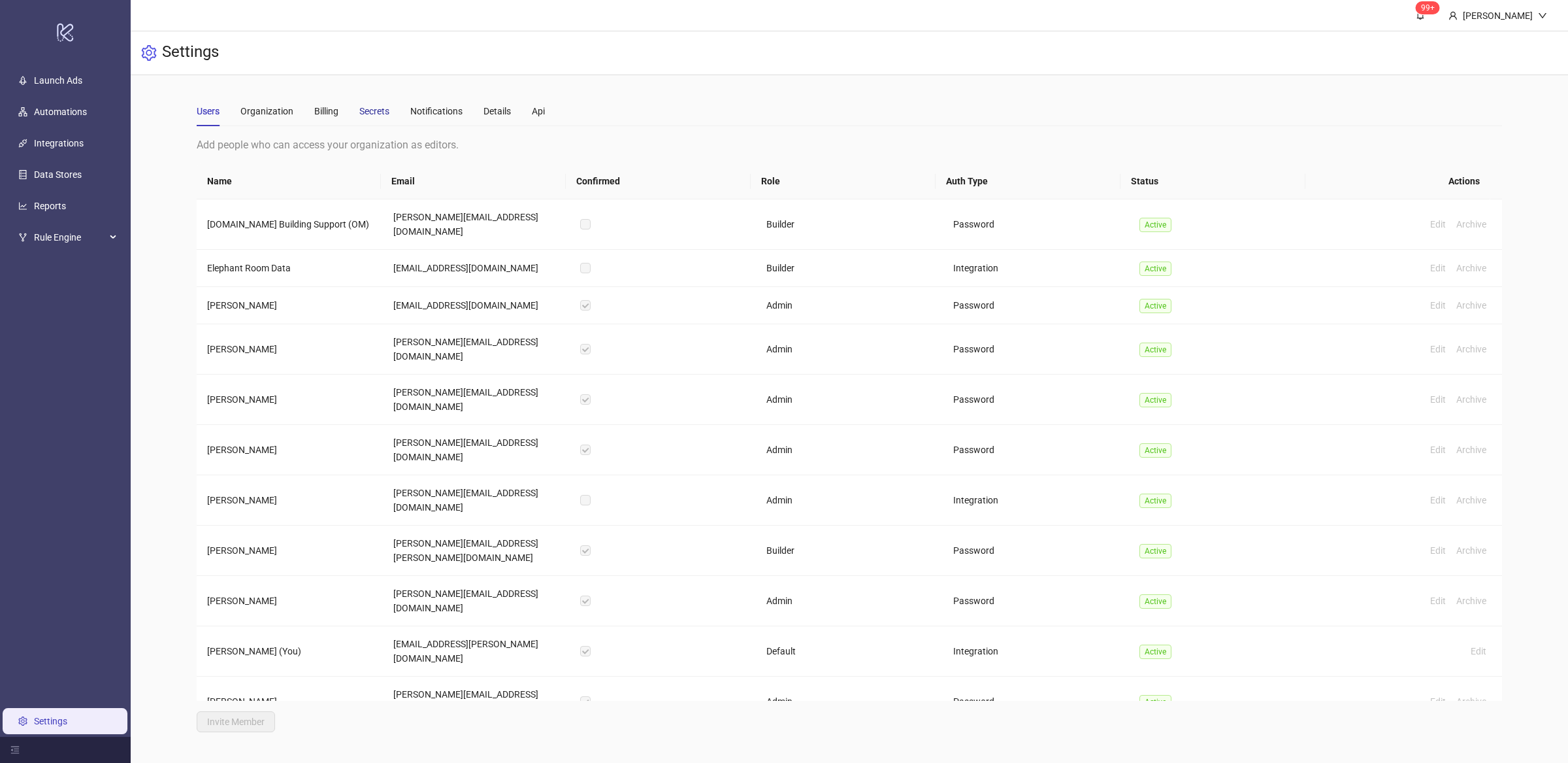
click at [368, 111] on div "Secrets" at bounding box center [374, 111] width 30 height 14
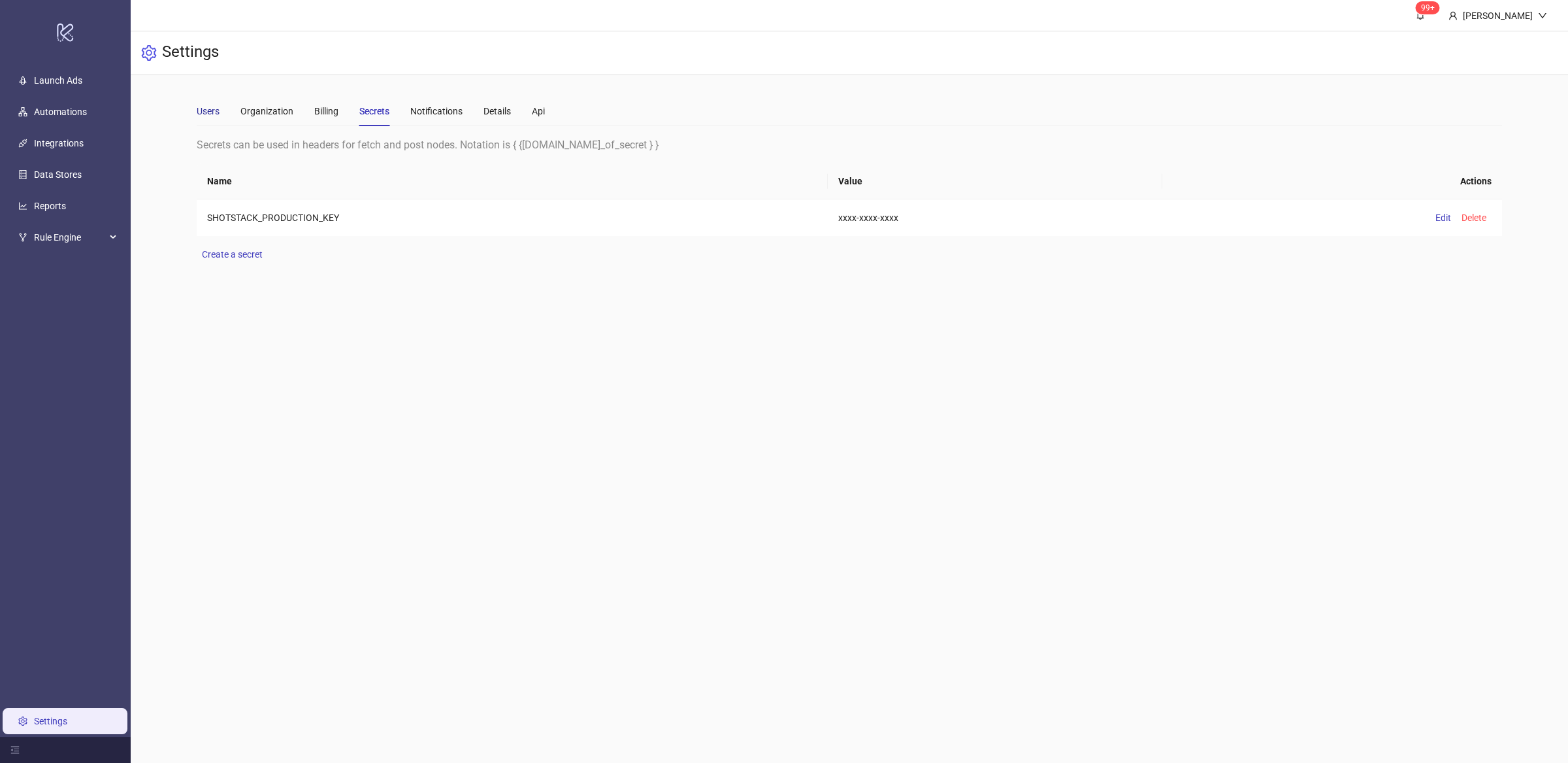
click at [213, 111] on div "Users" at bounding box center [208, 111] width 23 height 14
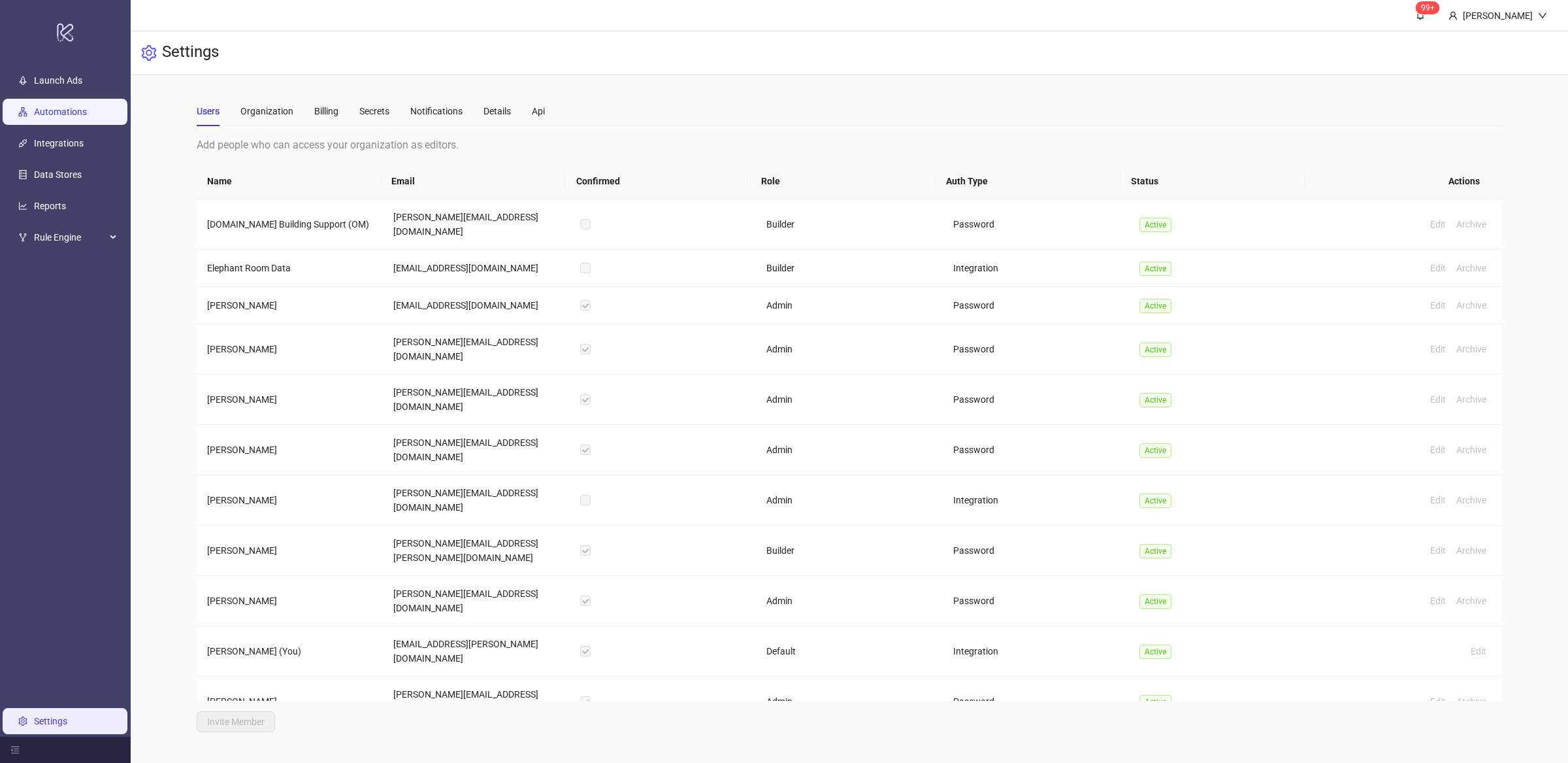
click at [72, 117] on link "Automations" at bounding box center [60, 112] width 53 height 10
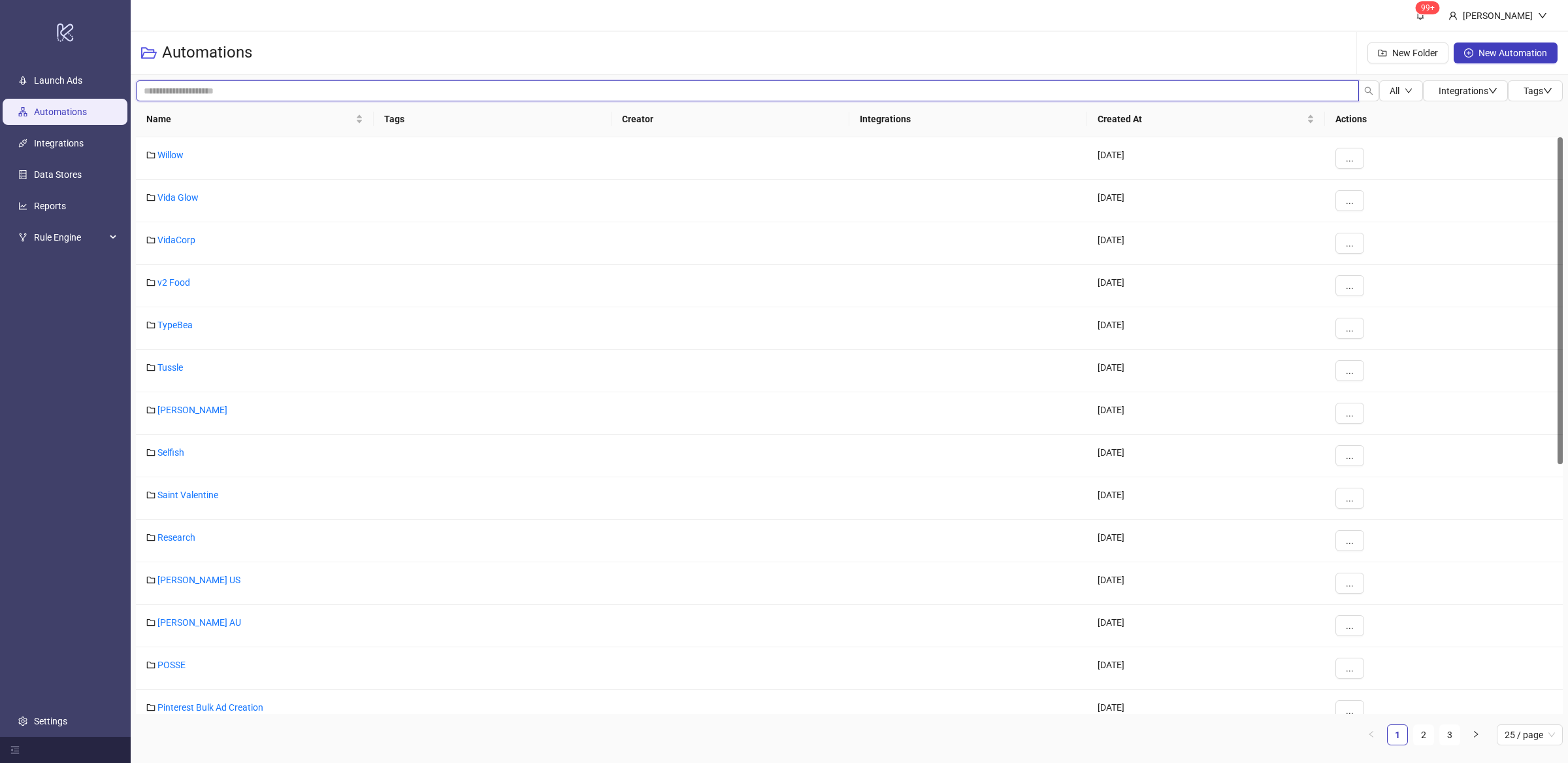
click at [230, 95] on input "search" at bounding box center [747, 91] width 1222 height 21
type input "*****"
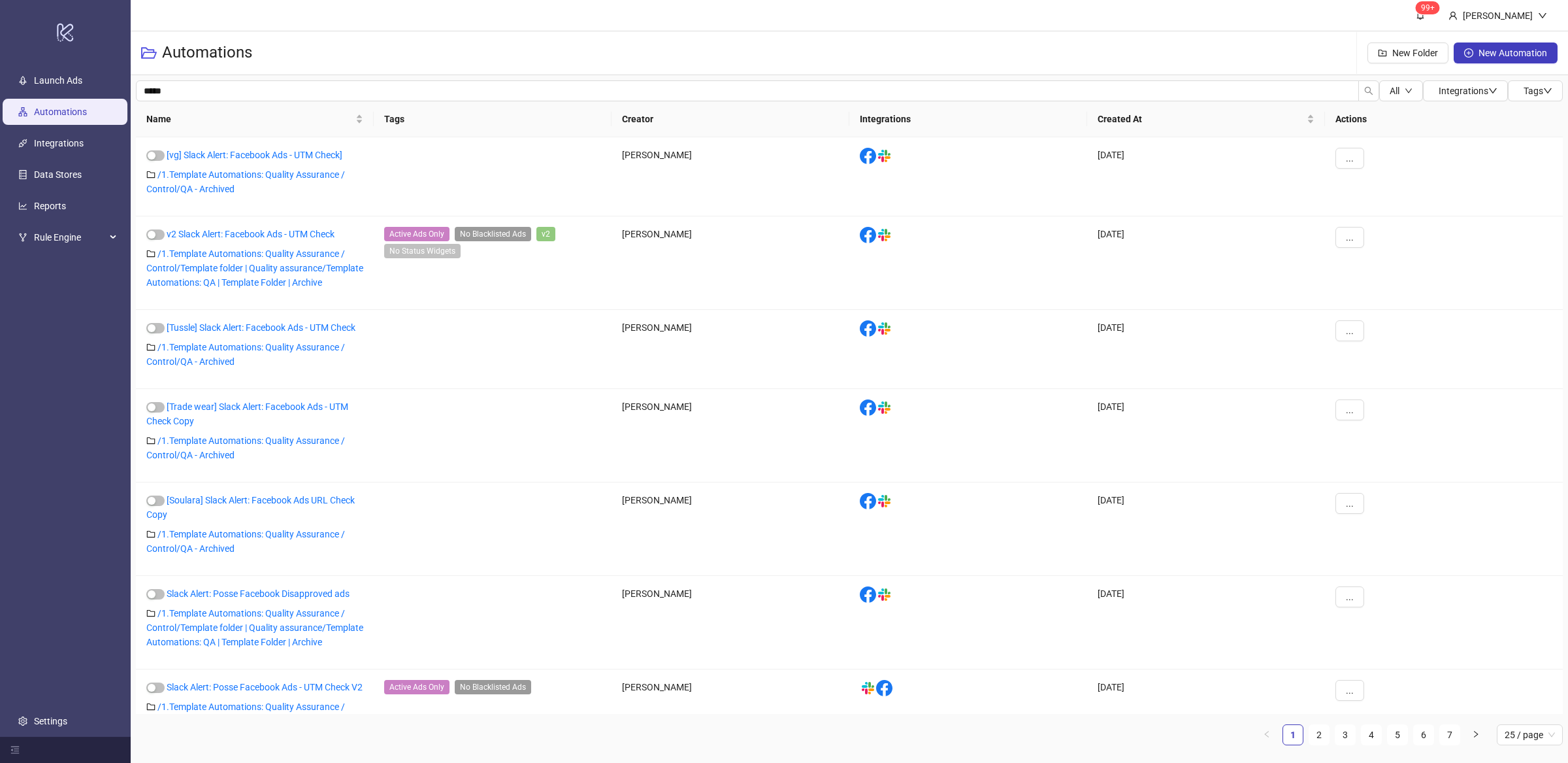
click at [313, 48] on div "Automations New Folder New Automation" at bounding box center [848, 53] width 1437 height 44
click at [77, 111] on link "Automations" at bounding box center [60, 112] width 53 height 10
drag, startPoint x: 200, startPoint y: 98, endPoint x: 104, endPoint y: 93, distance: 96.1
click at [104, 93] on div "logo/logo-mobile Launch Ads Automations Integrations Data Stores Reports Rule E…" at bounding box center [784, 381] width 1568 height 763
click at [417, 43] on div "Automations New Folder New Automation" at bounding box center [848, 53] width 1437 height 44
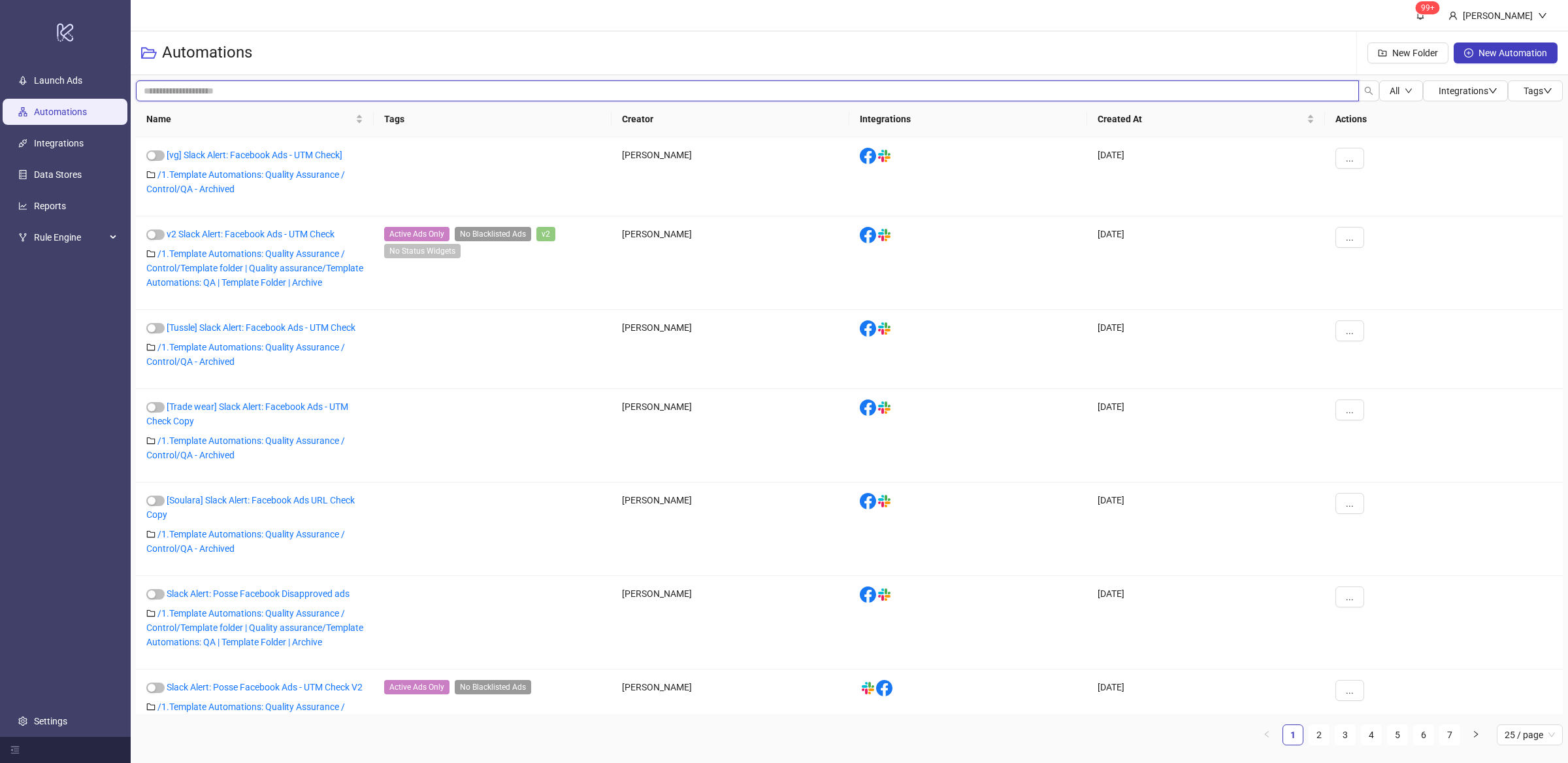
click at [219, 95] on input "search" at bounding box center [747, 91] width 1222 height 21
type input "***"
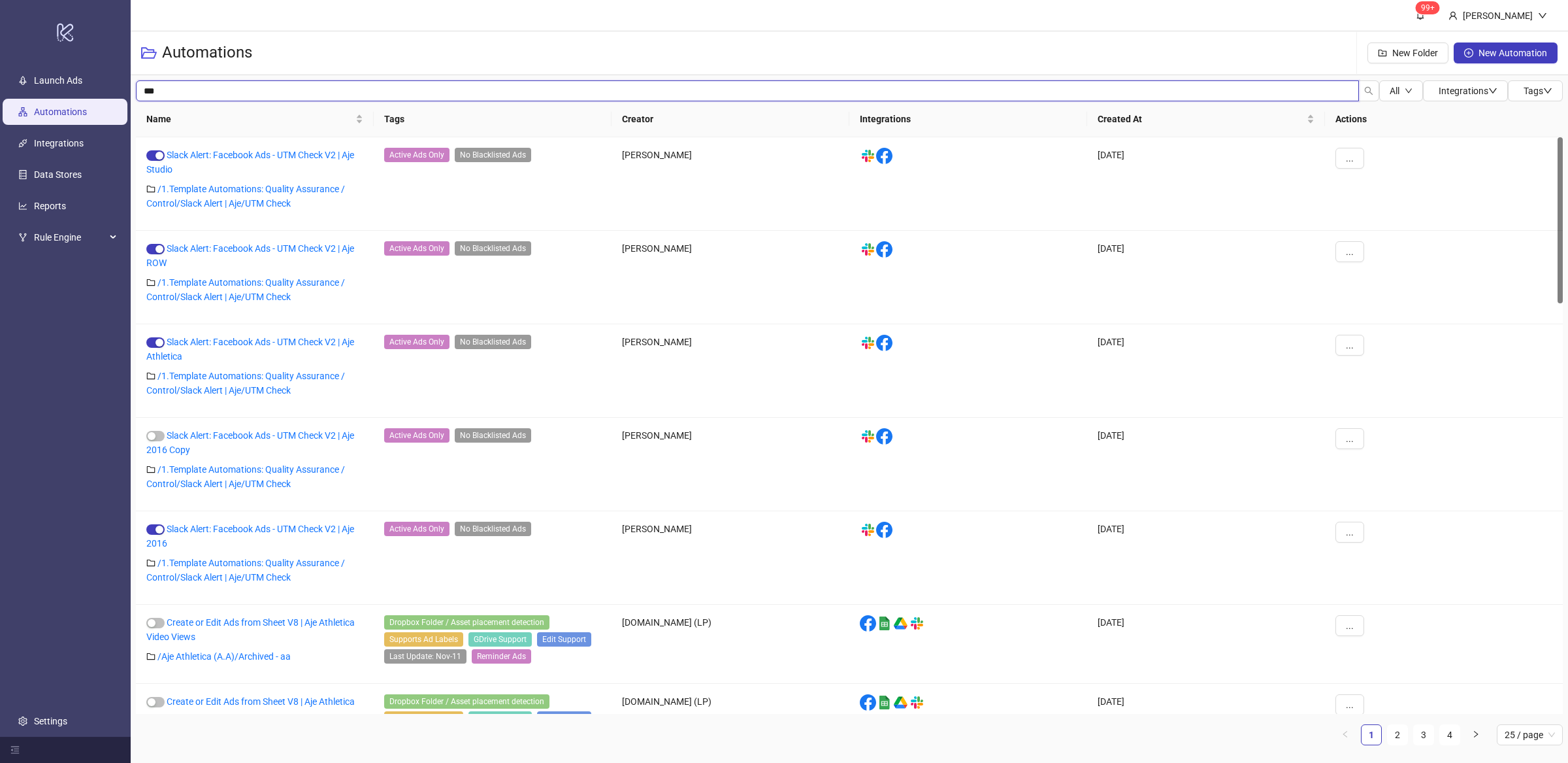
drag, startPoint x: 165, startPoint y: 93, endPoint x: 128, endPoint y: 85, distance: 37.9
click at [128, 85] on div "logo/logo-mobile Launch Ads Automations Integrations Data Stores Reports Rule E…" at bounding box center [784, 381] width 1568 height 763
click at [318, 46] on div "Automations New Folder New Automation" at bounding box center [848, 53] width 1437 height 44
click at [398, 44] on div "Automations New Folder New Automation" at bounding box center [848, 53] width 1437 height 44
click at [103, 239] on span "Rule Engine" at bounding box center [69, 236] width 71 height 26
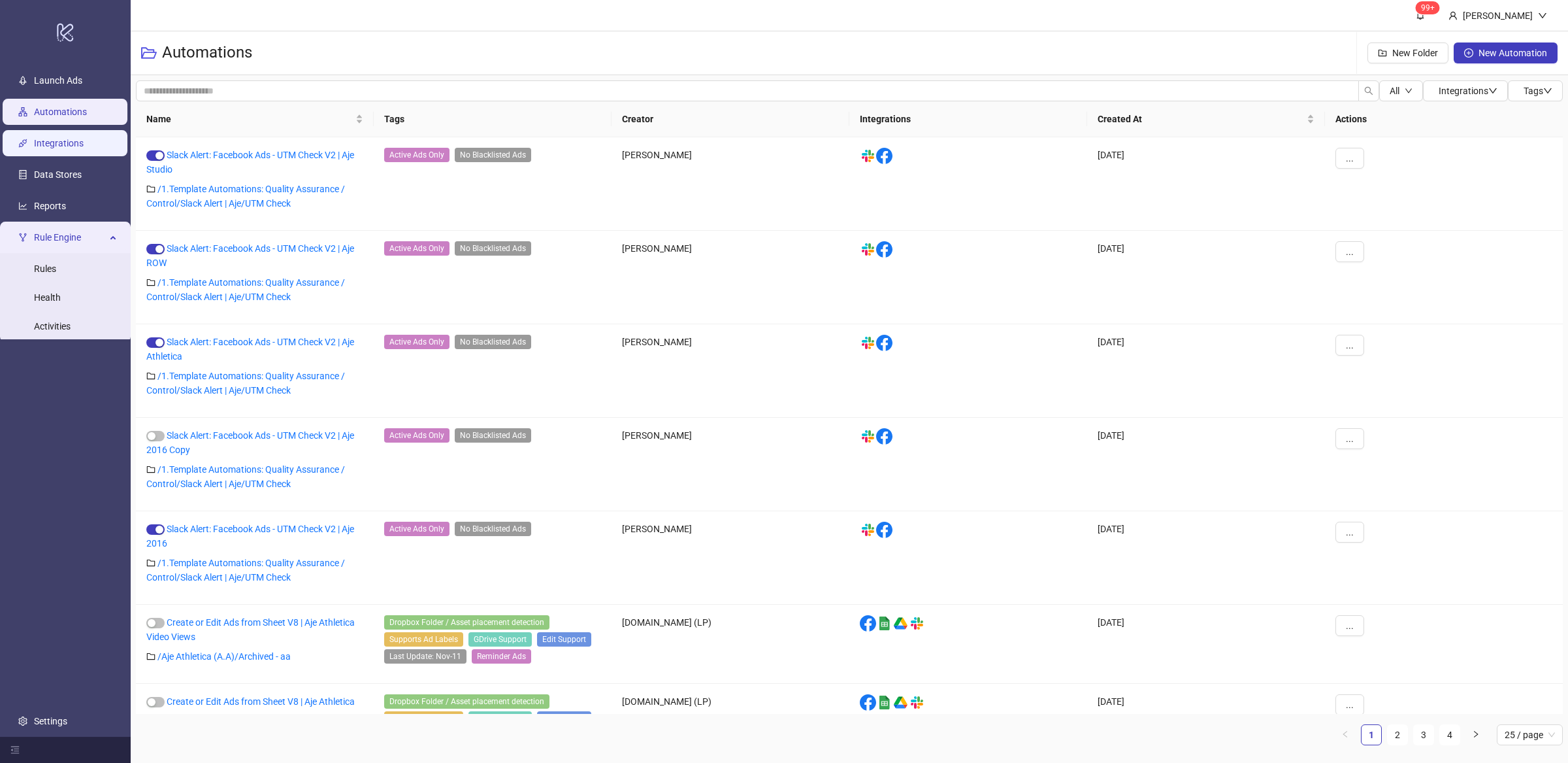
click at [83, 144] on link "Integrations" at bounding box center [58, 143] width 50 height 10
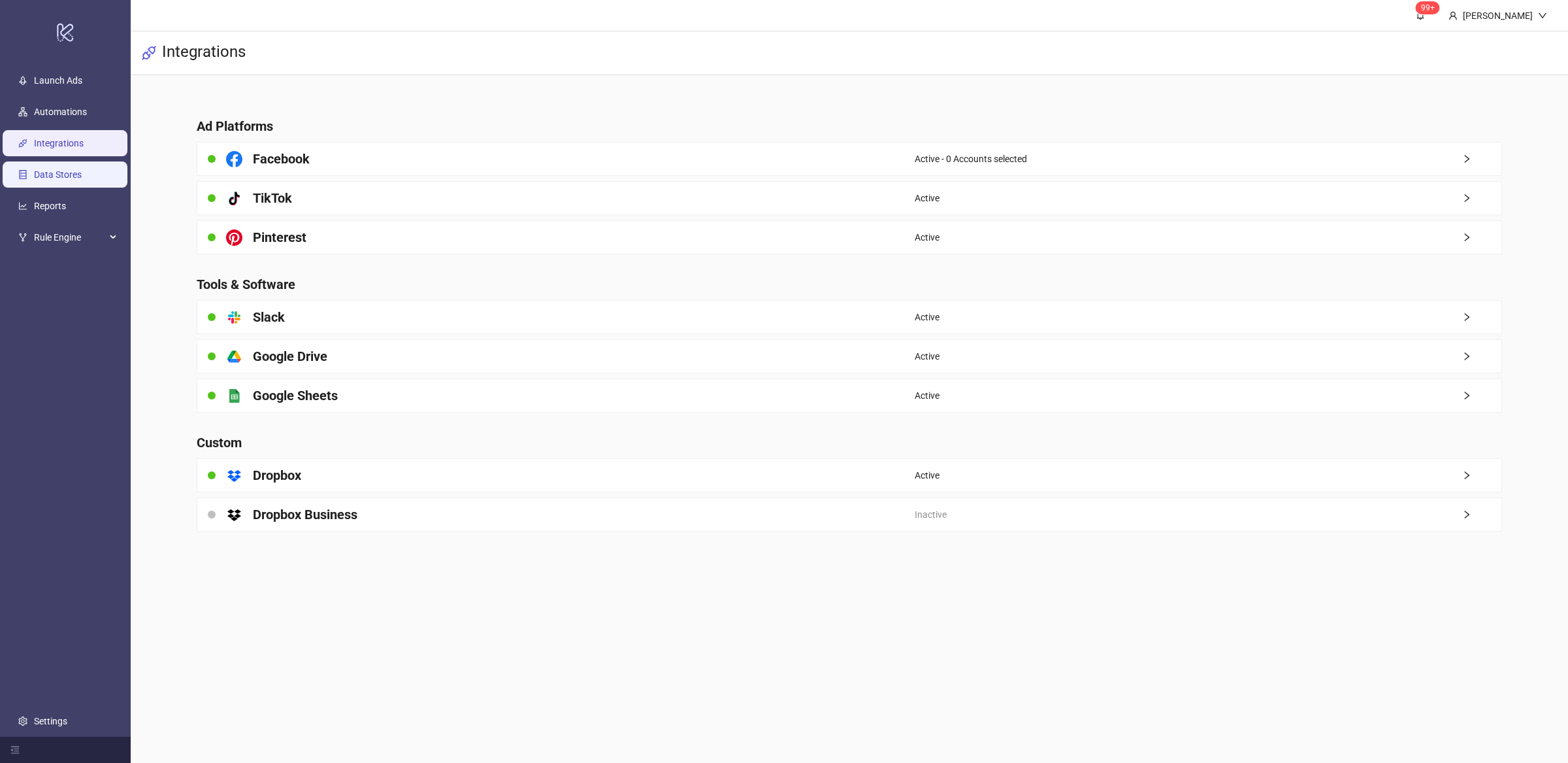
click at [82, 171] on link "Data Stores" at bounding box center [57, 174] width 48 height 10
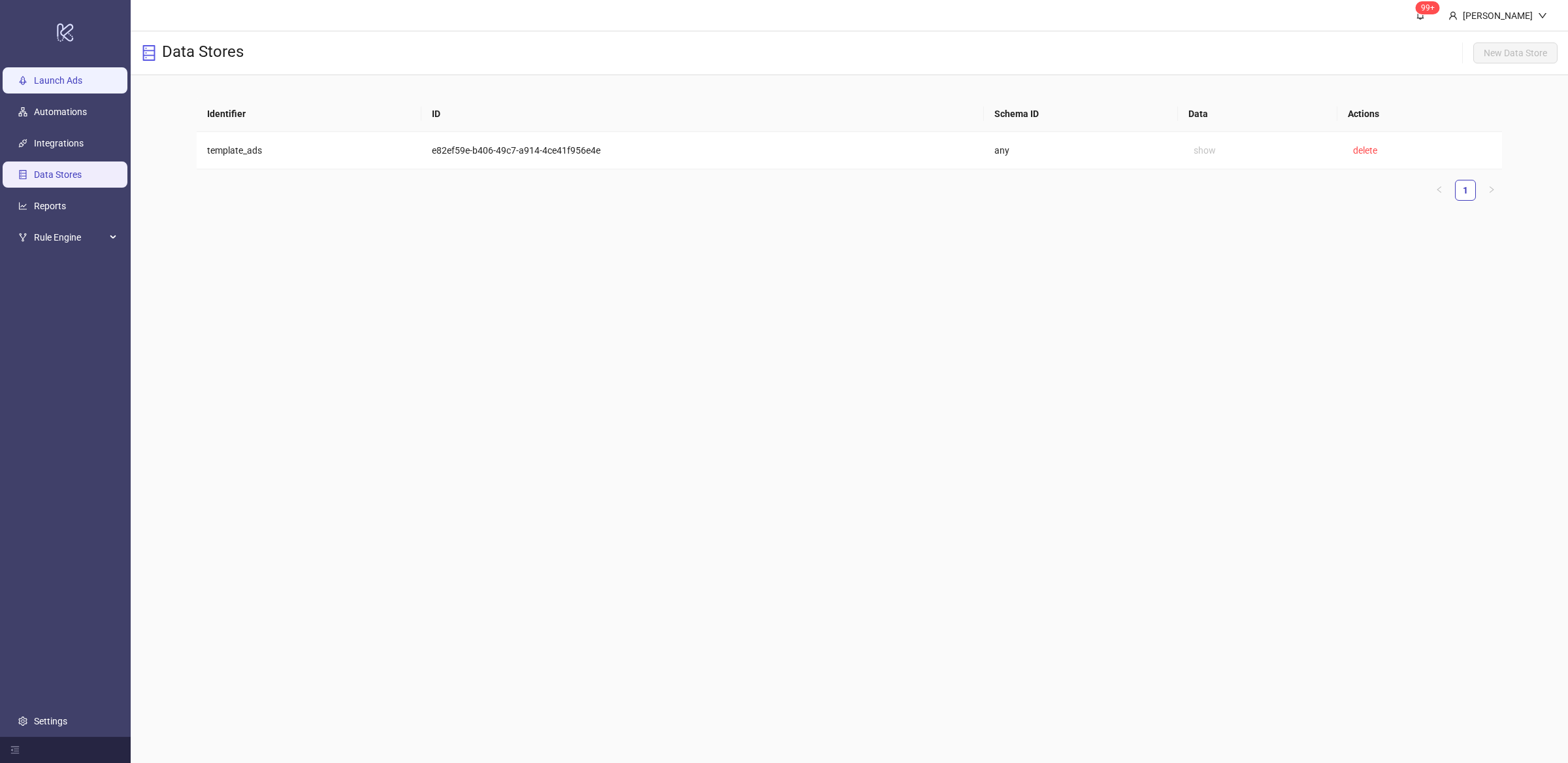
click at [47, 75] on link "Launch Ads" at bounding box center [57, 80] width 48 height 10
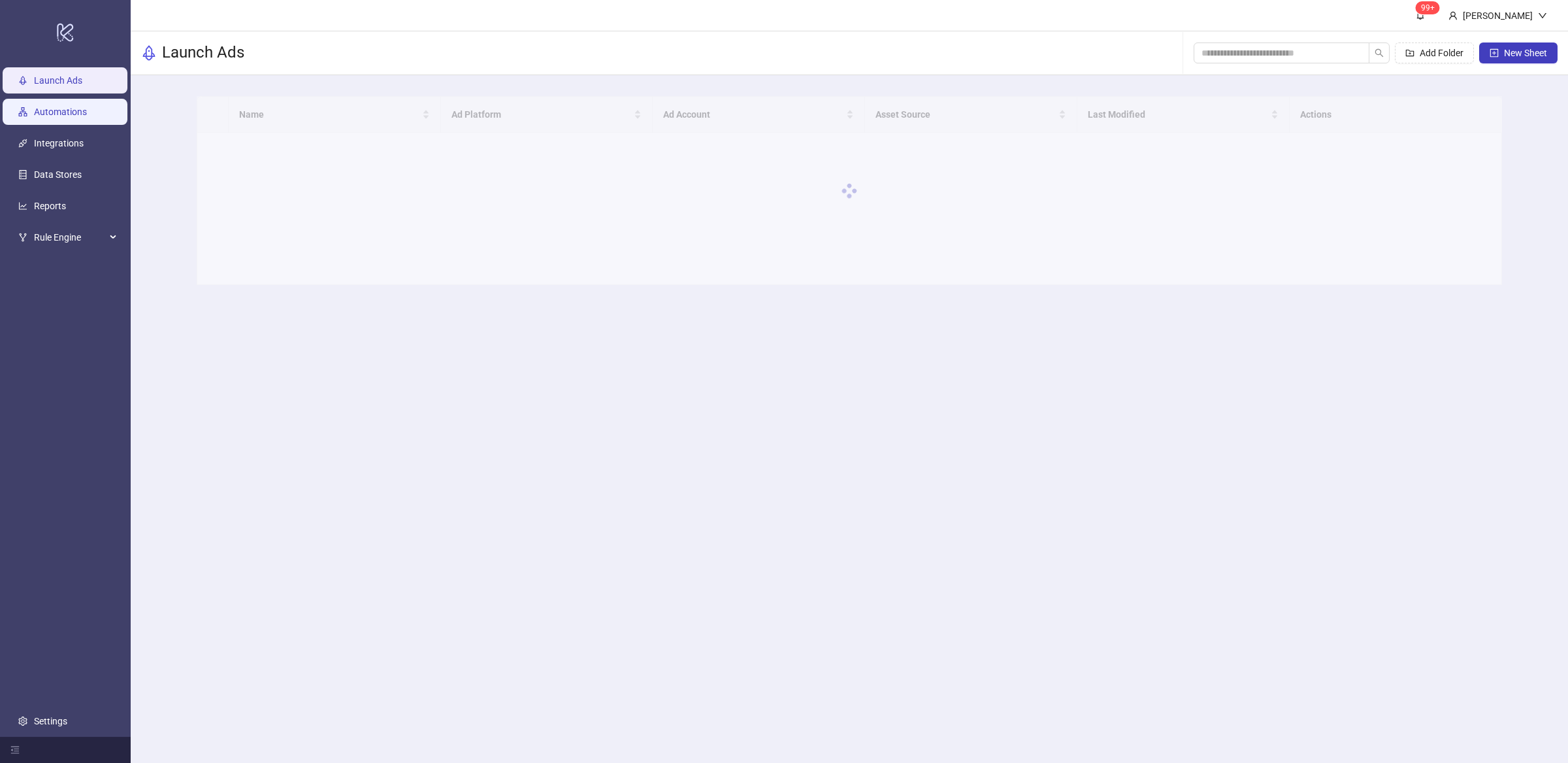
click at [82, 109] on link "Automations" at bounding box center [60, 112] width 53 height 10
